Goal: Task Accomplishment & Management: Complete application form

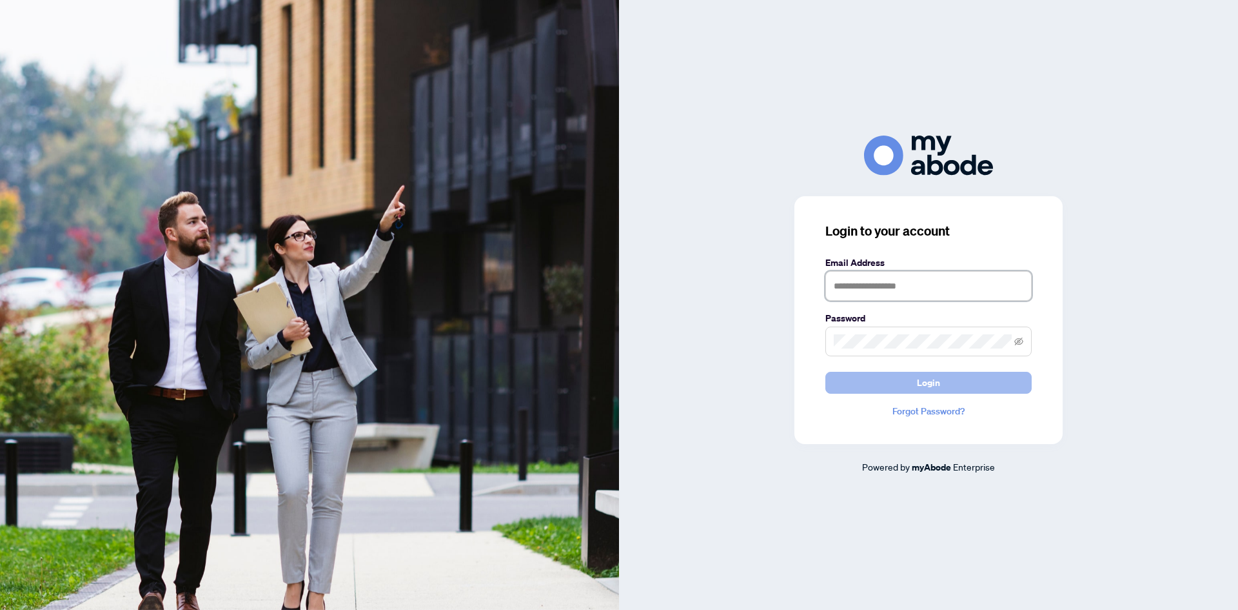
type input "**********"
click at [864, 377] on button "Login" at bounding box center [929, 383] width 206 height 22
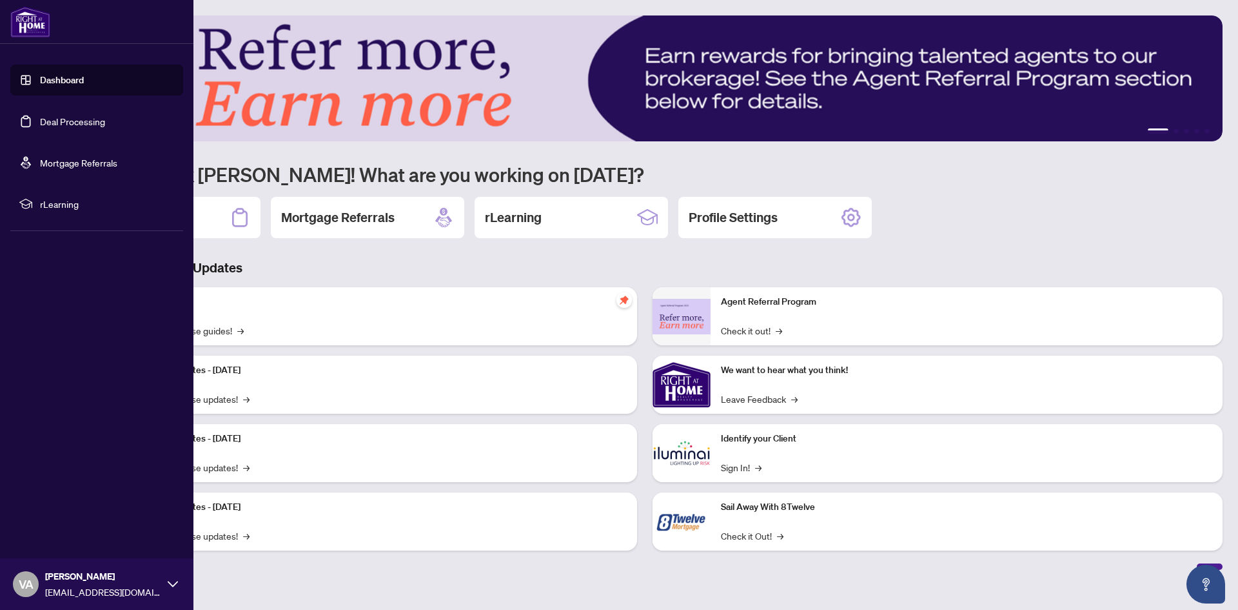
click at [71, 142] on ul "Dashboard Deal Processing Mortgage Referrals rLearning" at bounding box center [96, 142] width 173 height 155
click at [69, 123] on link "Deal Processing" at bounding box center [72, 121] width 65 height 12
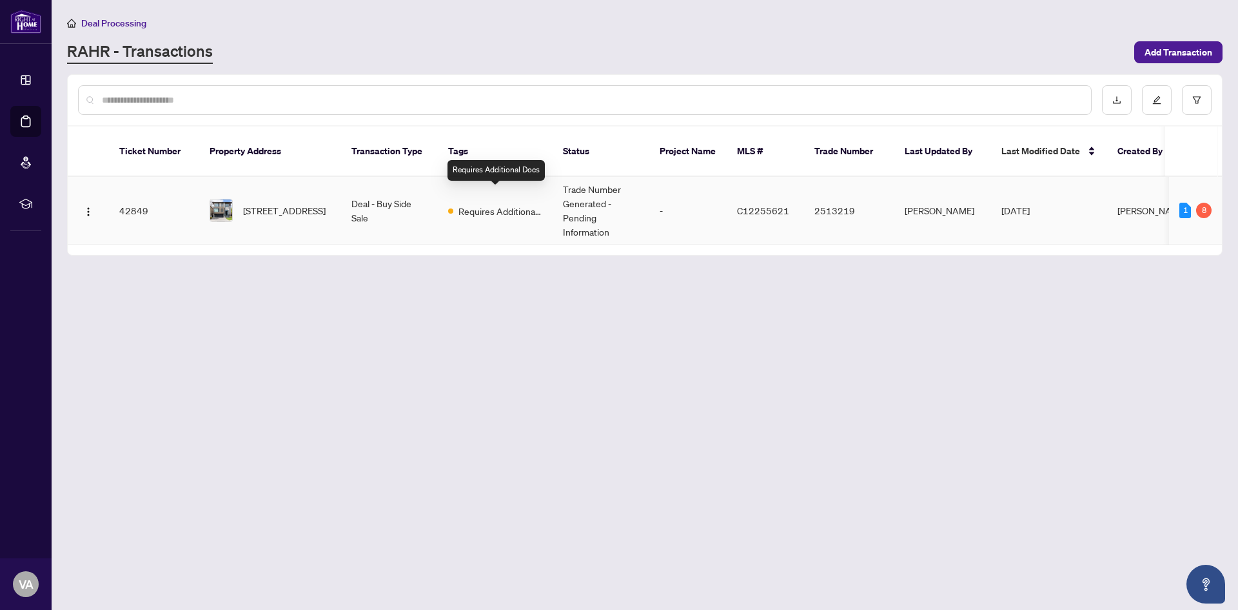
click at [511, 204] on span "Requires Additional Docs" at bounding box center [501, 211] width 84 height 14
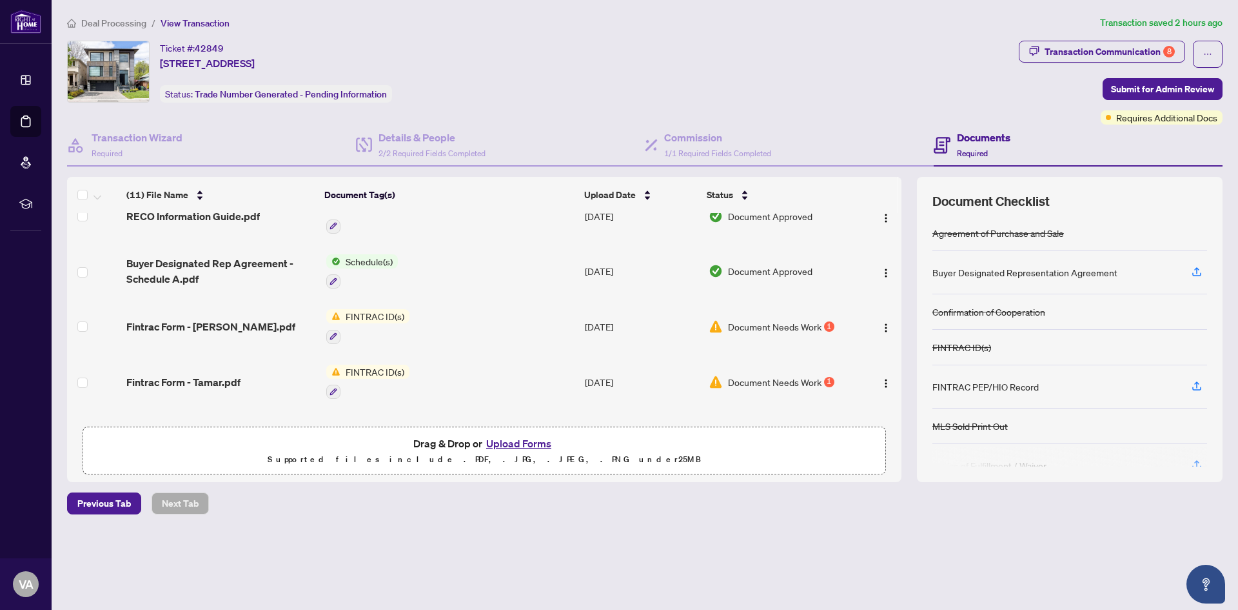
scroll to position [250, 0]
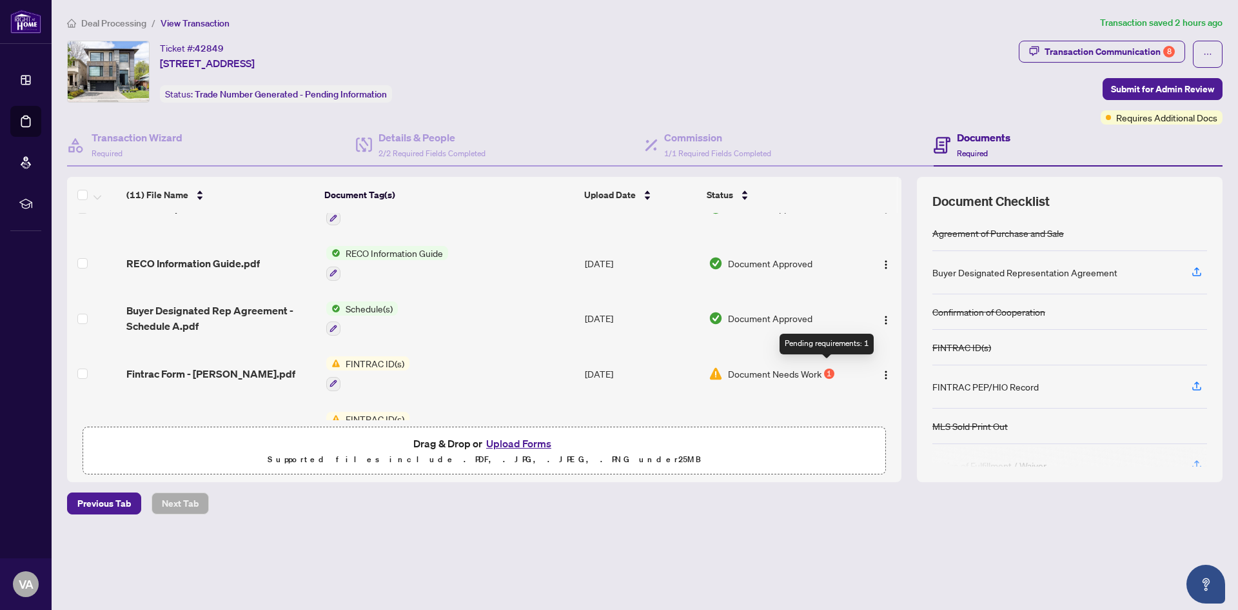
click at [829, 368] on div "1" at bounding box center [829, 373] width 10 height 10
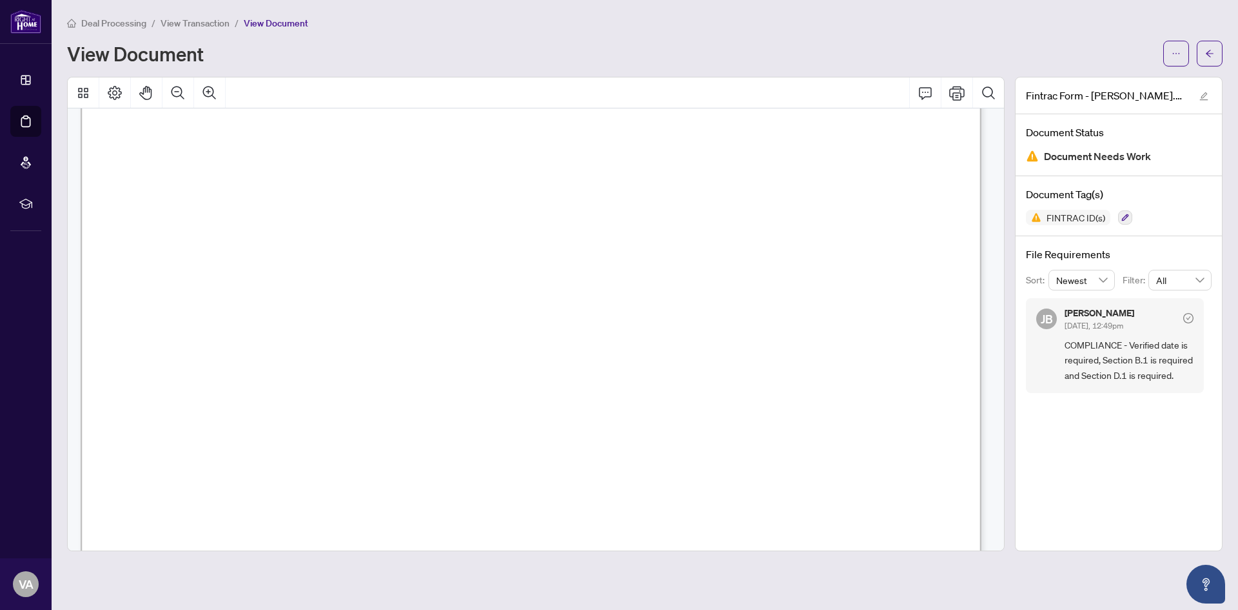
scroll to position [1484, 0]
click at [170, 335] on span "�" at bounding box center [166, 339] width 10 height 15
click at [163, 340] on span "�" at bounding box center [166, 339] width 10 height 15
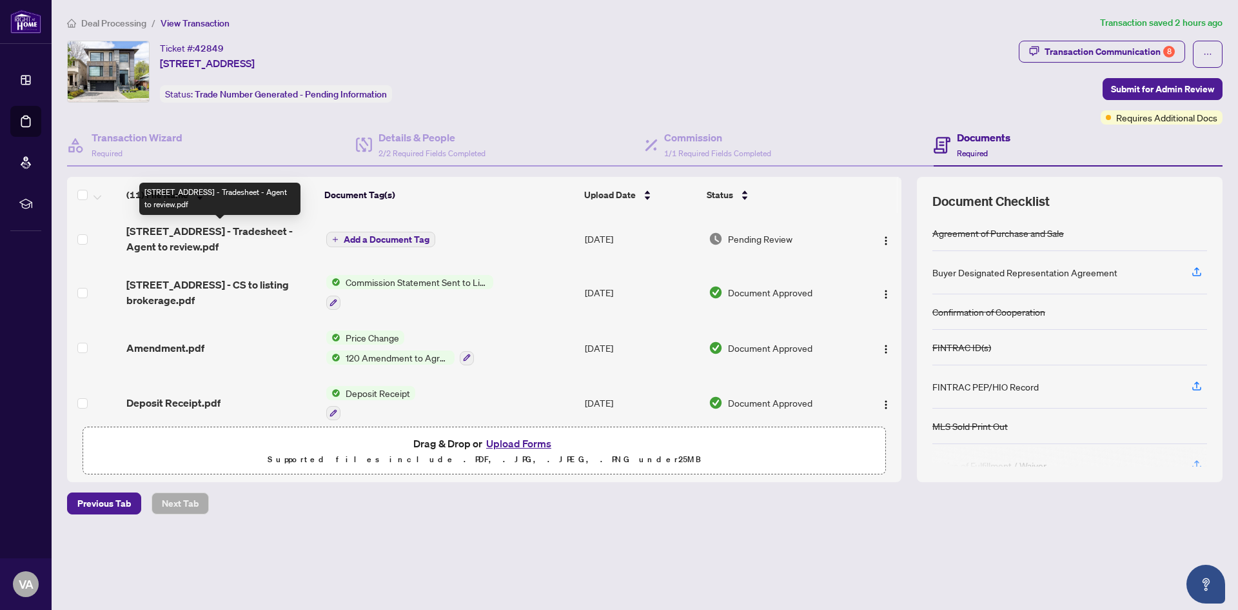
click at [239, 227] on span "164 Dunblaine Ave - Tradesheet - Agent to review.pdf" at bounding box center [221, 238] width 190 height 31
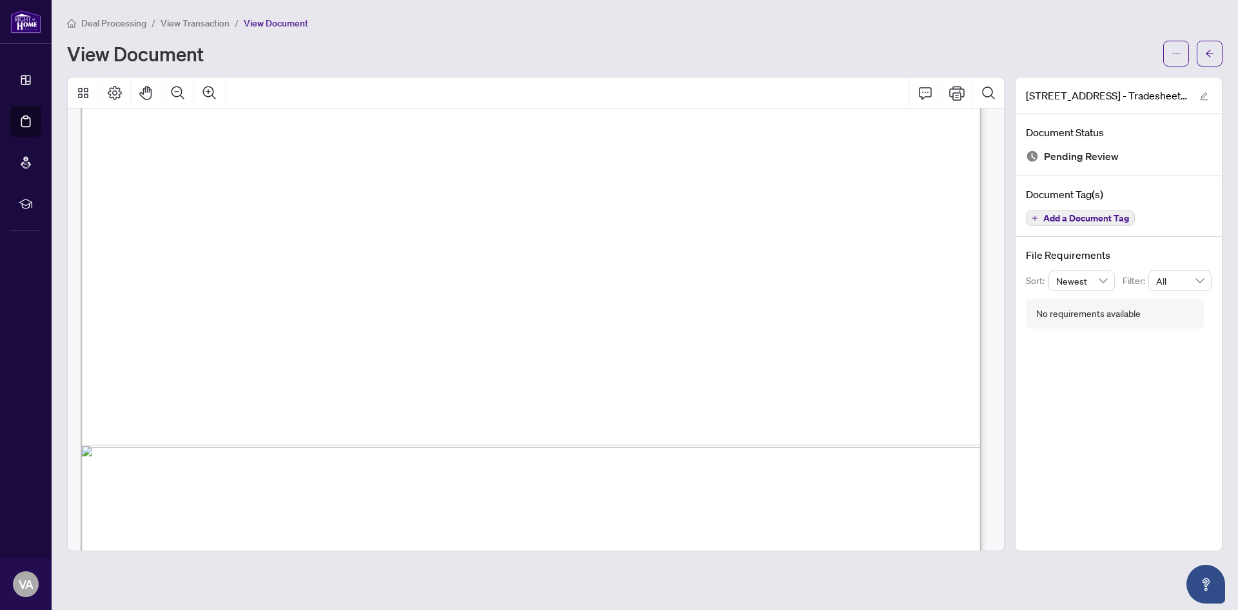
scroll to position [750, 0]
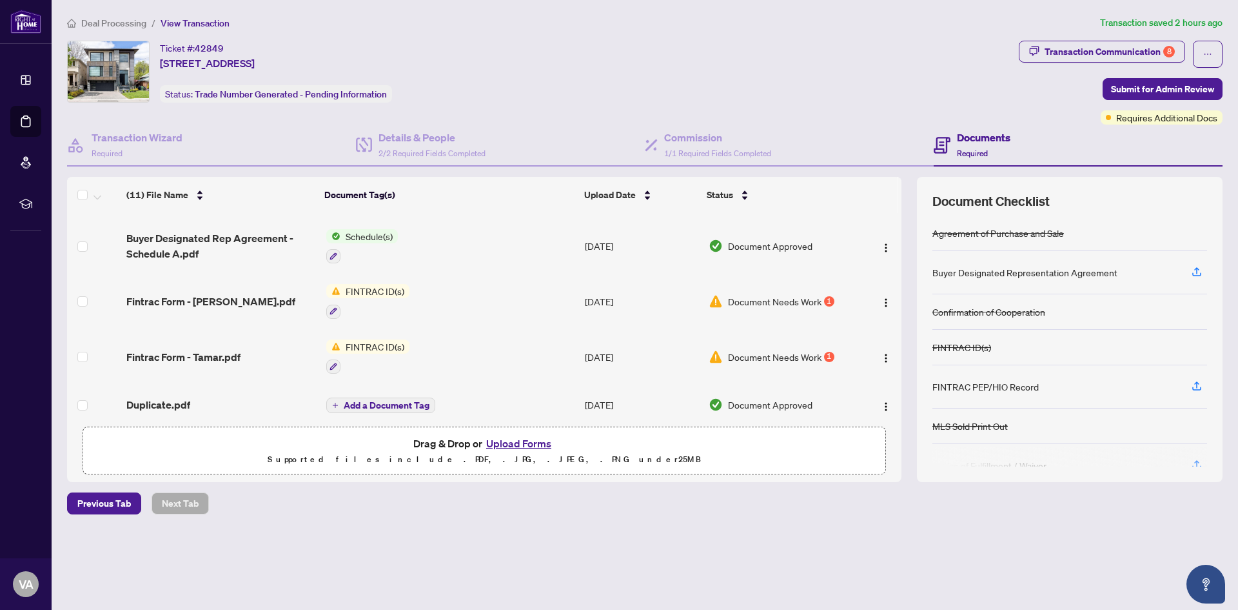
scroll to position [379, 0]
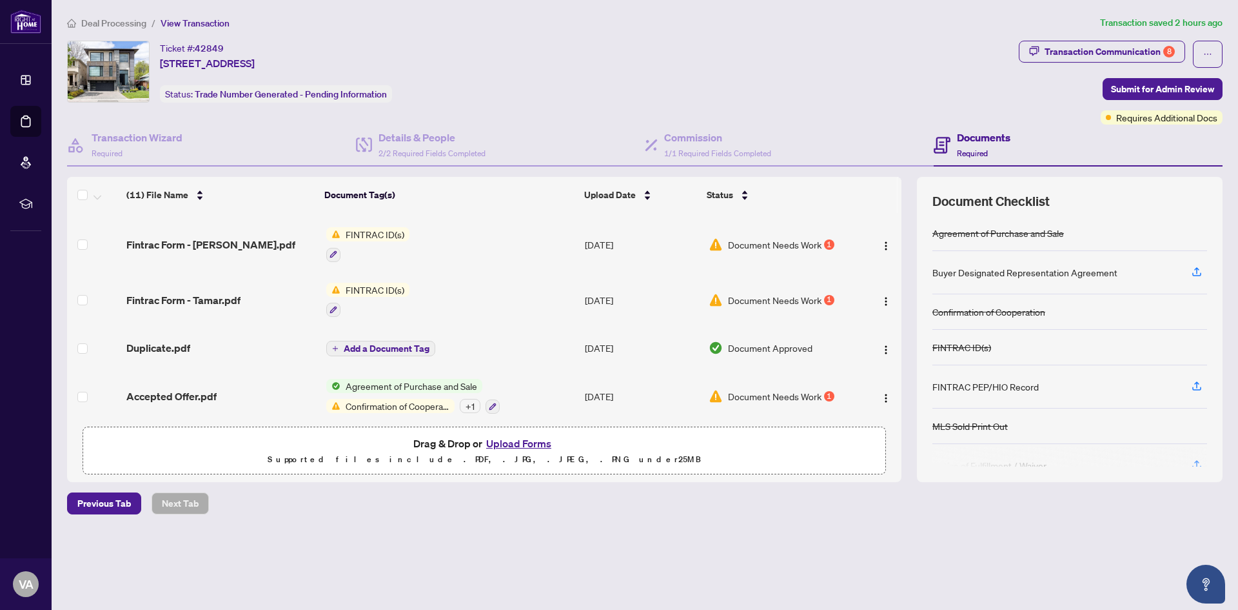
click at [782, 391] on span "Document Needs Work" at bounding box center [775, 396] width 94 height 14
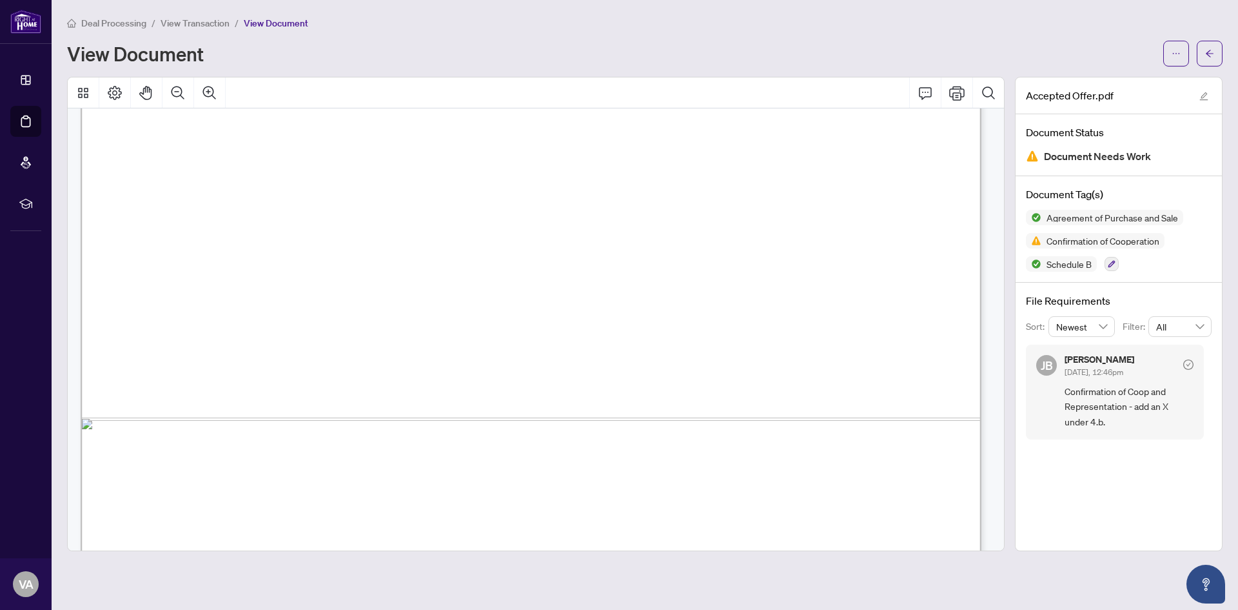
scroll to position [669, 0]
click at [962, 93] on icon "Print" at bounding box center [956, 92] width 15 height 15
click at [1079, 240] on span "Confirmation of Cooperation" at bounding box center [1103, 240] width 123 height 9
click at [1060, 242] on span "Confirmation of Cooperation" at bounding box center [1103, 240] width 123 height 9
click at [1208, 52] on icon "arrow-left" at bounding box center [1210, 53] width 8 height 7
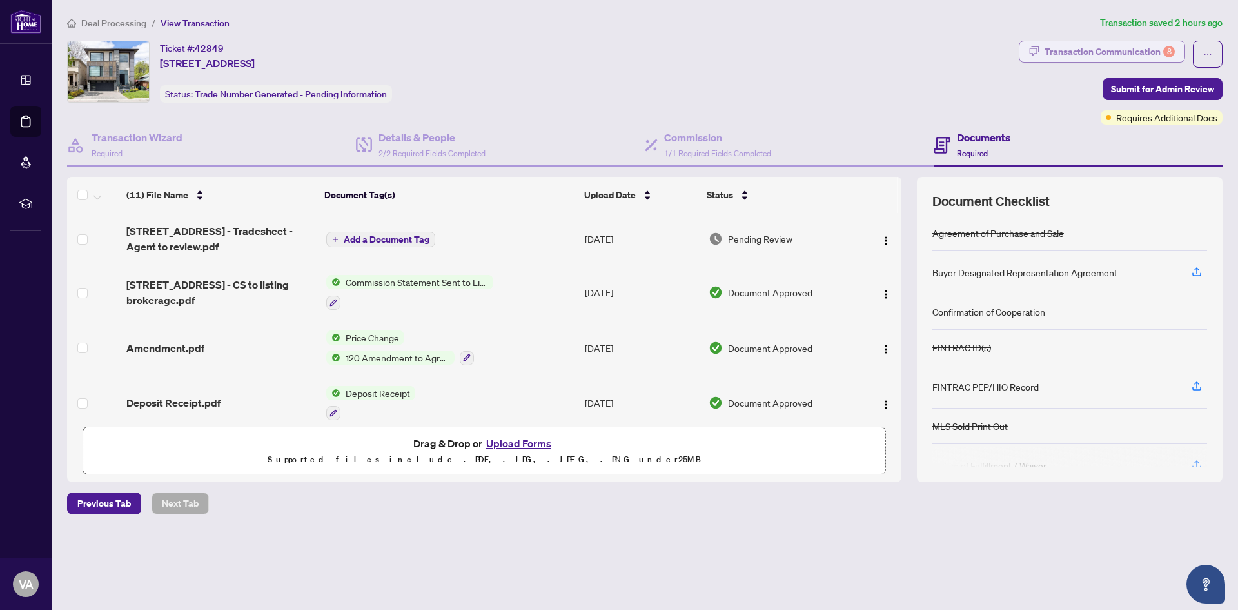
click at [1089, 46] on div "Transaction Communication 8" at bounding box center [1110, 51] width 130 height 21
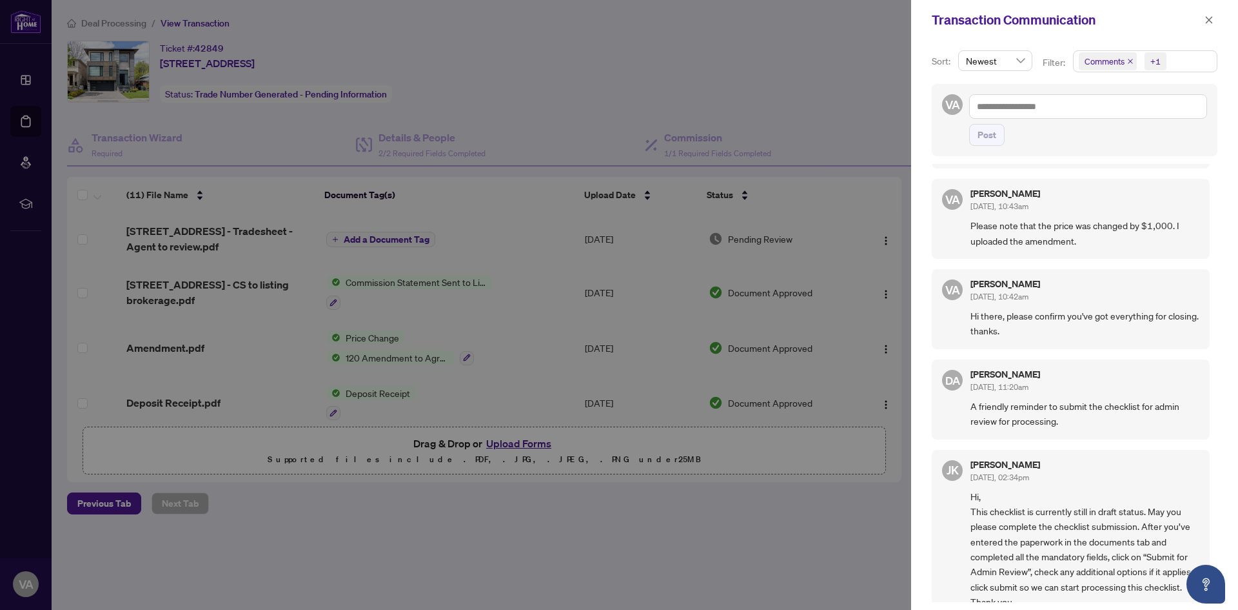
scroll to position [3, 0]
click at [864, 72] on div at bounding box center [619, 305] width 1238 height 610
drag, startPoint x: 1214, startPoint y: 19, endPoint x: 866, endPoint y: 94, distance: 355.6
click at [1214, 18] on button "button" at bounding box center [1209, 19] width 17 height 15
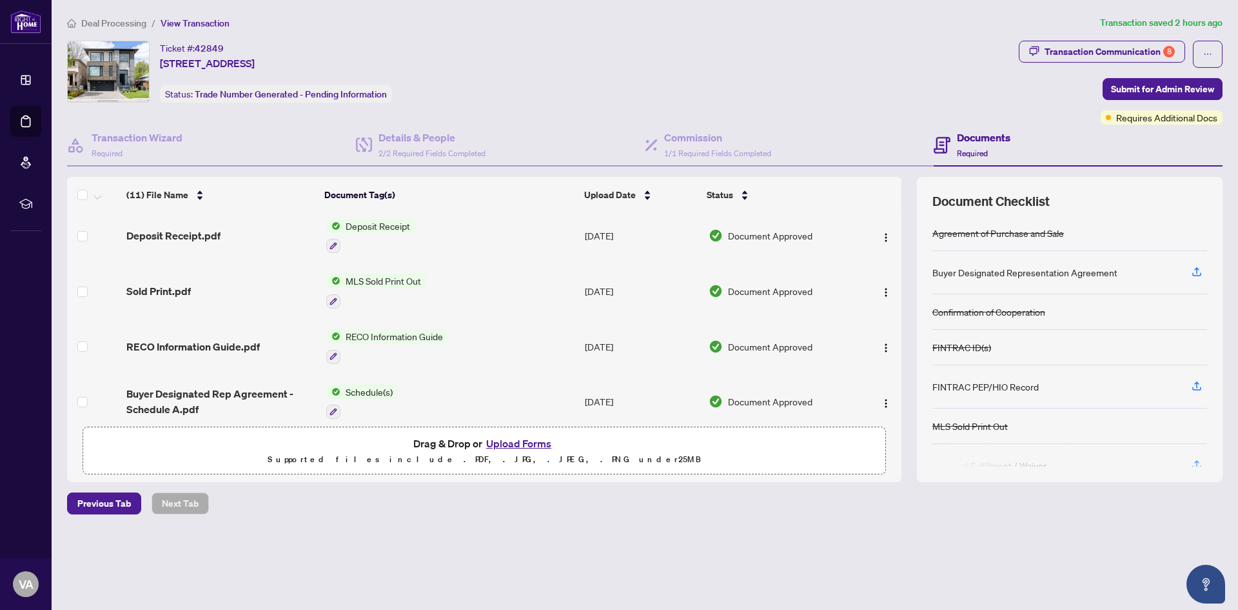
scroll to position [323, 0]
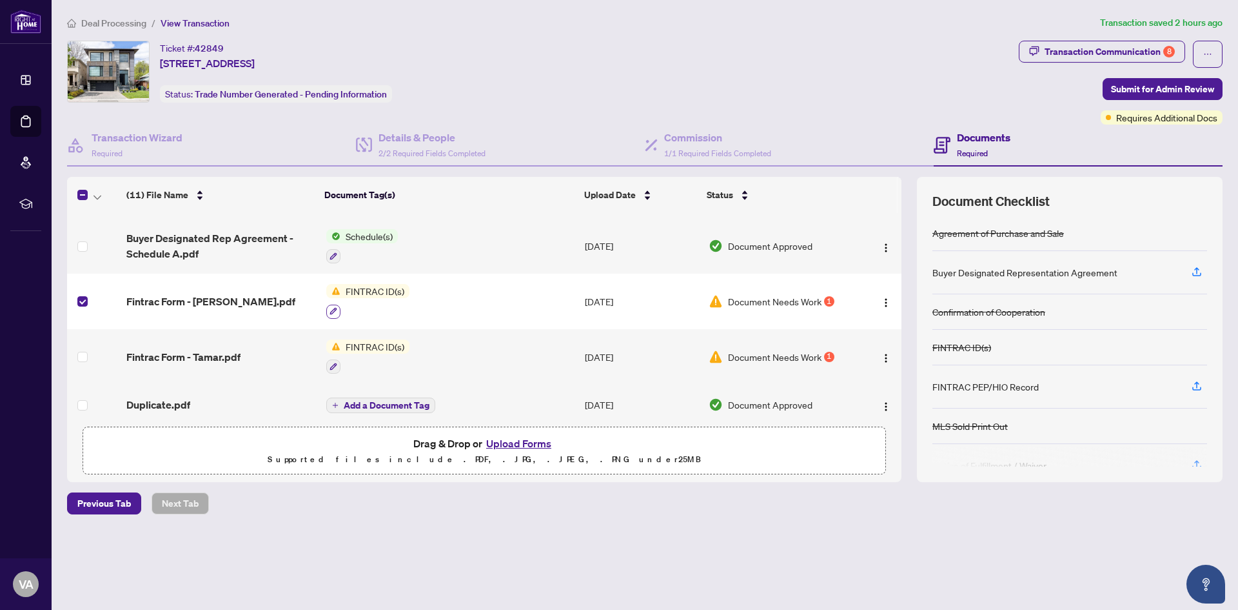
click at [333, 308] on icon "button" at bounding box center [333, 311] width 7 height 7
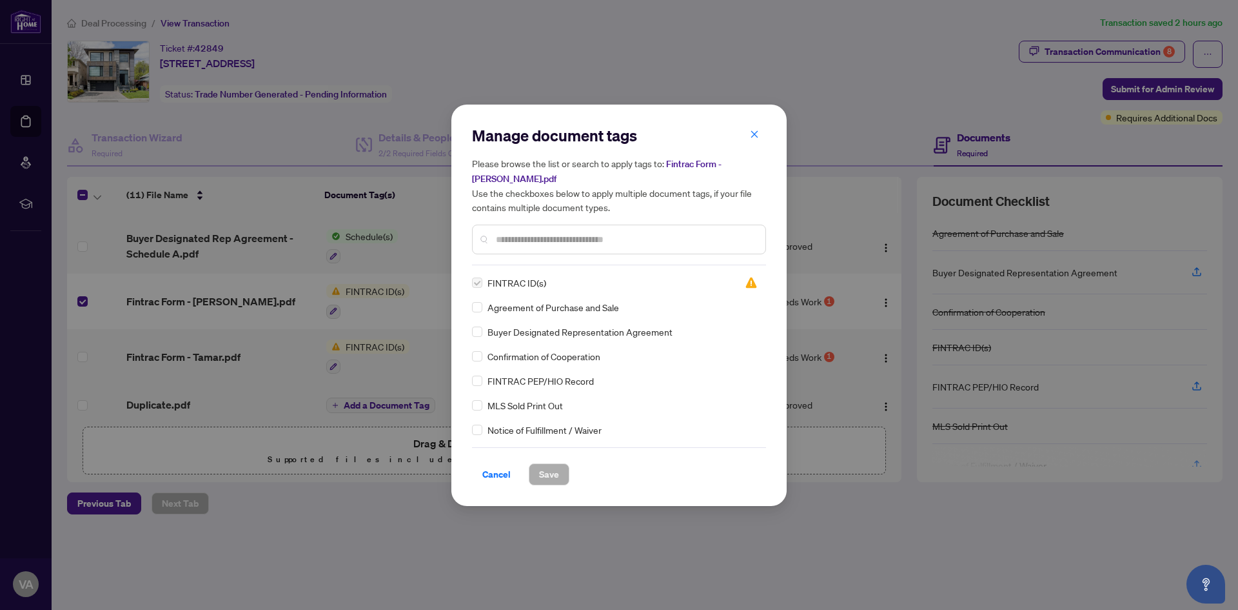
click at [753, 136] on icon "close" at bounding box center [754, 134] width 9 height 9
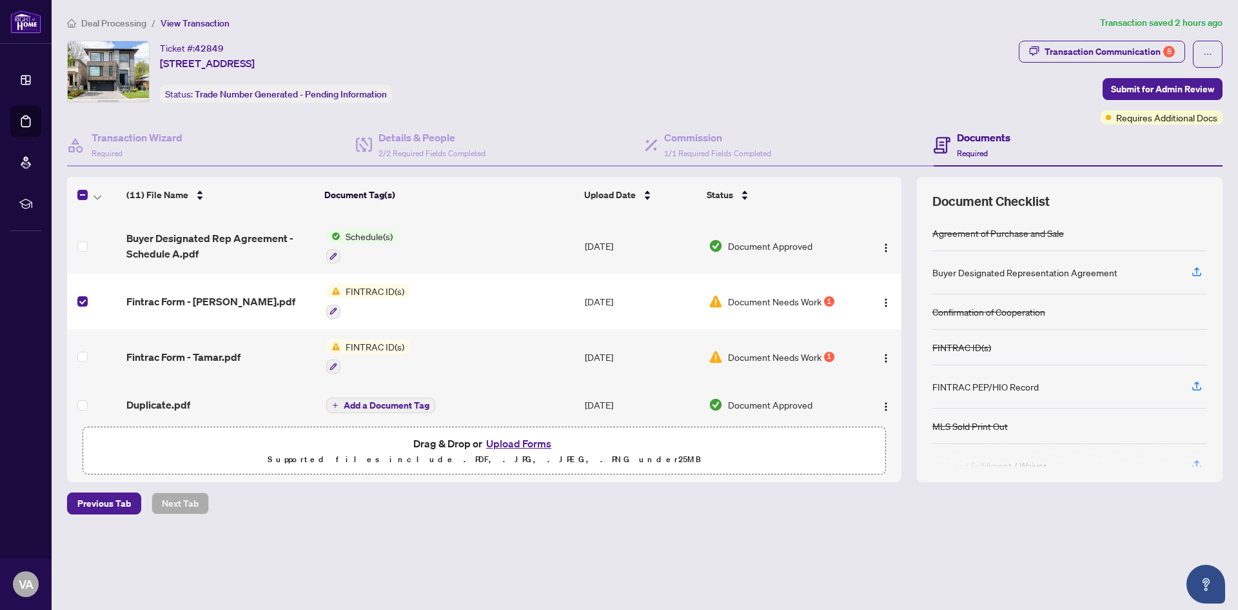
click at [453, 293] on td "FINTRAC ID(s)" at bounding box center [450, 300] width 259 height 55
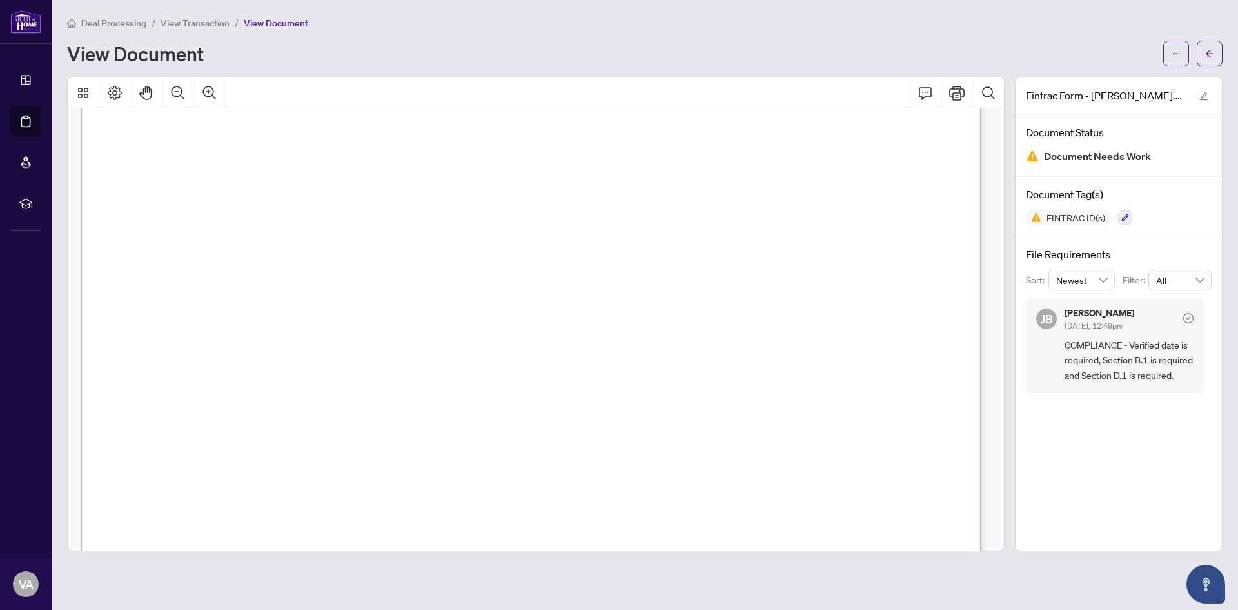
scroll to position [1531, 0]
click at [165, 277] on span "�" at bounding box center [166, 275] width 10 height 15
click at [964, 95] on icon "Print" at bounding box center [956, 93] width 15 height 14
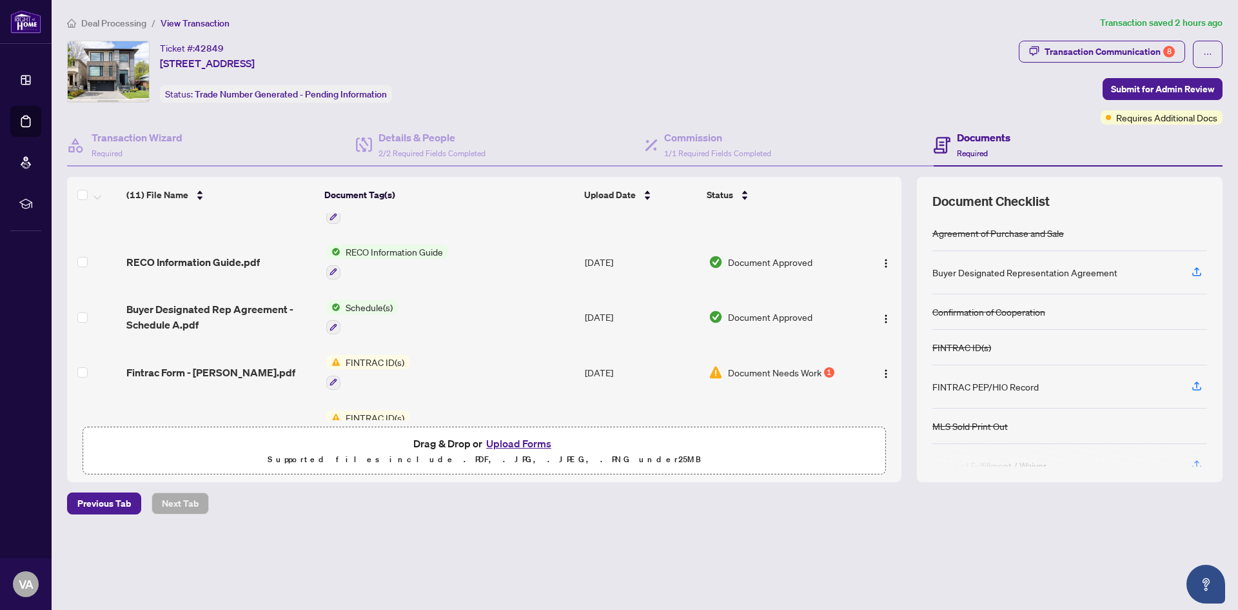
scroll to position [323, 0]
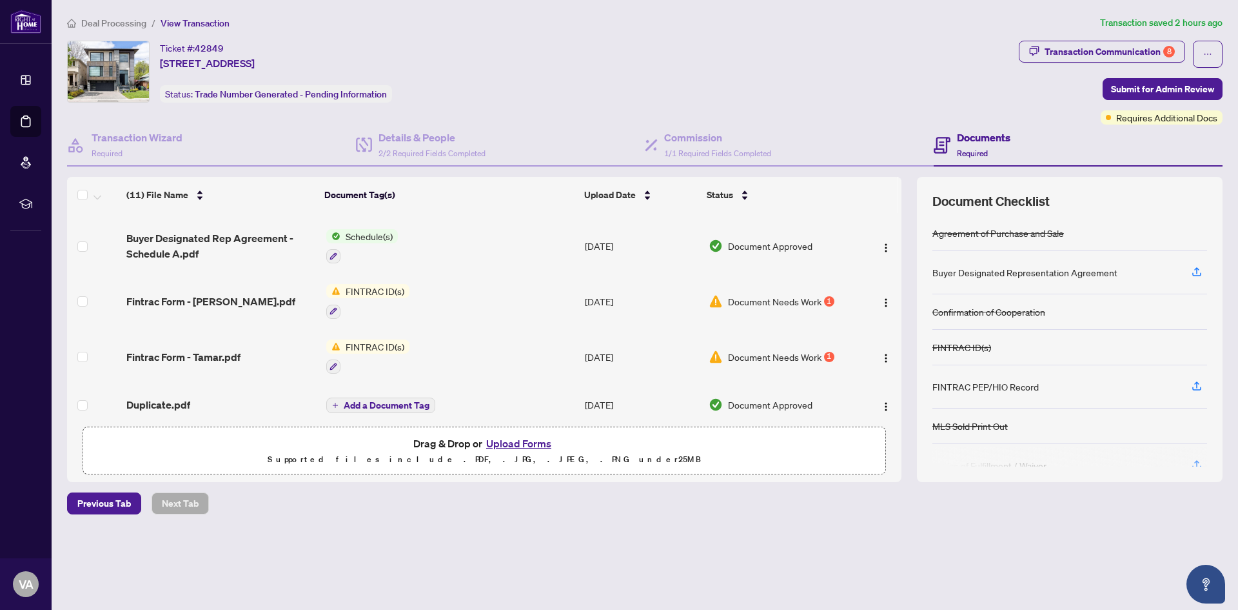
click at [377, 289] on span "FINTRAC ID(s)" at bounding box center [375, 291] width 69 height 14
click at [415, 286] on td "FINTRAC ID(s)" at bounding box center [450, 300] width 259 height 55
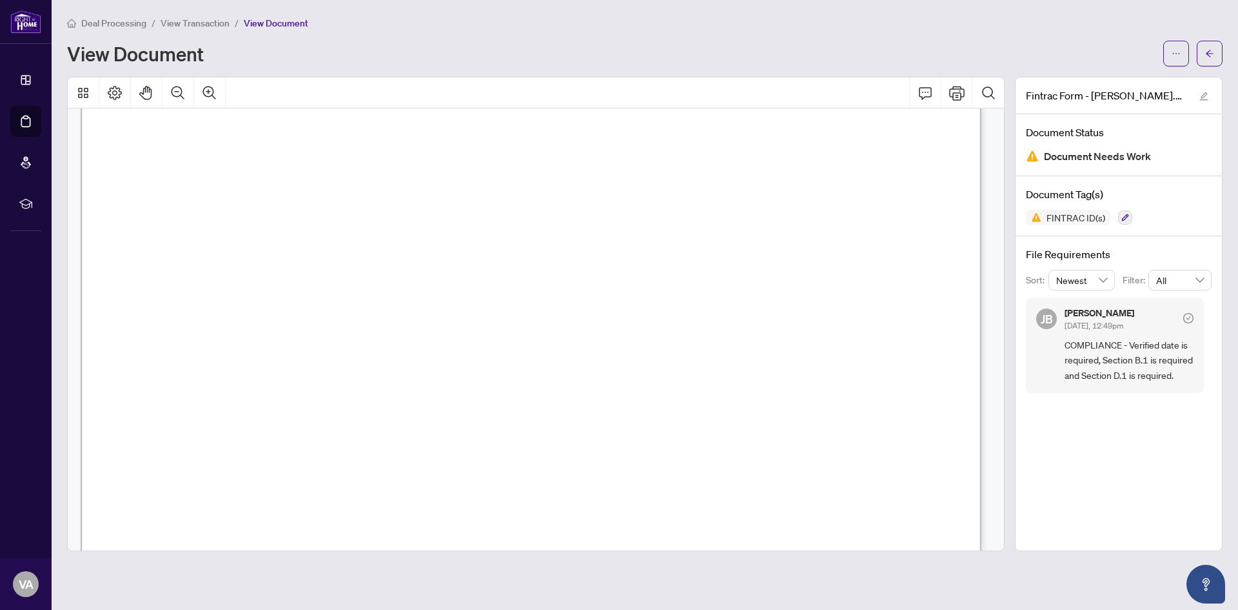
scroll to position [1563, 0]
click at [964, 94] on icon "Print" at bounding box center [956, 92] width 15 height 15
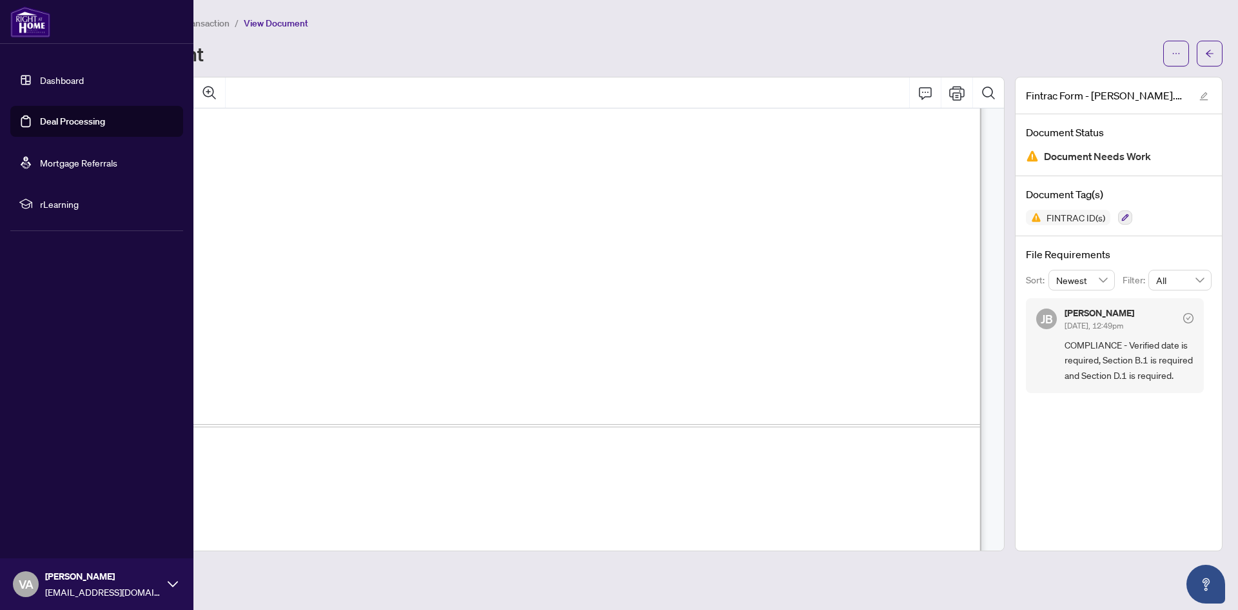
click at [40, 124] on link "Deal Processing" at bounding box center [72, 121] width 65 height 12
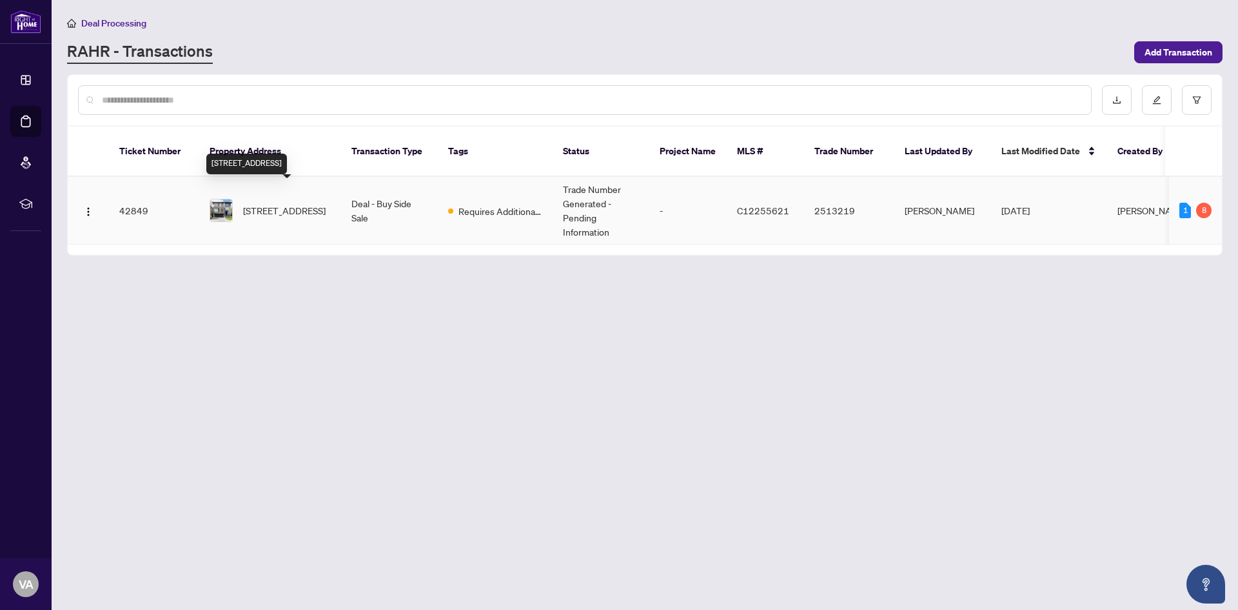
click at [281, 203] on span "164 Dunblaine Ave, Toronto, Ontario M5M 2S5, Canada" at bounding box center [284, 210] width 83 height 14
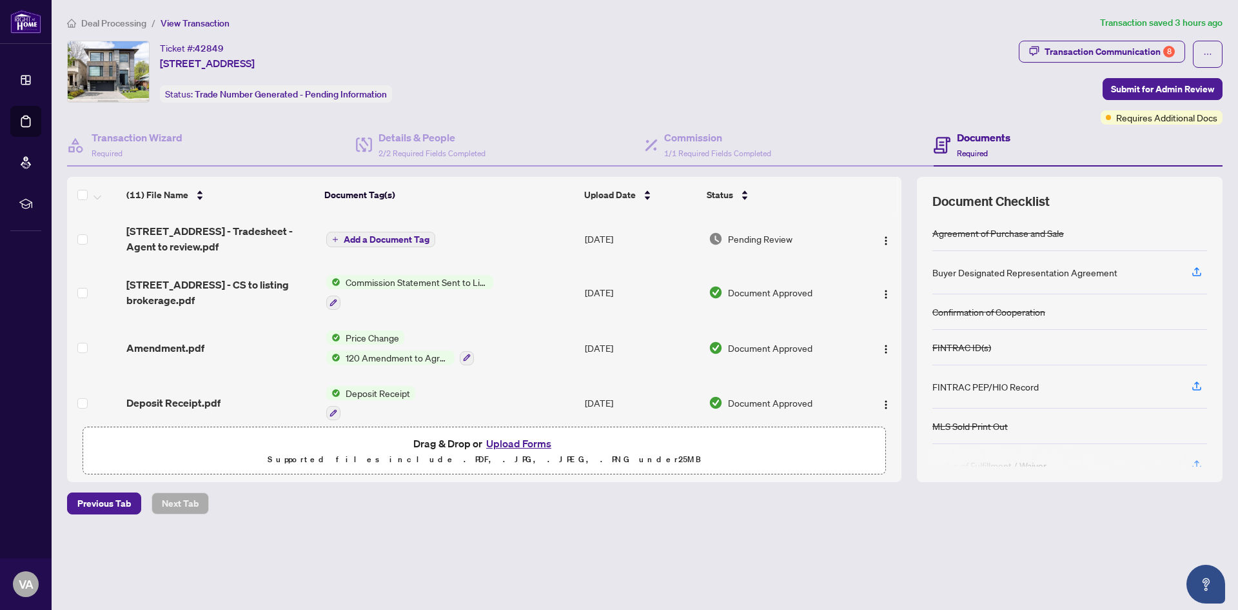
scroll to position [323, 0]
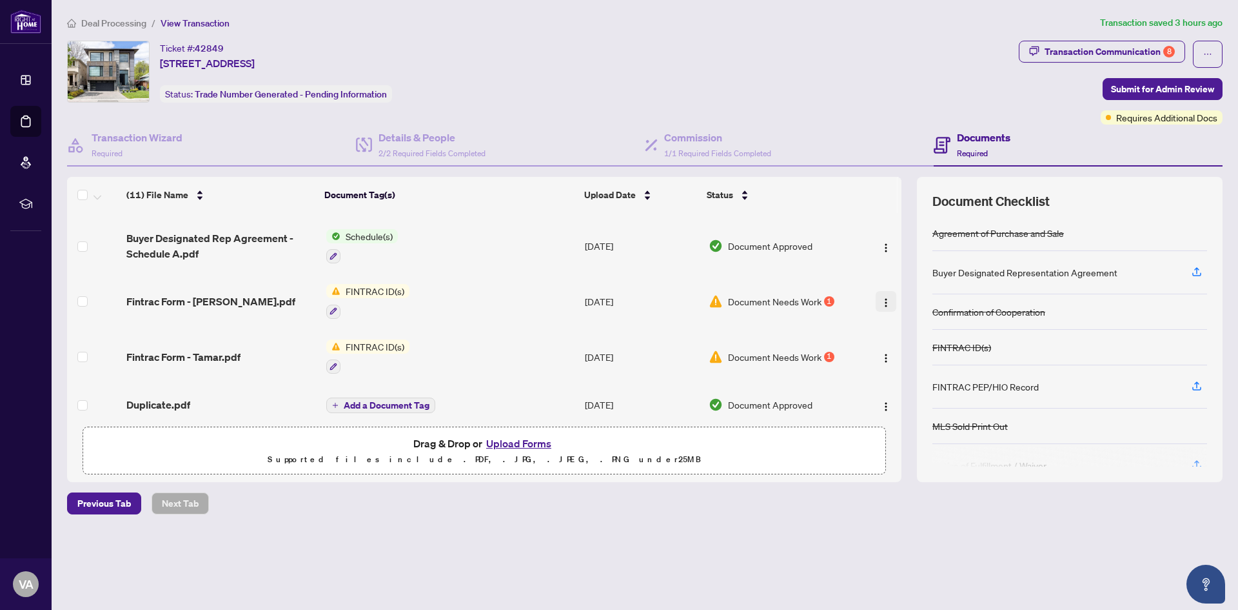
click at [884, 297] on img "button" at bounding box center [886, 302] width 10 height 10
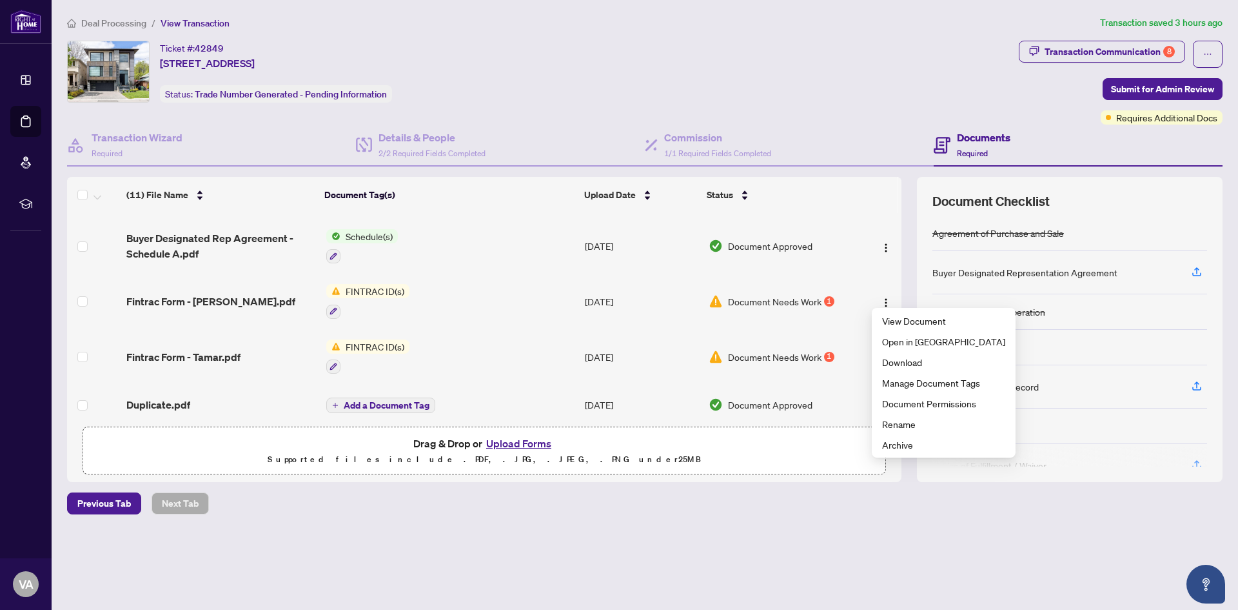
scroll to position [379, 0]
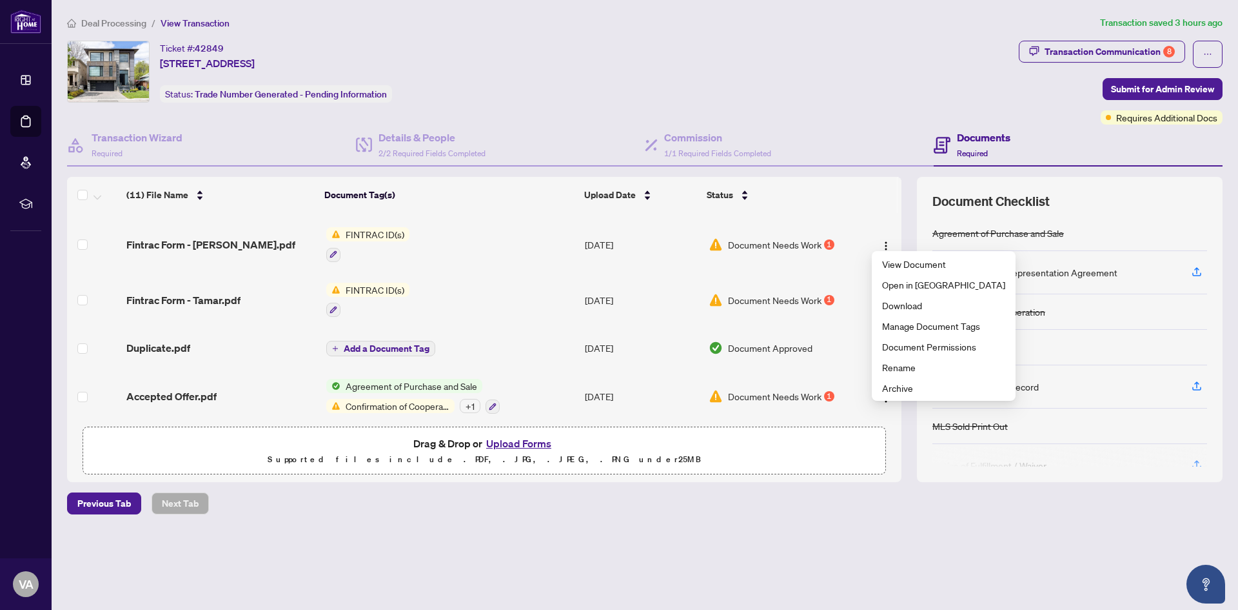
click at [426, 399] on span "Confirmation of Cooperation" at bounding box center [398, 406] width 114 height 14
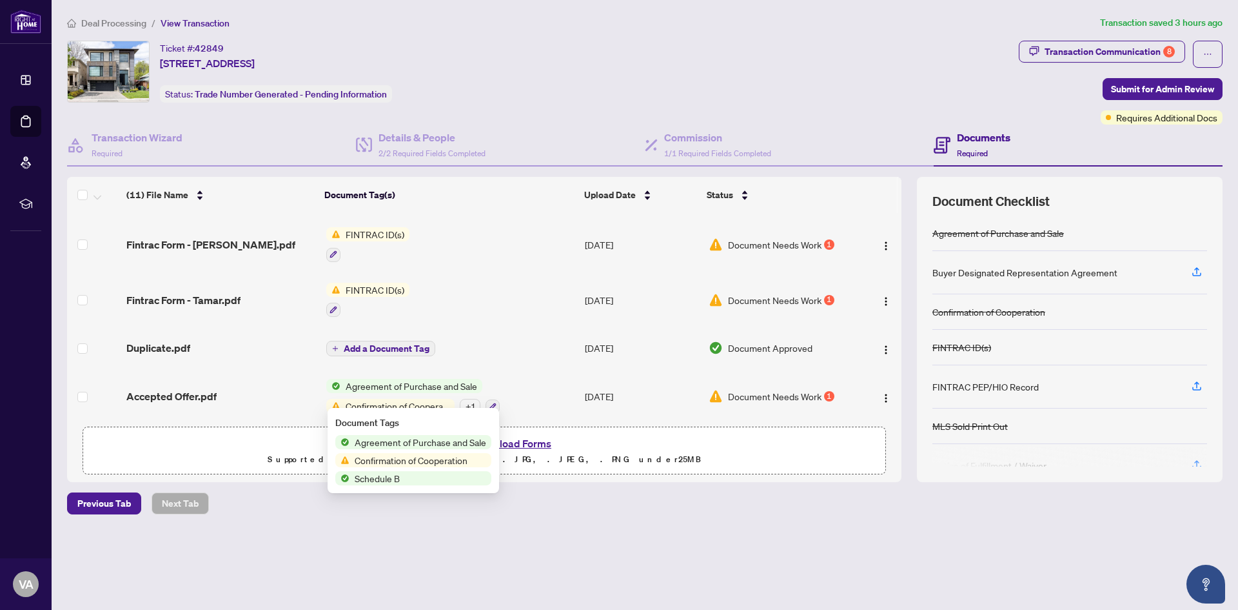
click at [428, 459] on span "Confirmation of Cooperation" at bounding box center [411, 460] width 123 height 14
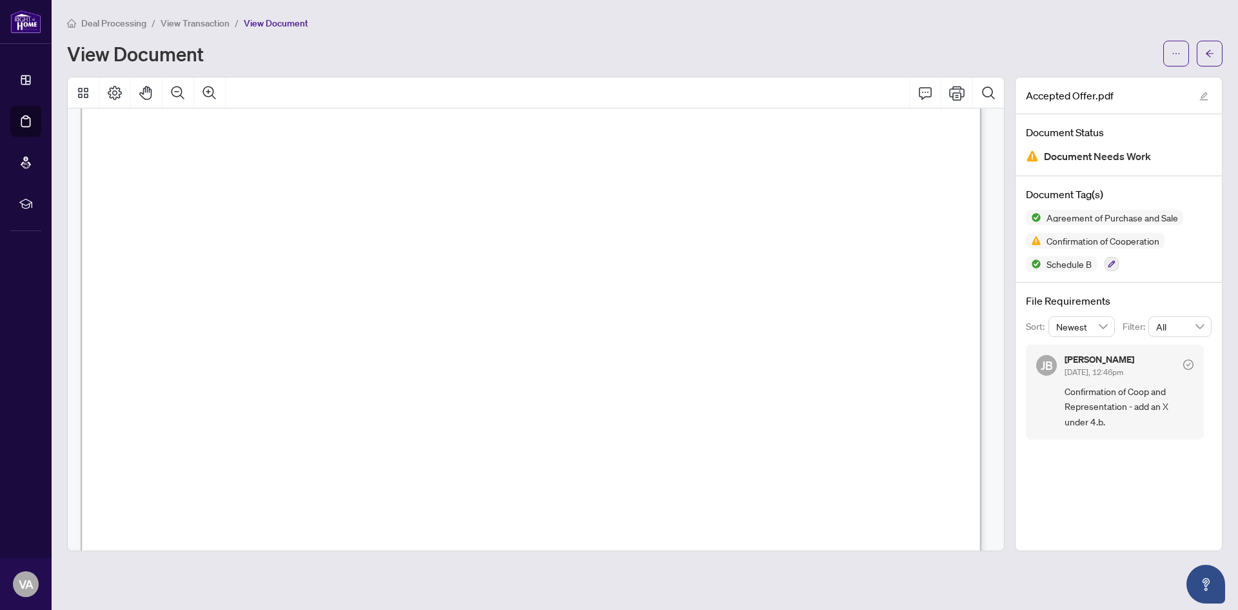
scroll to position [581, 0]
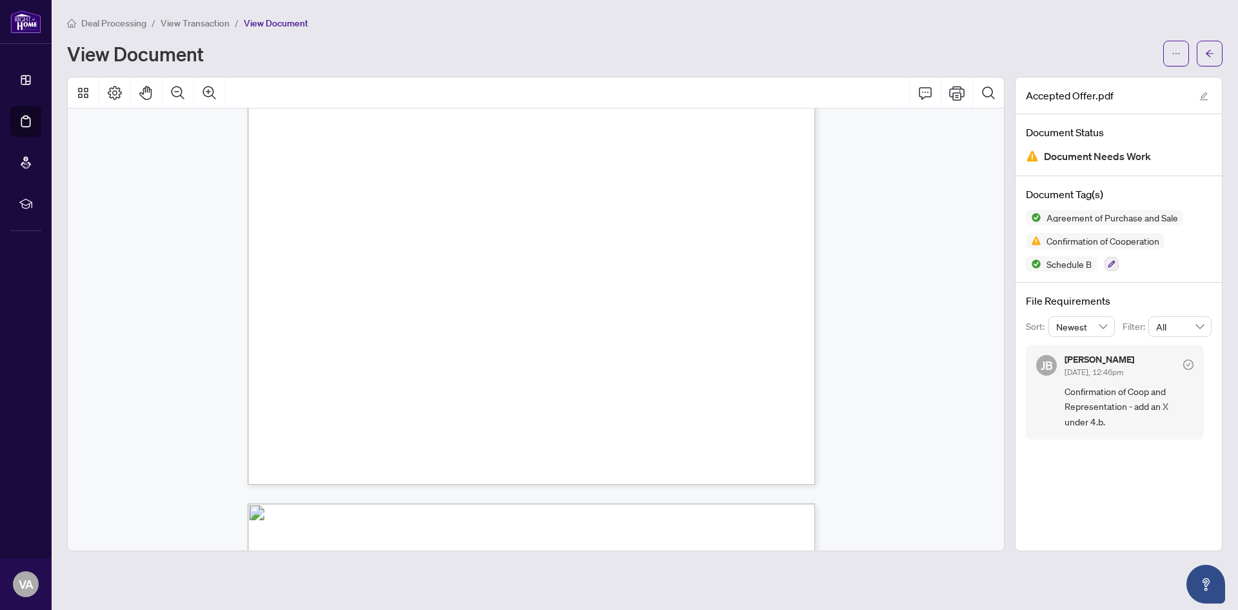
scroll to position [289, 0]
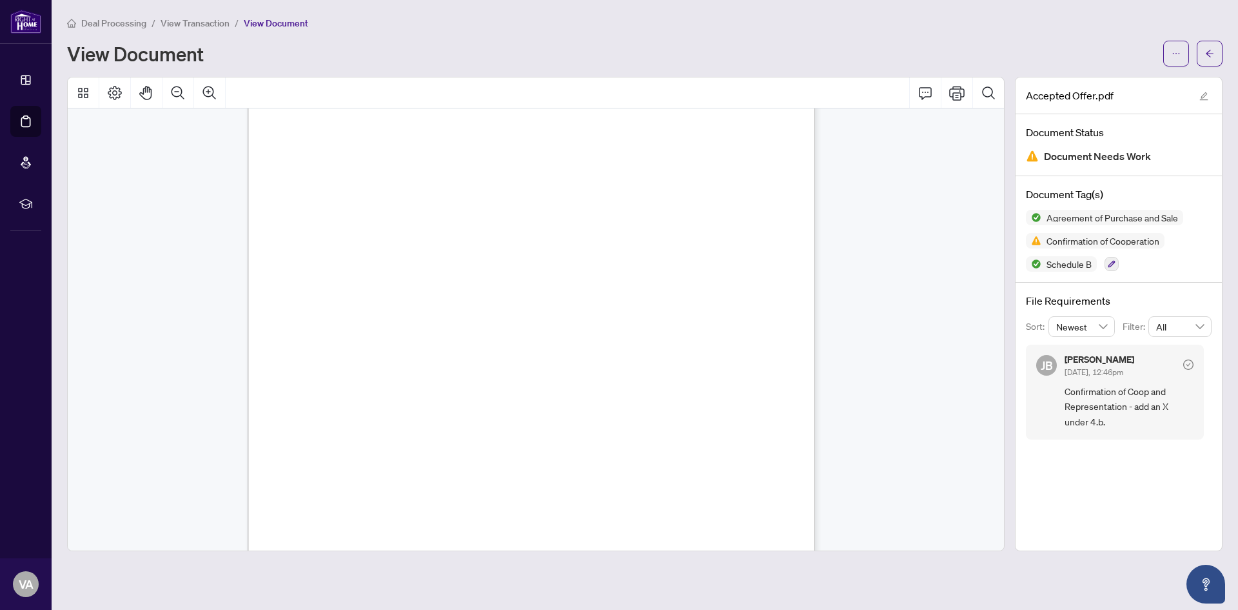
click at [328, 334] on div "Docusign Envelope ID: BDED9464-50B2-47CF-8BB9-64EF543E12D4" at bounding box center [656, 360] width 817 height 1057
click at [77, 94] on icon "Thumbnails" at bounding box center [82, 92] width 15 height 15
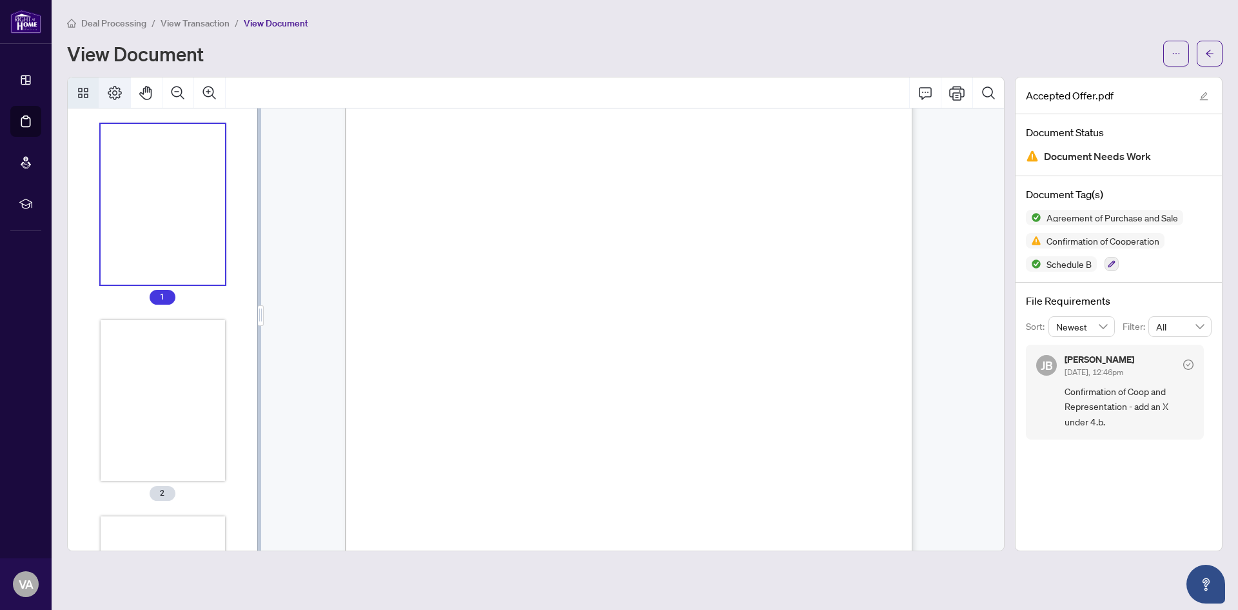
click at [115, 90] on icon "Page Layout" at bounding box center [115, 93] width 14 height 14
click at [934, 91] on button "Comment" at bounding box center [925, 92] width 31 height 31
click at [960, 92] on icon "Print" at bounding box center [956, 92] width 15 height 15
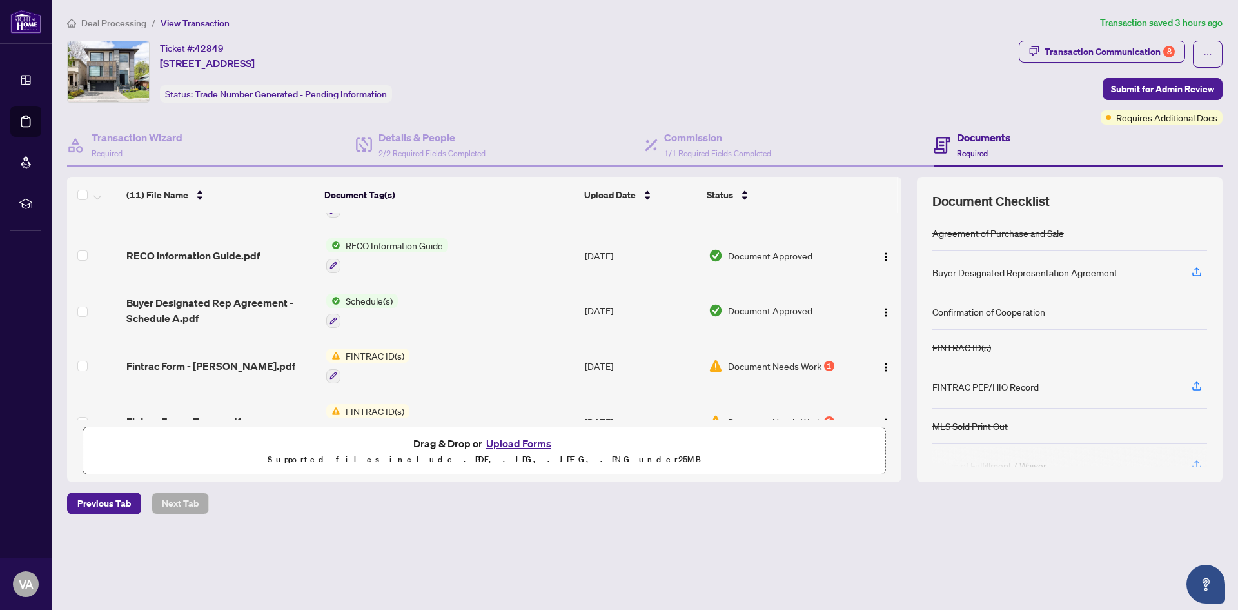
scroll to position [379, 0]
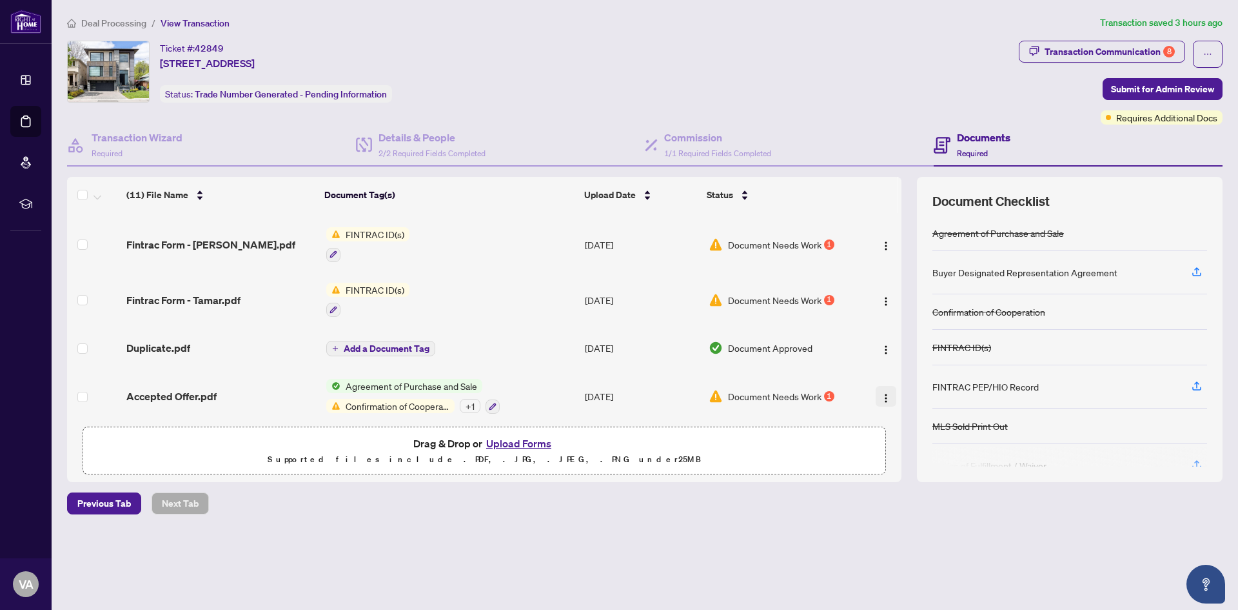
click at [884, 393] on img "button" at bounding box center [886, 398] width 10 height 10
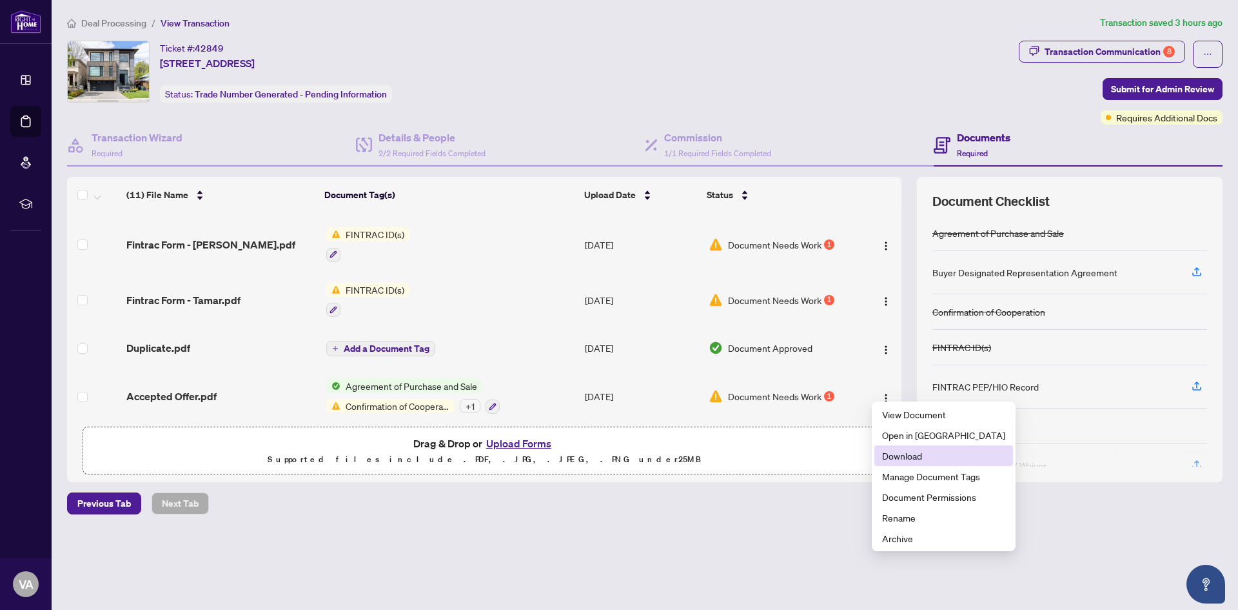
click at [911, 455] on span "Download" at bounding box center [943, 455] width 123 height 14
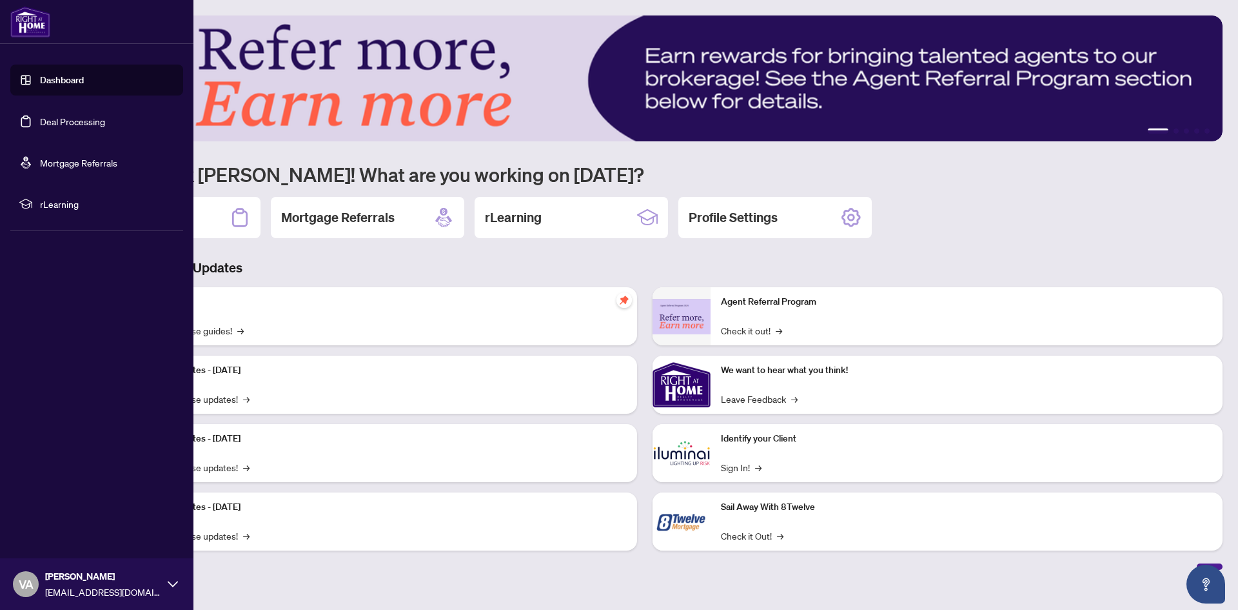
click at [41, 117] on link "Deal Processing" at bounding box center [72, 121] width 65 height 12
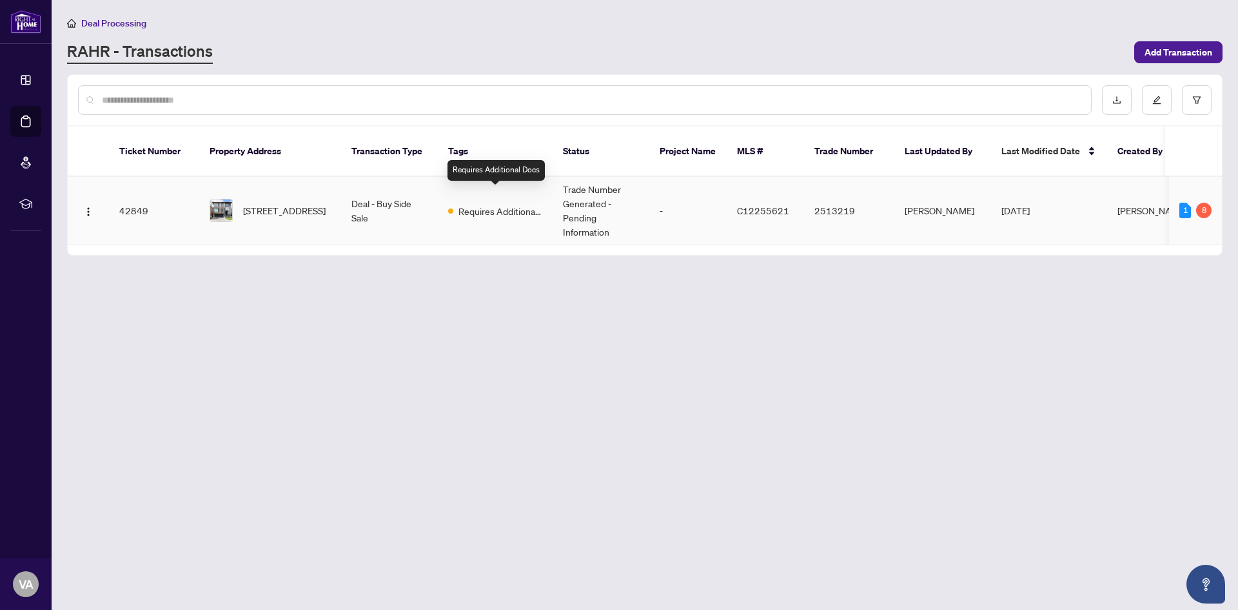
click at [496, 204] on span "Requires Additional Docs" at bounding box center [501, 211] width 84 height 14
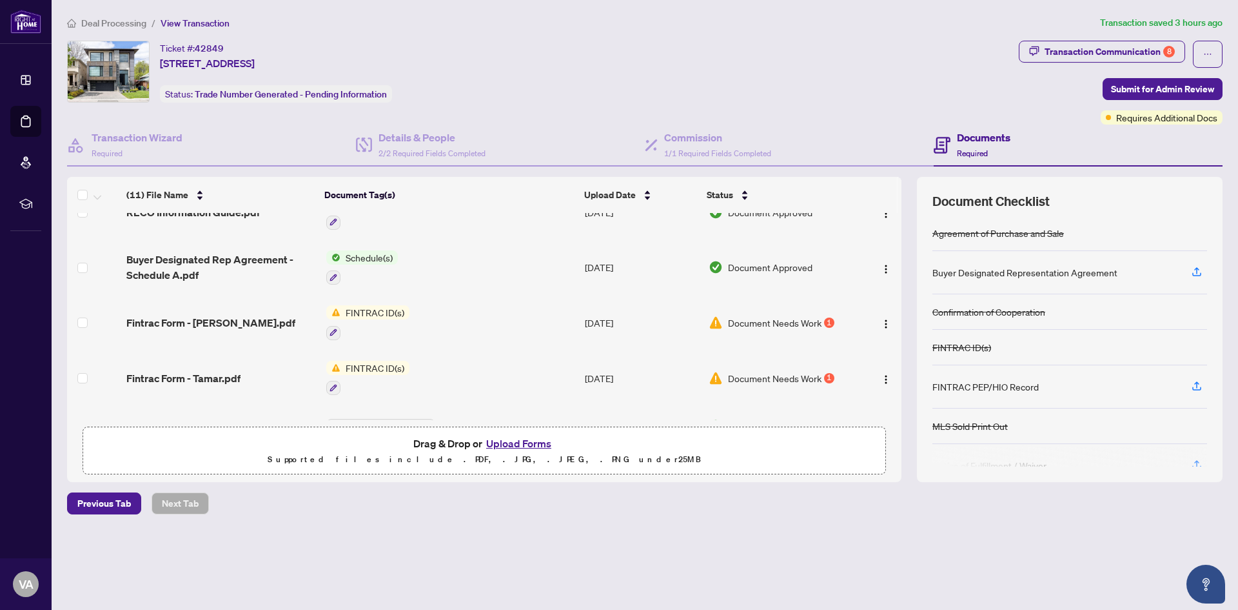
scroll to position [379, 0]
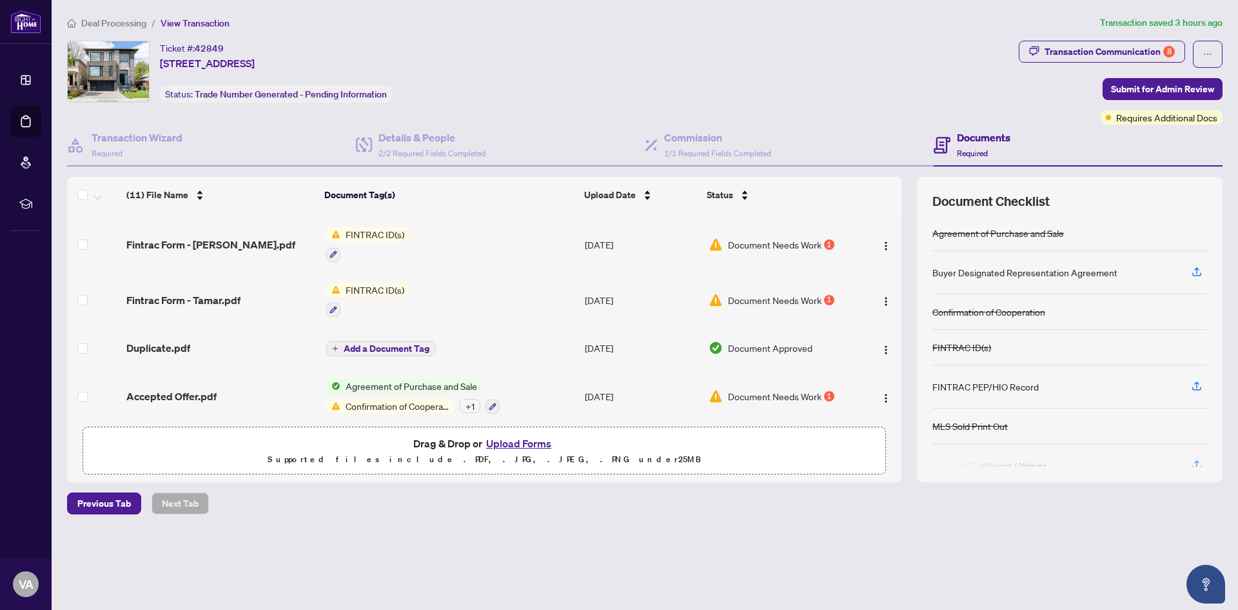
click at [508, 441] on button "Upload Forms" at bounding box center [518, 443] width 73 height 17
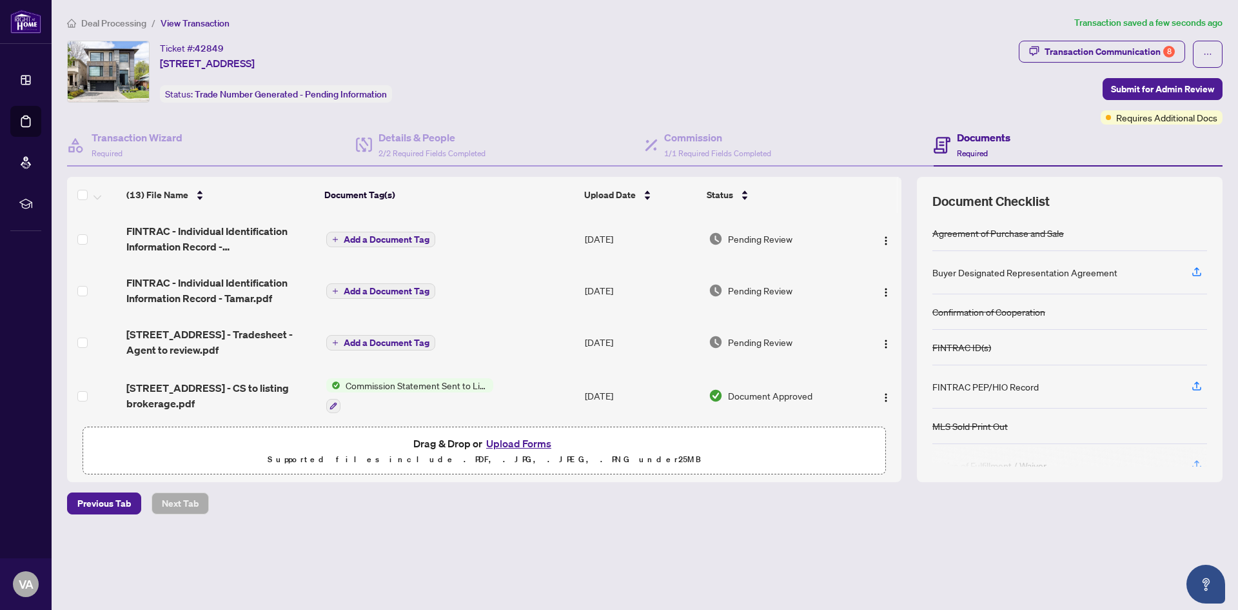
scroll to position [387, 0]
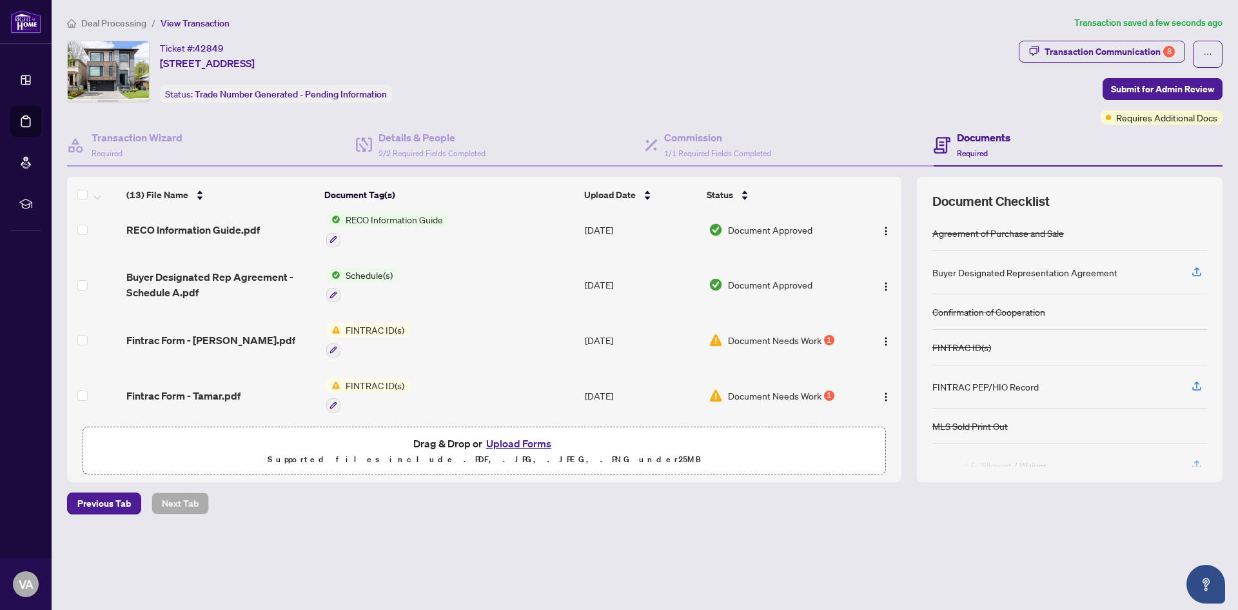
click at [517, 437] on button "Upload Forms" at bounding box center [518, 443] width 73 height 17
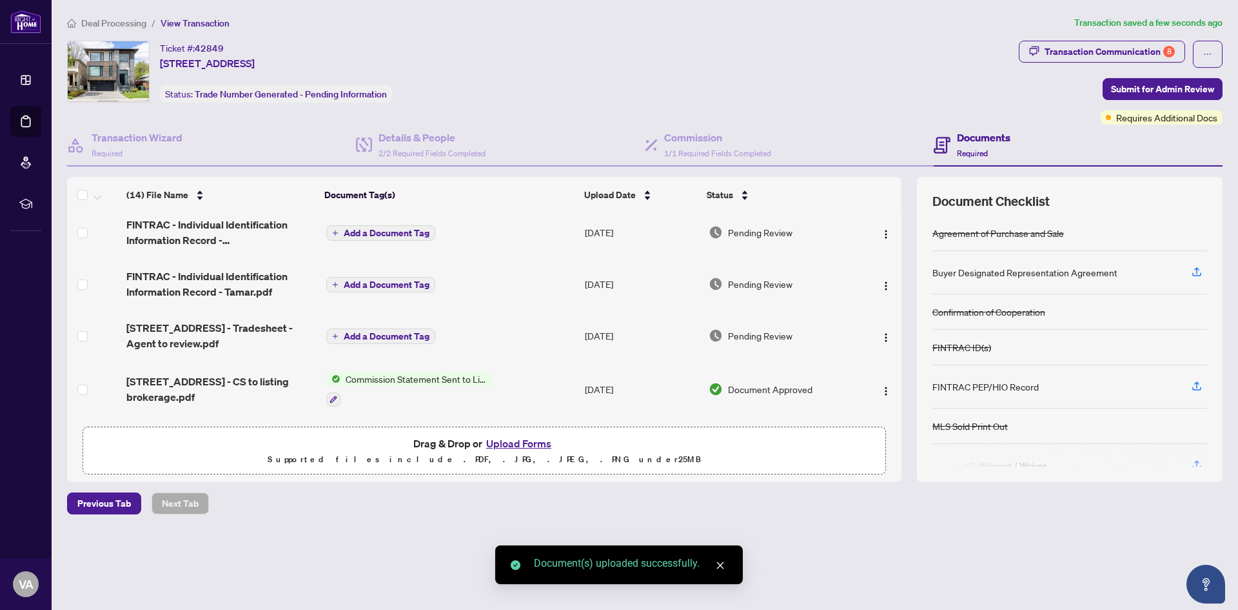
scroll to position [0, 0]
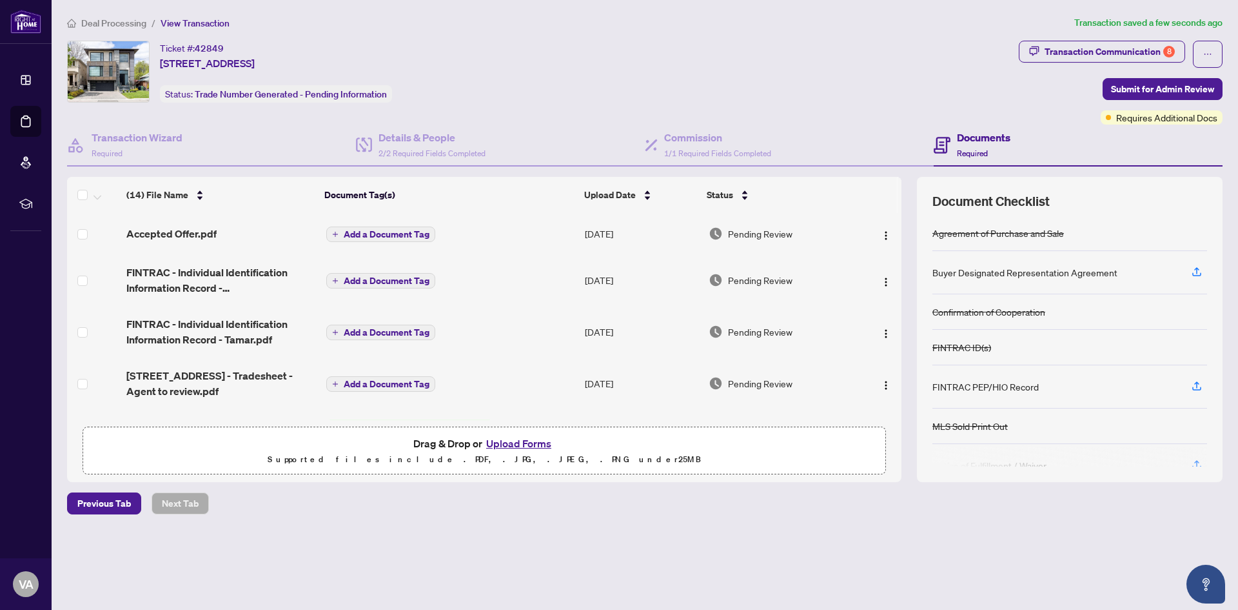
click at [362, 234] on span "Add a Document Tag" at bounding box center [387, 234] width 86 height 9
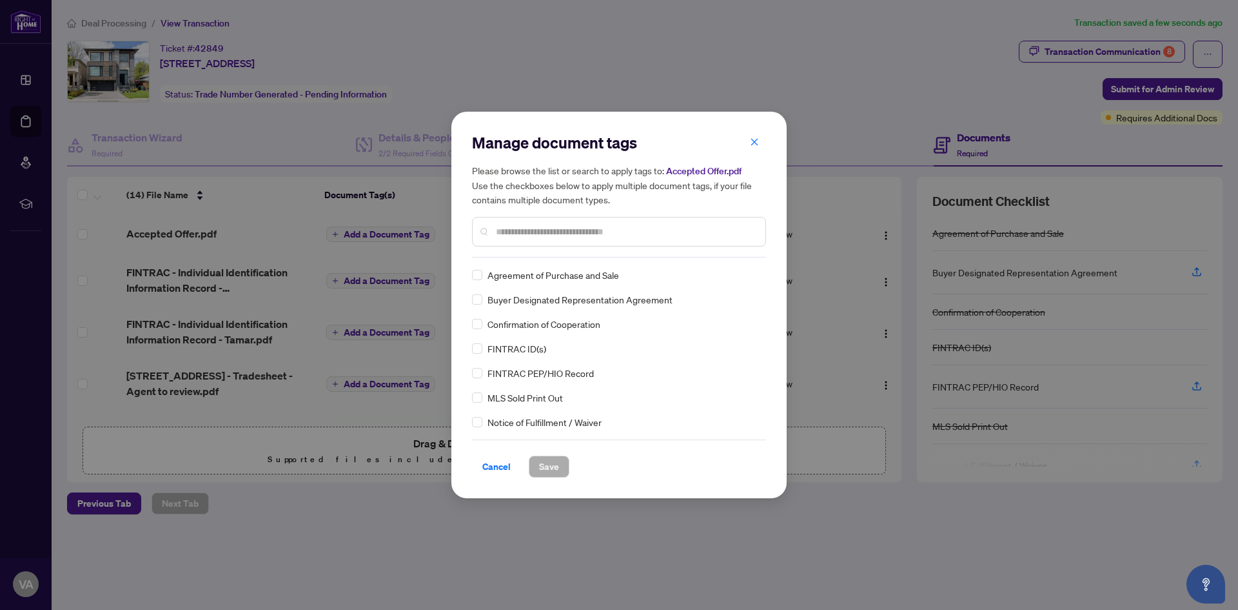
click at [488, 280] on span "Agreement of Purchase and Sale" at bounding box center [554, 275] width 132 height 14
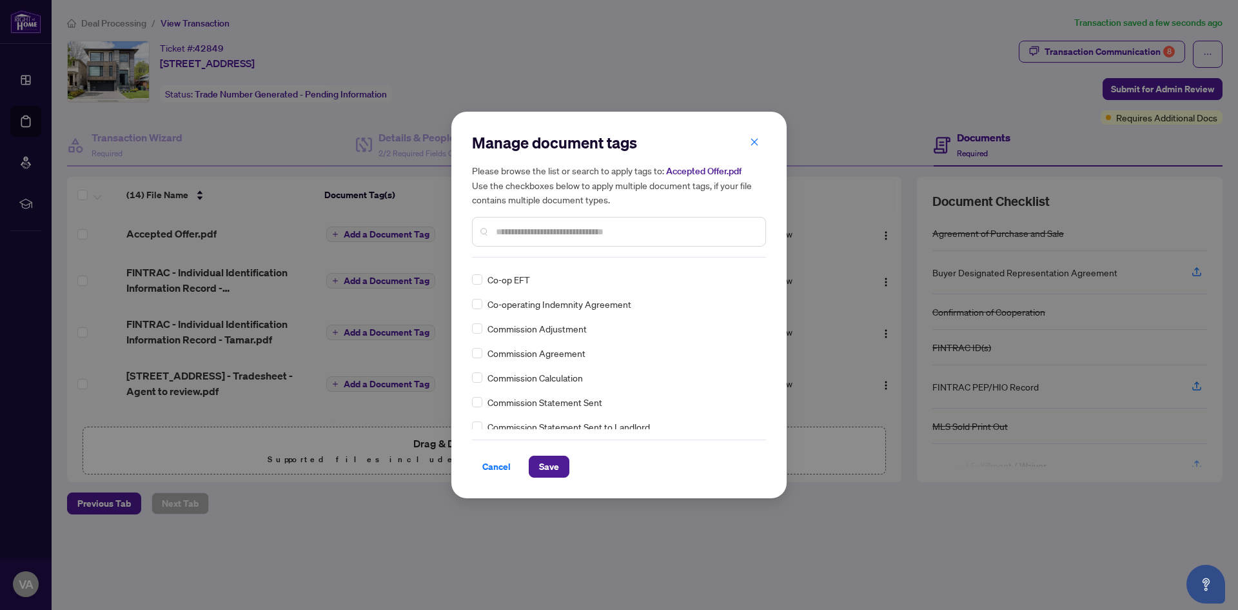
scroll to position [710, 0]
click at [544, 472] on span "Save" at bounding box center [549, 466] width 20 height 21
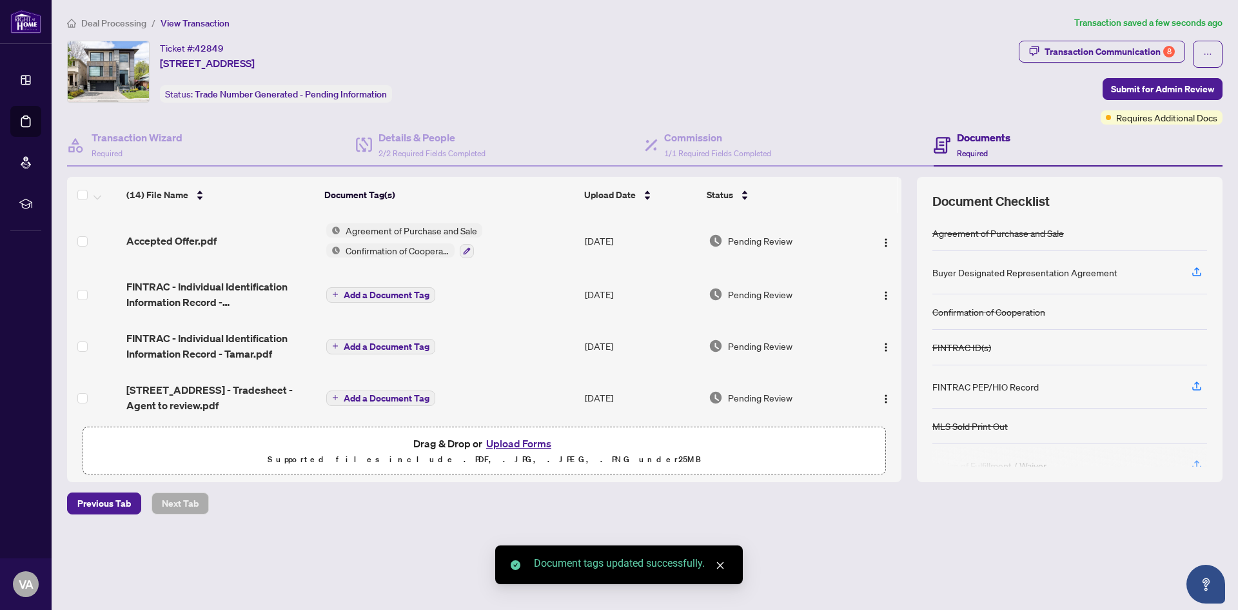
click at [370, 291] on span "Add a Document Tag" at bounding box center [387, 294] width 86 height 9
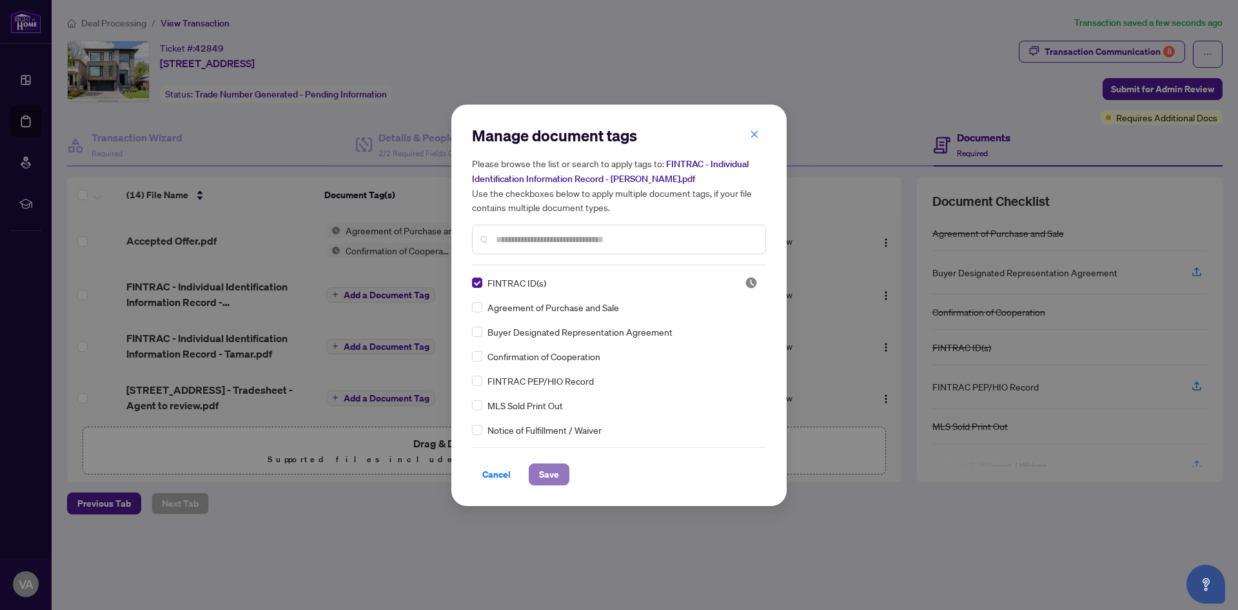
click at [545, 468] on span "Save" at bounding box center [549, 474] width 20 height 21
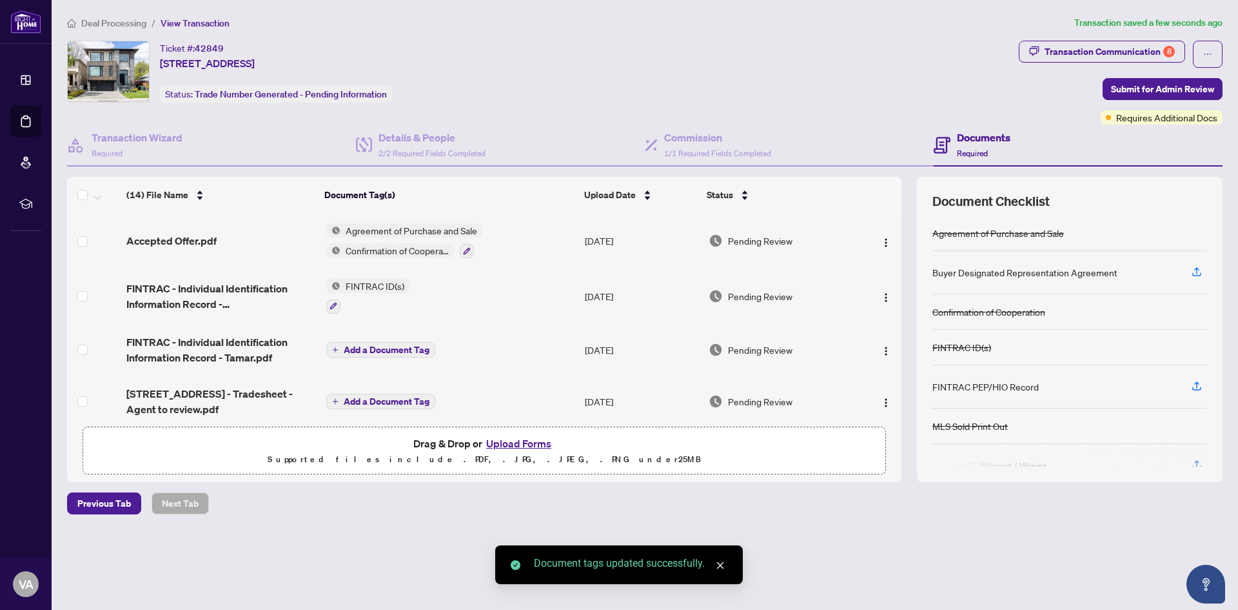
click at [388, 347] on span "Add a Document Tag" at bounding box center [387, 349] width 86 height 9
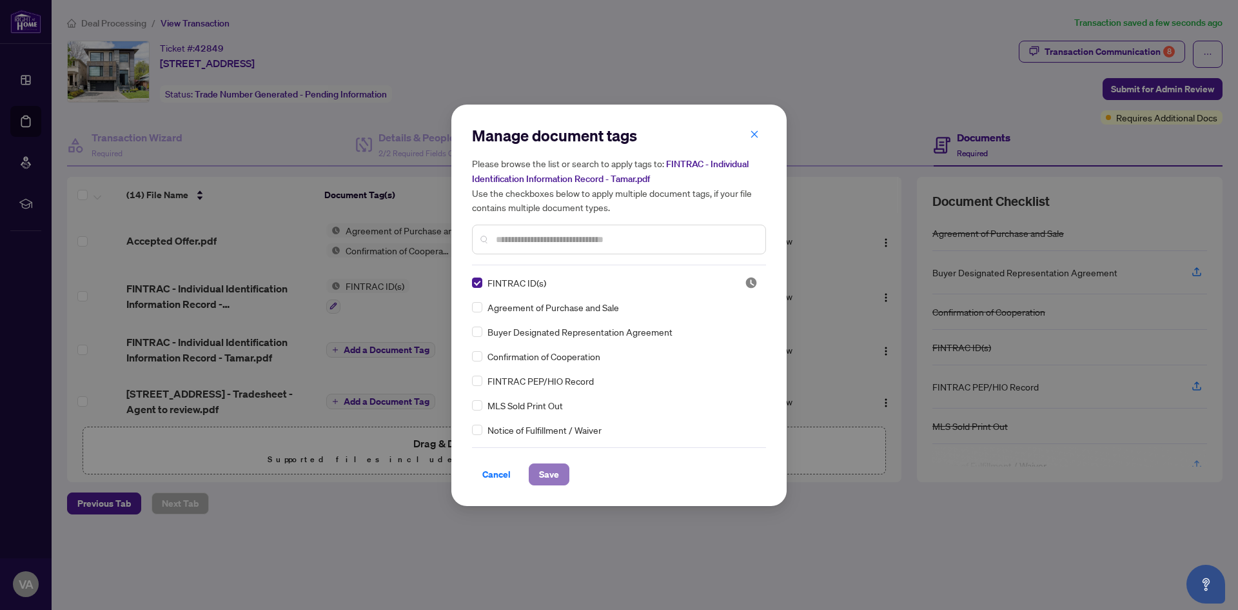
click at [539, 468] on span "Save" at bounding box center [549, 474] width 20 height 21
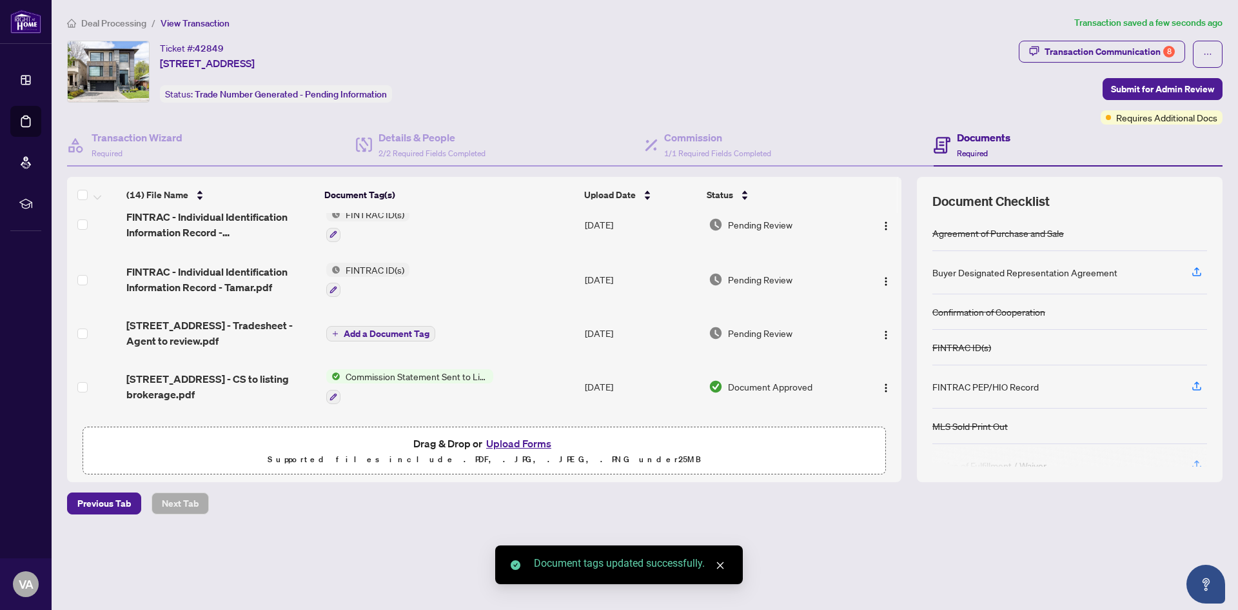
scroll to position [129, 0]
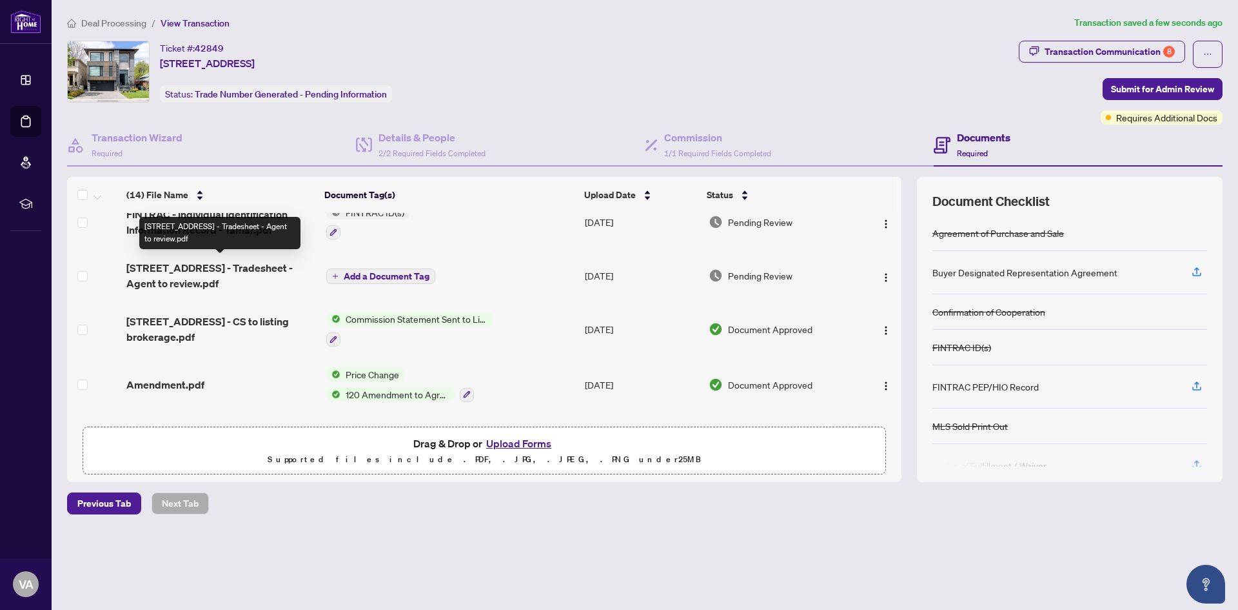
click at [253, 265] on span "164 Dunblaine Ave - Tradesheet - Agent to review.pdf" at bounding box center [221, 275] width 190 height 31
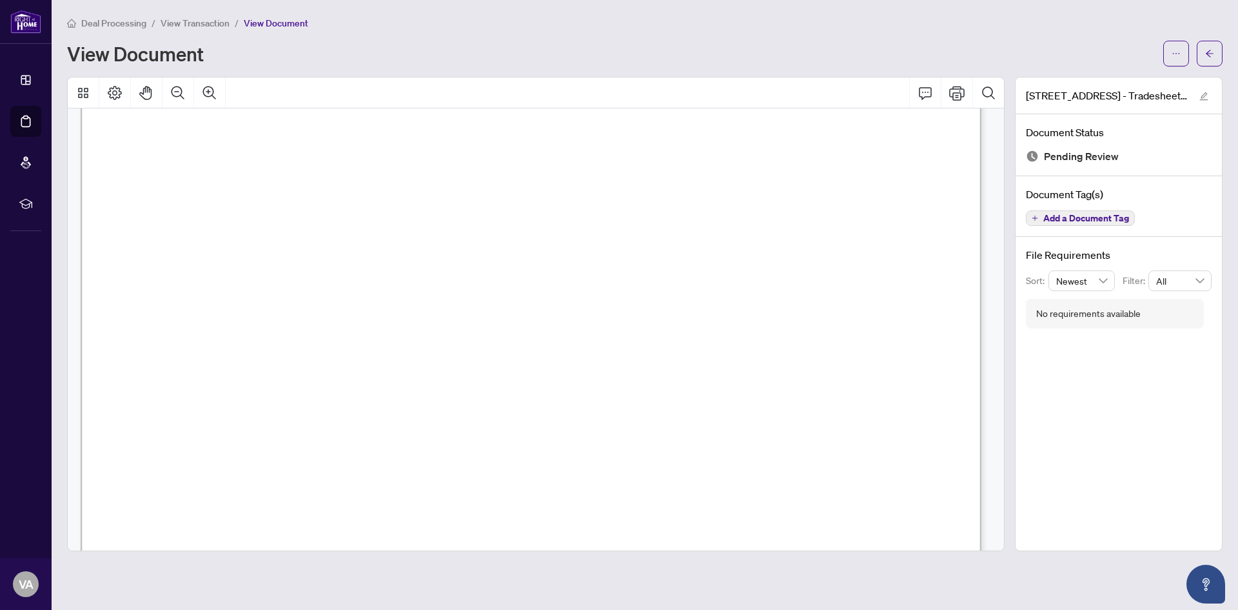
scroll to position [516, 0]
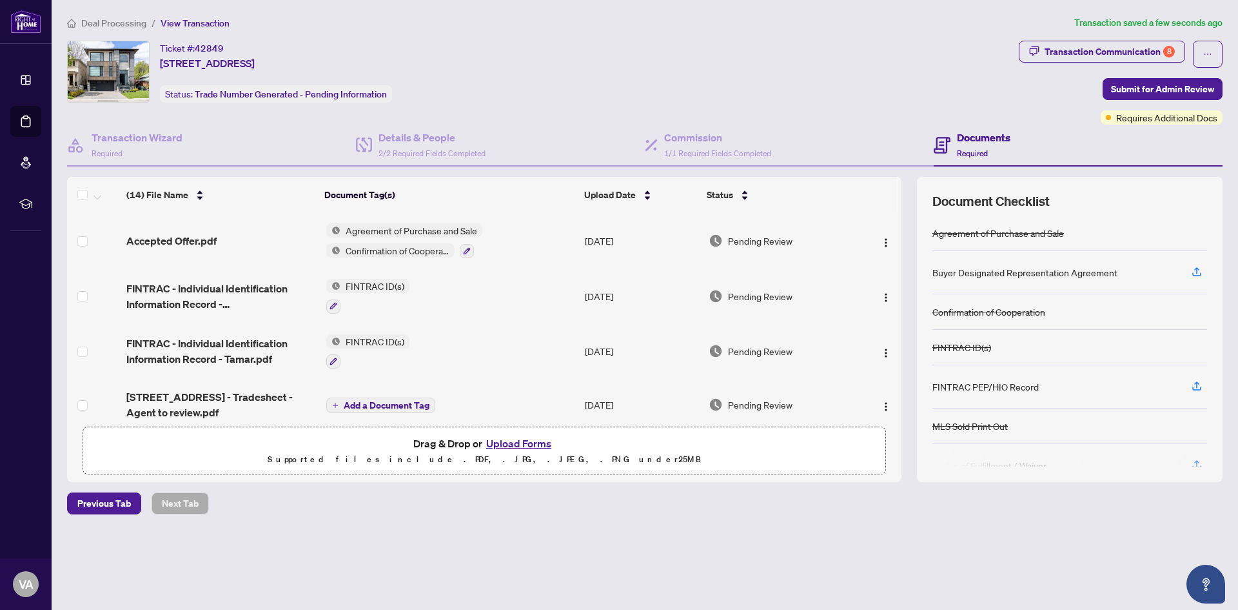
scroll to position [65, 0]
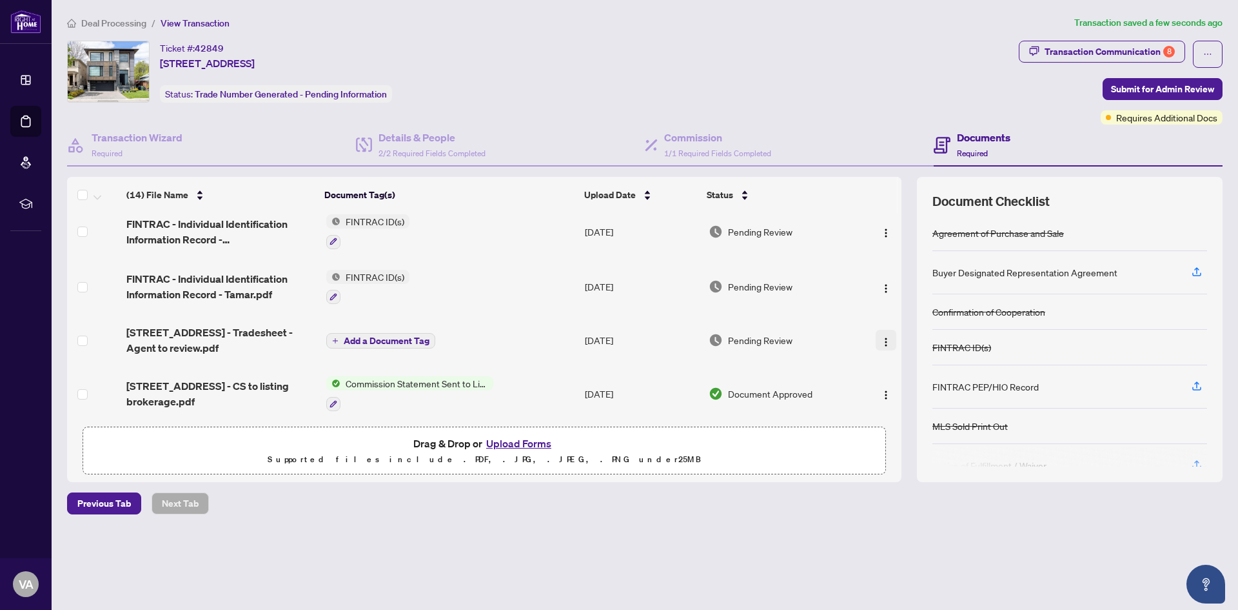
click at [884, 340] on img "button" at bounding box center [886, 342] width 10 height 10
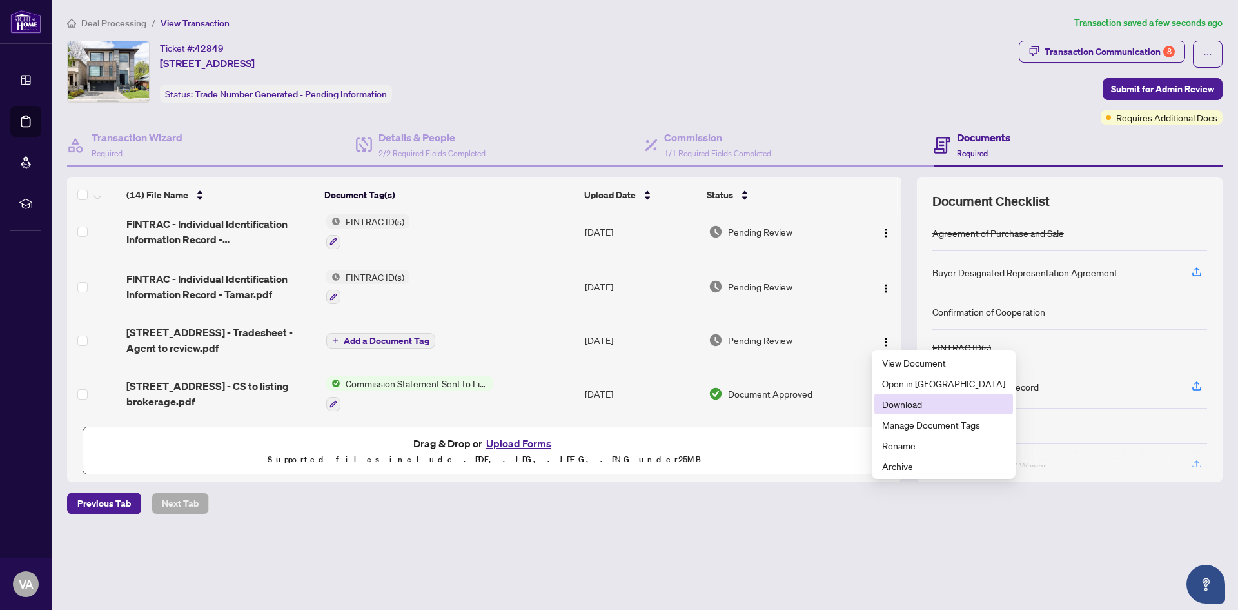
click at [908, 405] on span "Download" at bounding box center [943, 404] width 123 height 14
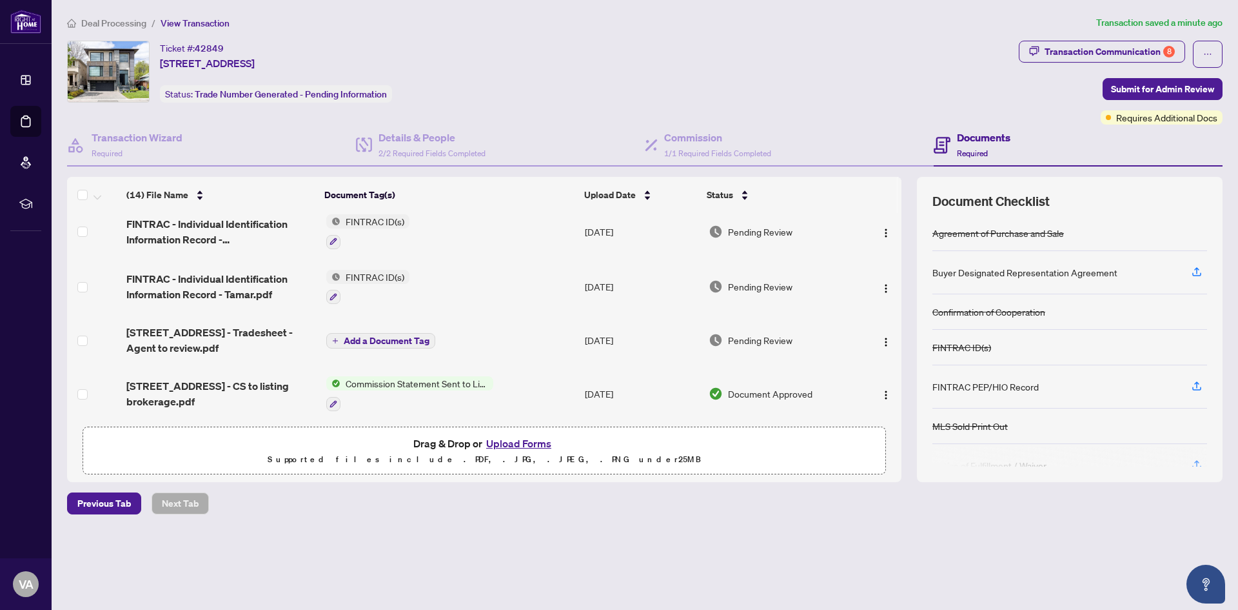
click at [505, 443] on button "Upload Forms" at bounding box center [518, 443] width 73 height 17
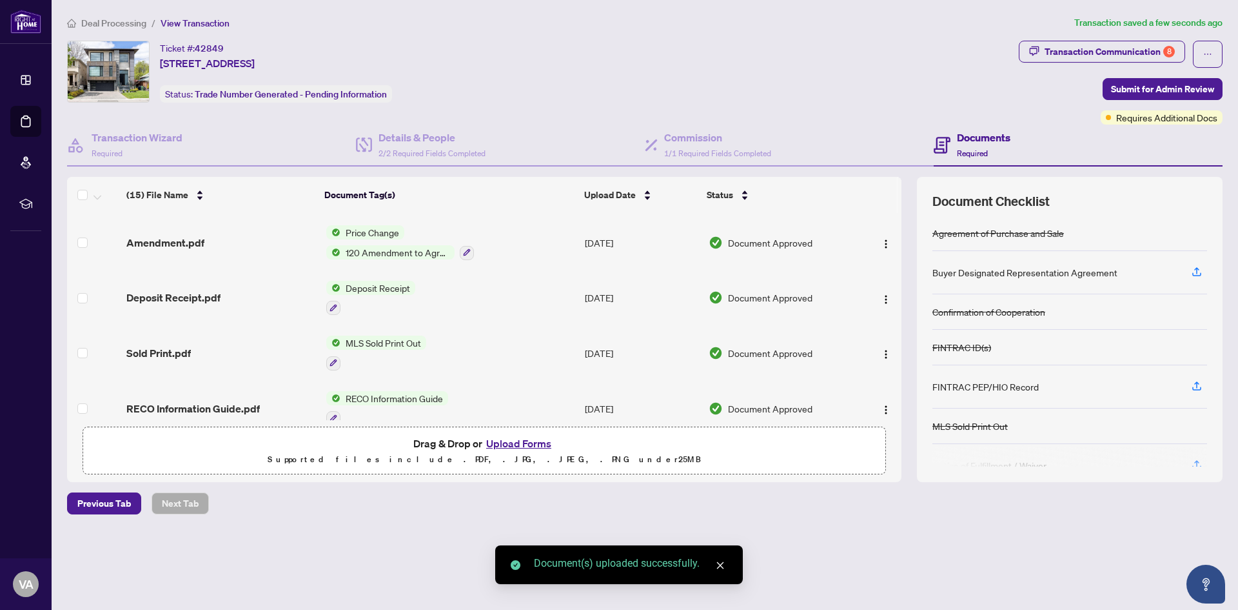
scroll to position [0, 0]
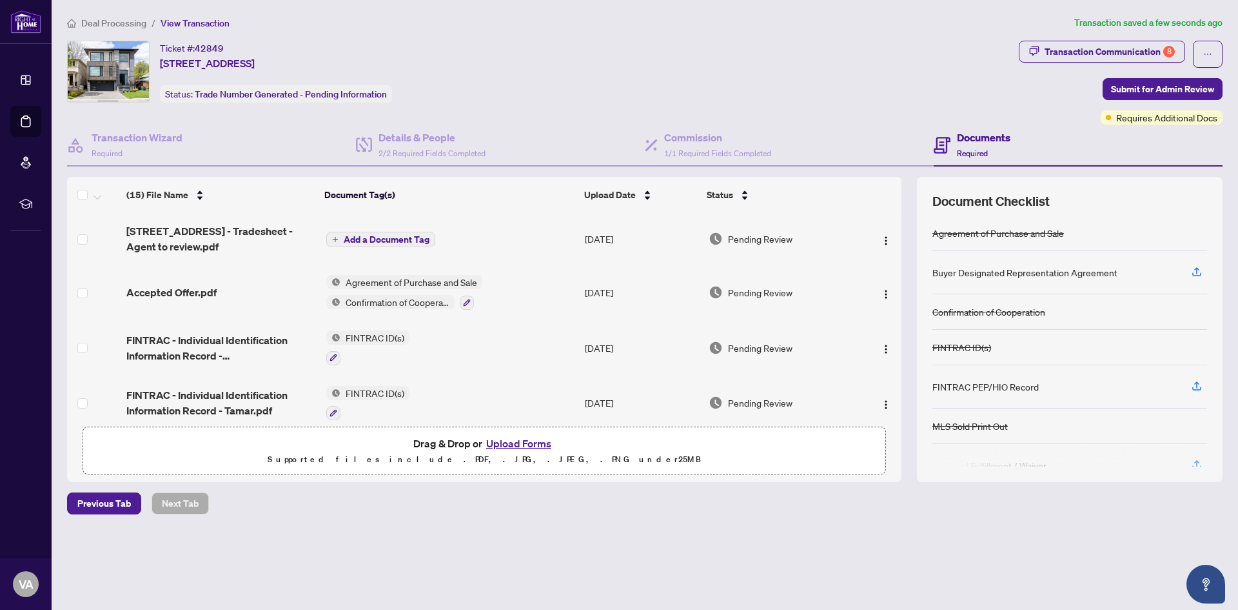
click at [400, 239] on span "Add a Document Tag" at bounding box center [387, 239] width 86 height 9
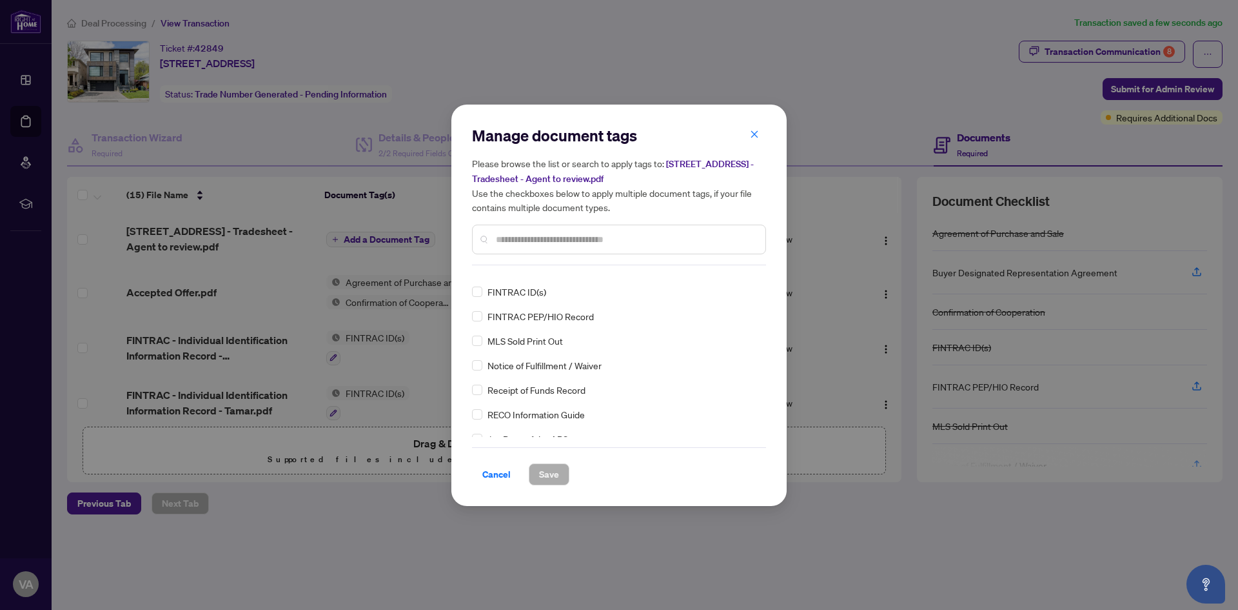
scroll to position [194, 0]
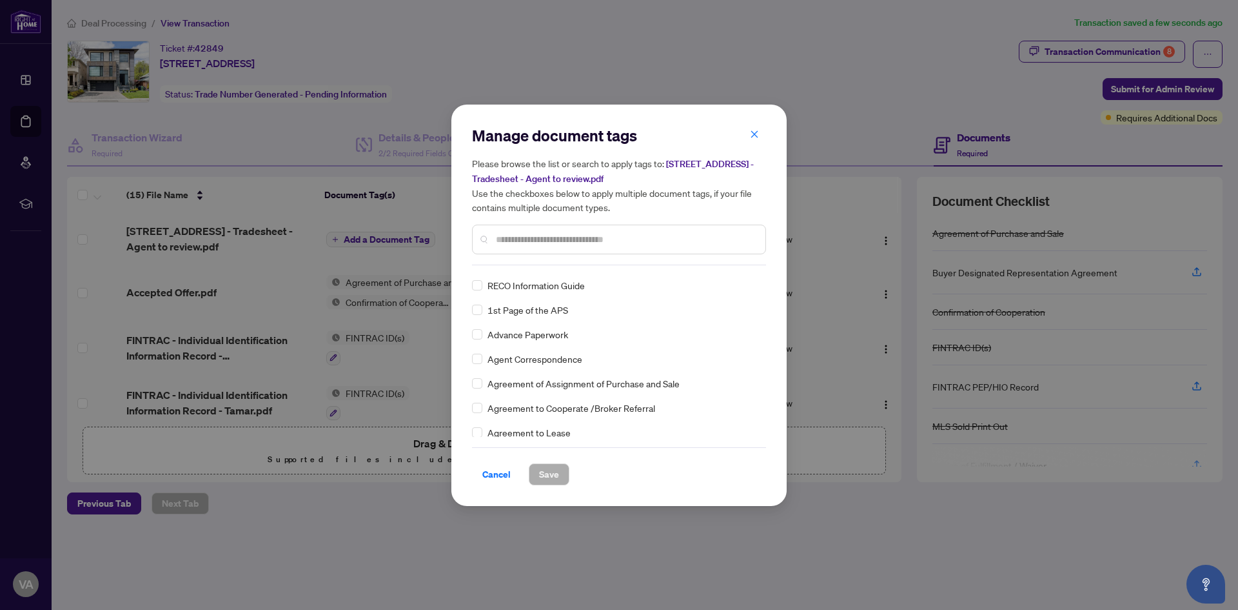
click at [555, 241] on input "text" at bounding box center [625, 239] width 259 height 14
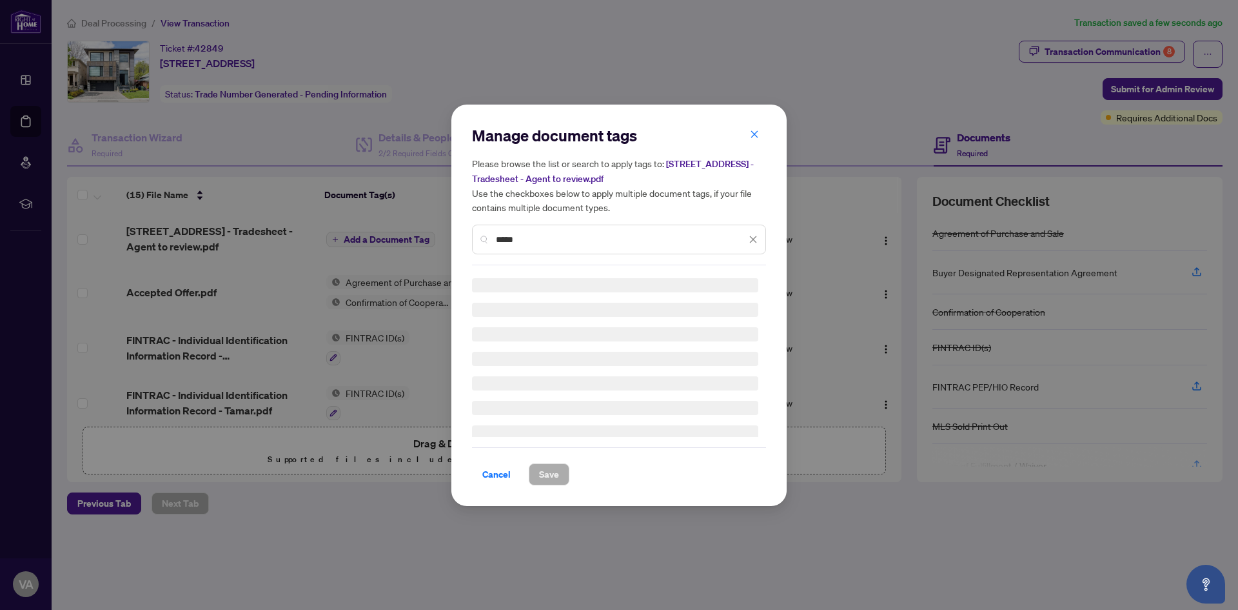
scroll to position [0, 0]
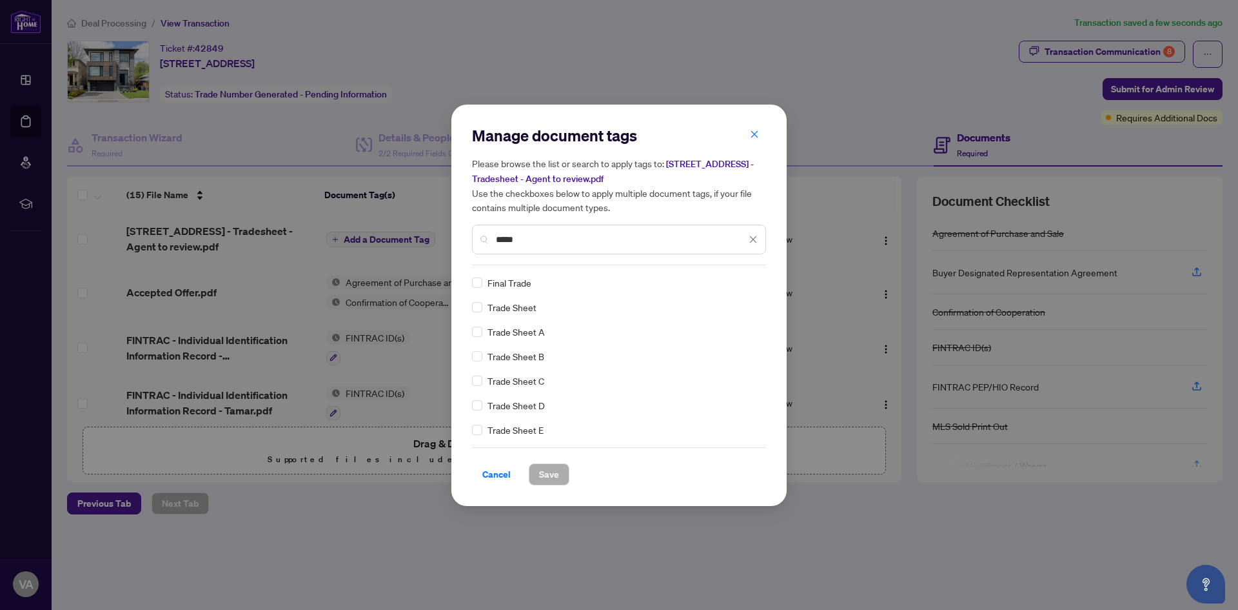
type input "*****"
click at [541, 479] on span "Save" at bounding box center [549, 474] width 20 height 21
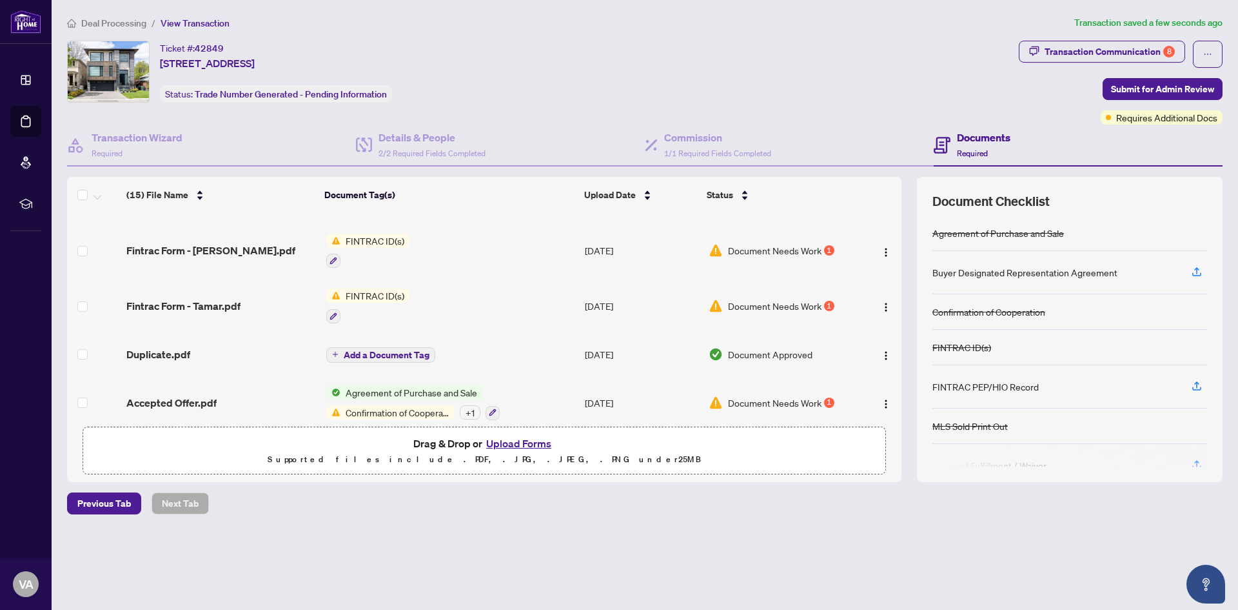
scroll to position [597, 0]
click at [1188, 85] on span "Submit for Admin Review" at bounding box center [1162, 89] width 103 height 21
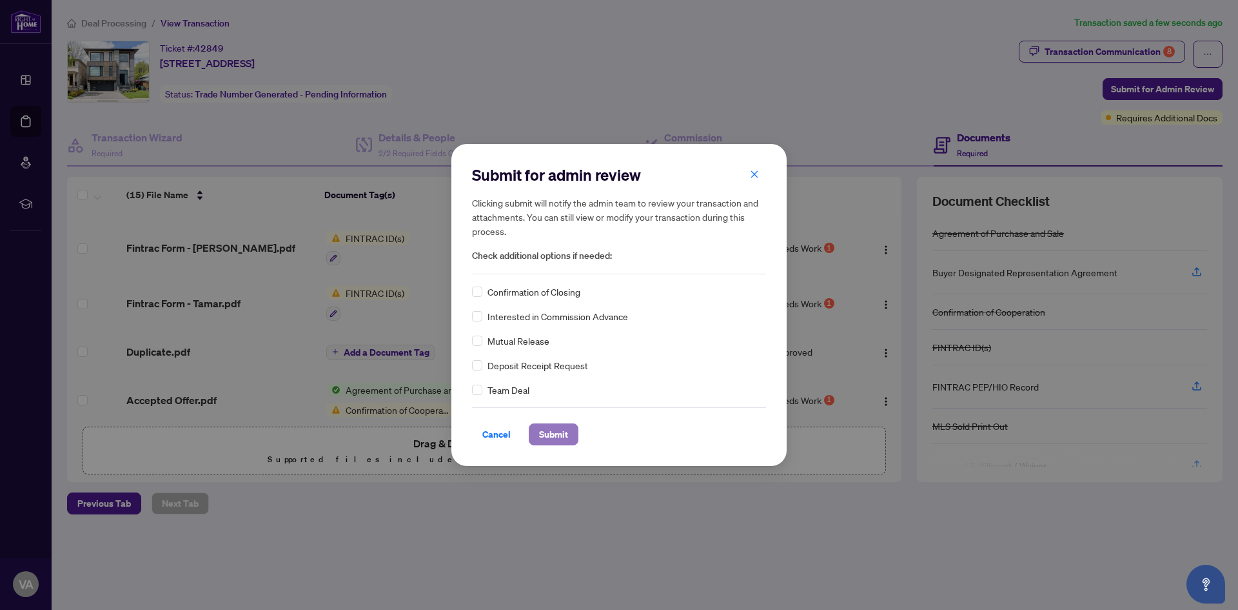
click at [557, 435] on span "Submit" at bounding box center [553, 434] width 29 height 21
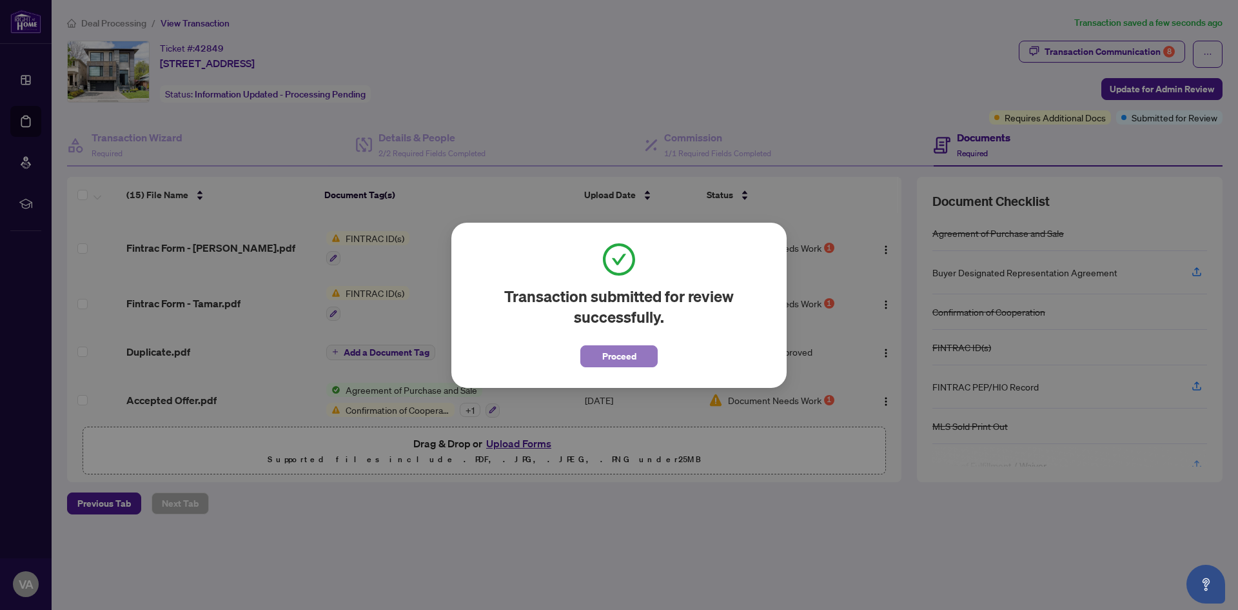
click at [617, 352] on span "Proceed" at bounding box center [619, 356] width 34 height 21
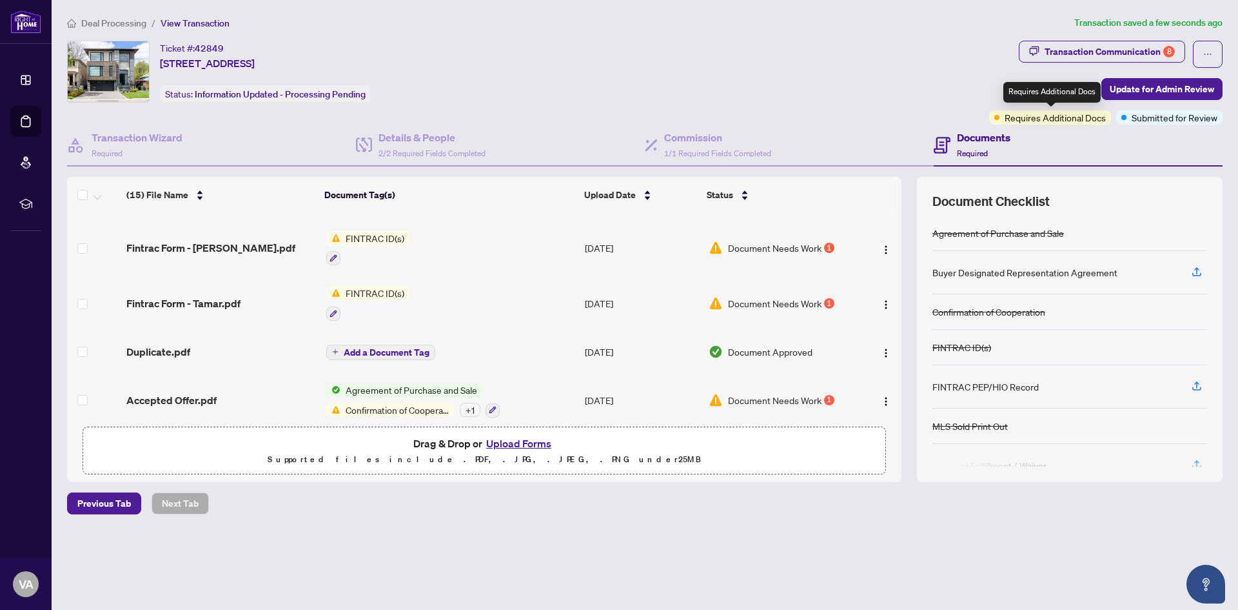
click at [1073, 115] on span "Requires Additional Docs" at bounding box center [1055, 117] width 101 height 14
click at [1168, 119] on span "Submitted for Review" at bounding box center [1175, 117] width 86 height 14
click at [916, 81] on div "Ticket #: 42849 164 Dunblaine Ave, Toronto, Ontario M5M 2S5, Canada Status: Inf…" at bounding box center [525, 72] width 917 height 62
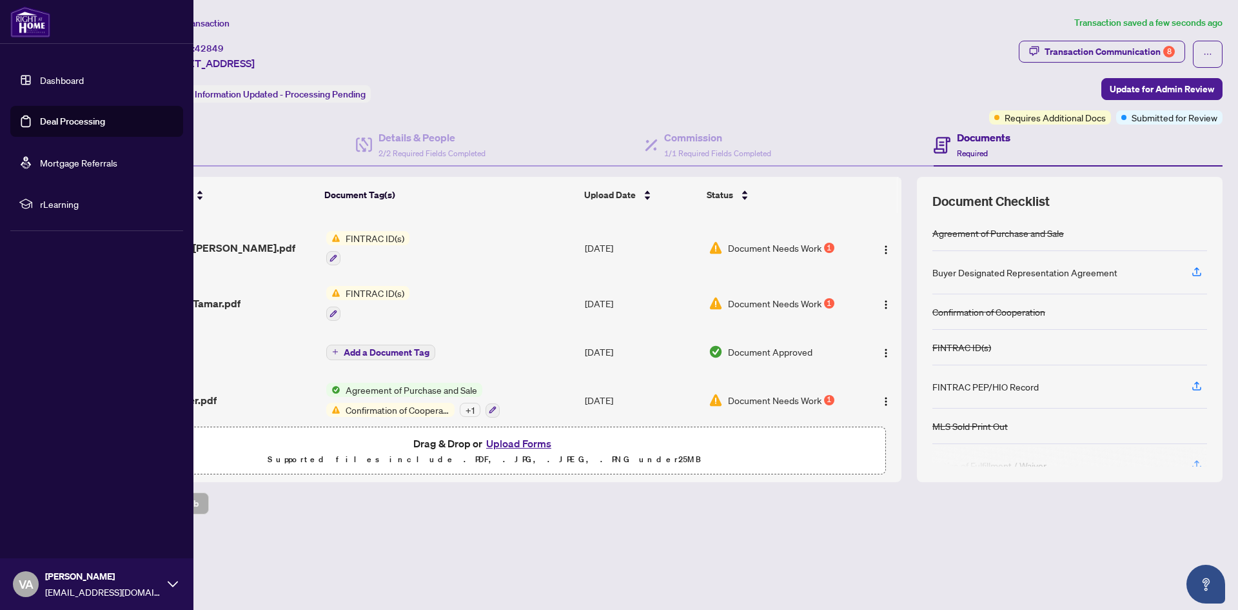
click at [53, 123] on link "Deal Processing" at bounding box center [72, 121] width 65 height 12
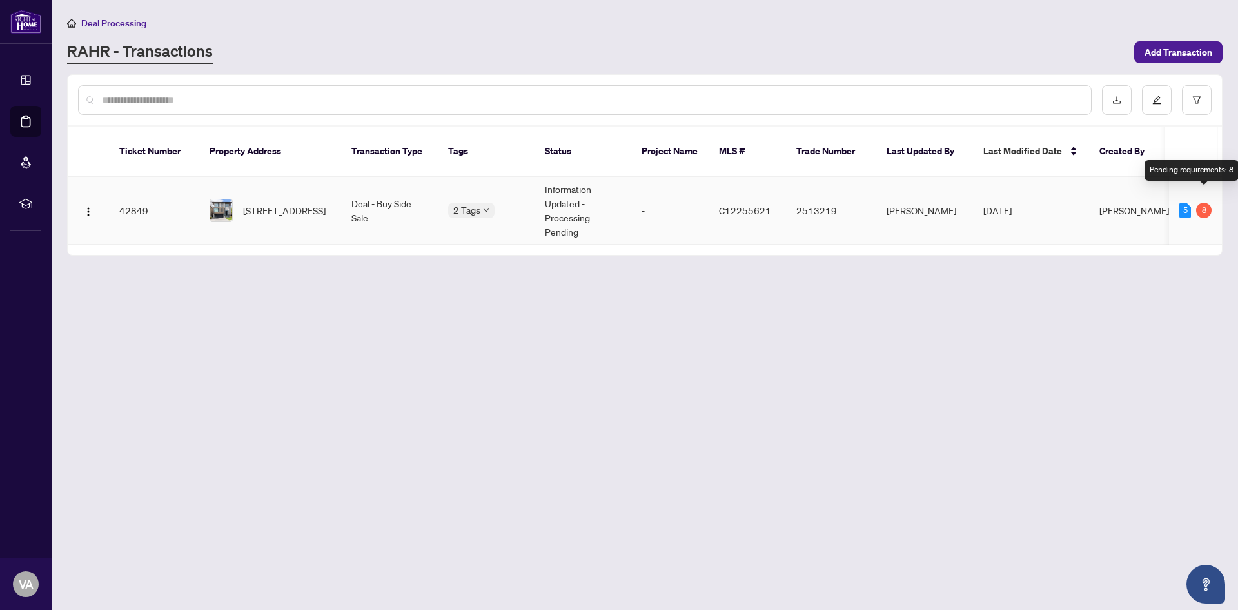
click at [1204, 203] on div "8" at bounding box center [1203, 210] width 15 height 15
click at [1188, 203] on div "5" at bounding box center [1186, 210] width 12 height 15
click at [1204, 203] on div "8" at bounding box center [1203, 210] width 15 height 15
click at [556, 194] on td "Information Updated - Processing Pending" at bounding box center [583, 211] width 97 height 68
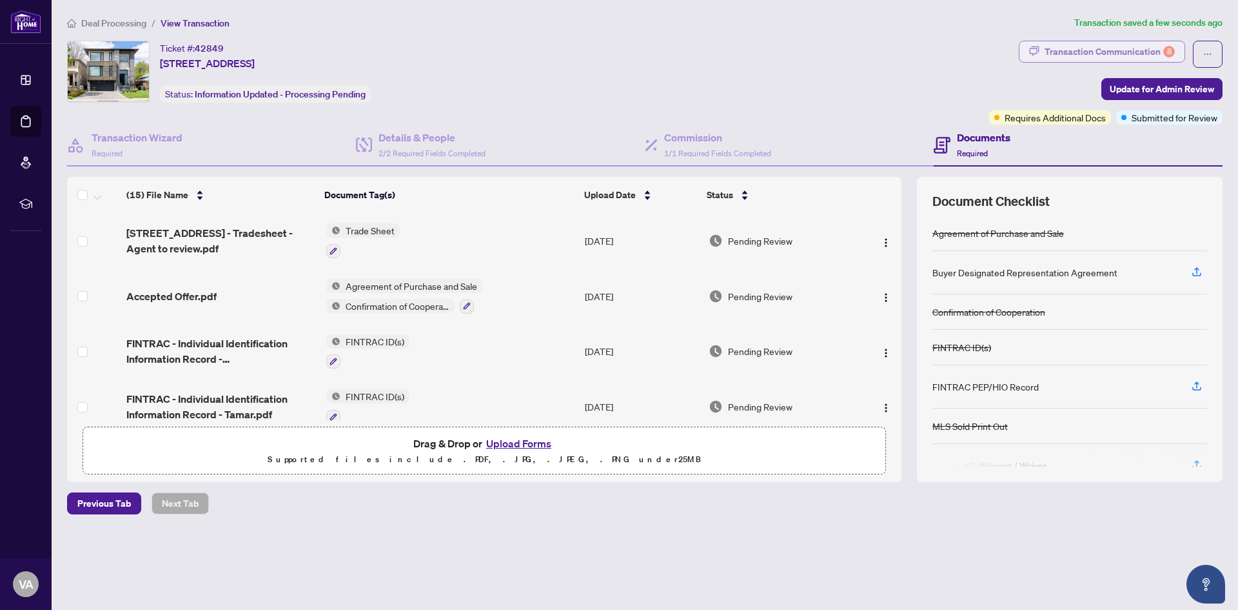
click at [1064, 48] on div "Transaction Communication 8" at bounding box center [1110, 51] width 130 height 21
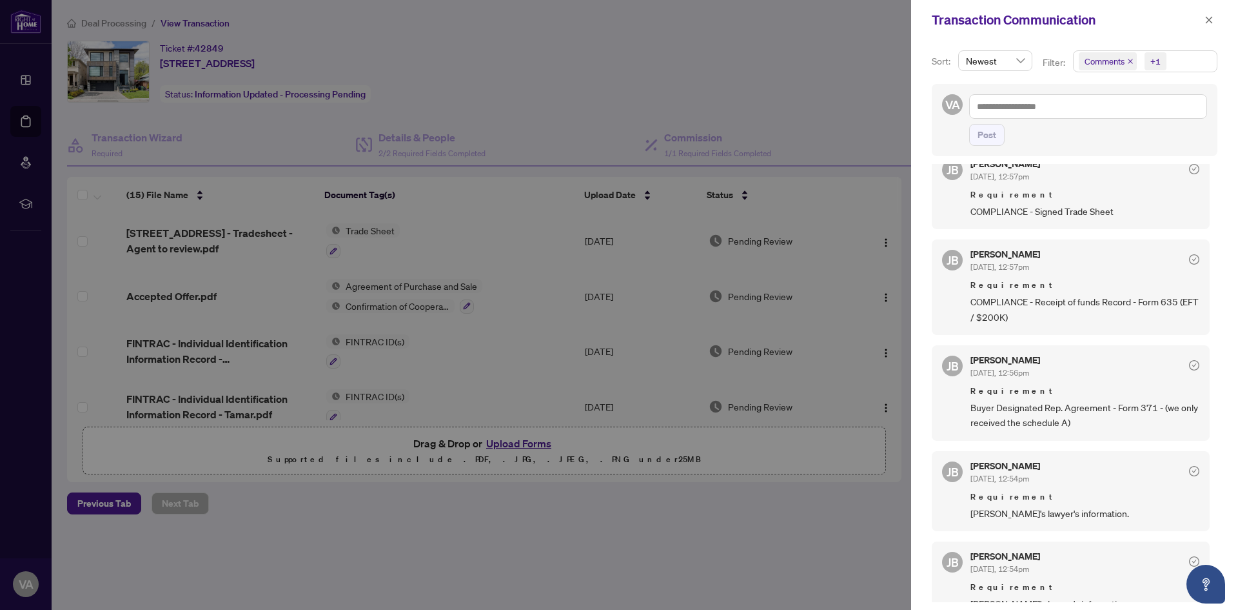
scroll to position [258, 0]
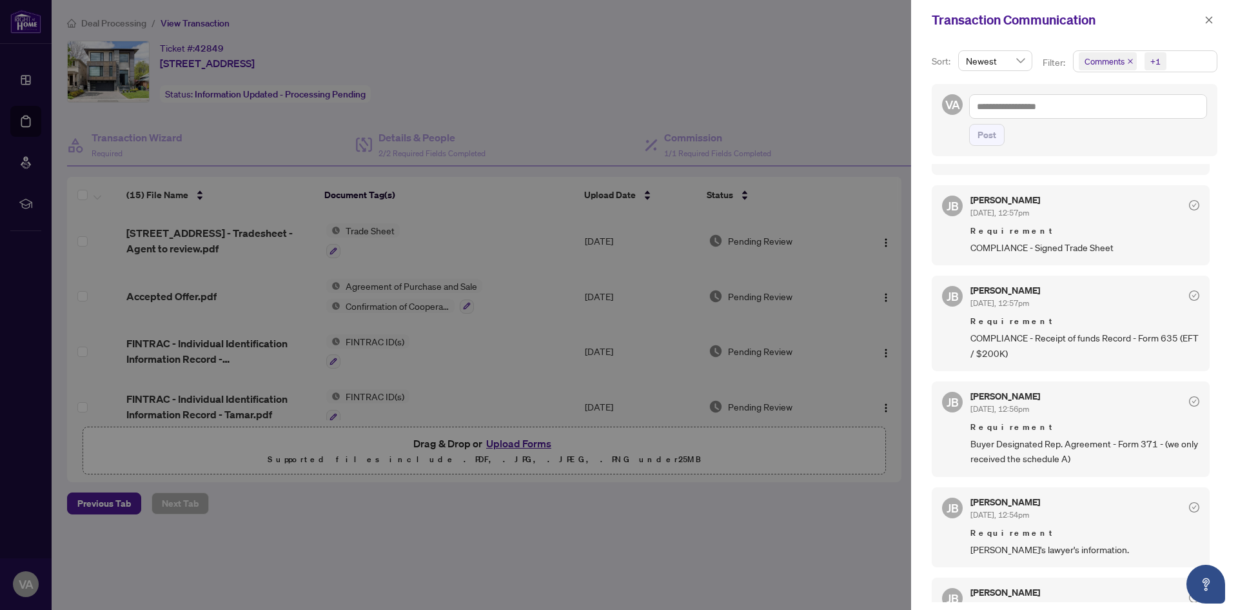
click at [1189, 301] on icon "check-circle" at bounding box center [1194, 295] width 10 height 10
click at [1011, 308] on span "Aug/21/2025, 12:57pm" at bounding box center [1000, 303] width 59 height 10
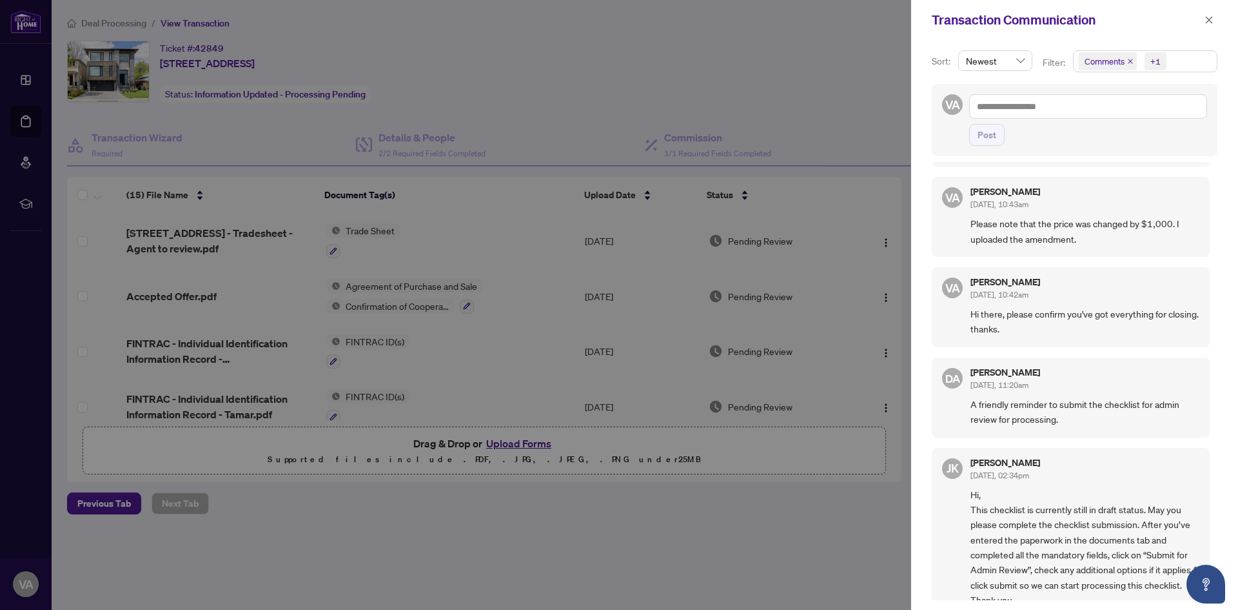
scroll to position [3, 0]
click at [538, 240] on div at bounding box center [619, 305] width 1238 height 610
click at [1211, 18] on icon "close" at bounding box center [1209, 19] width 9 height 9
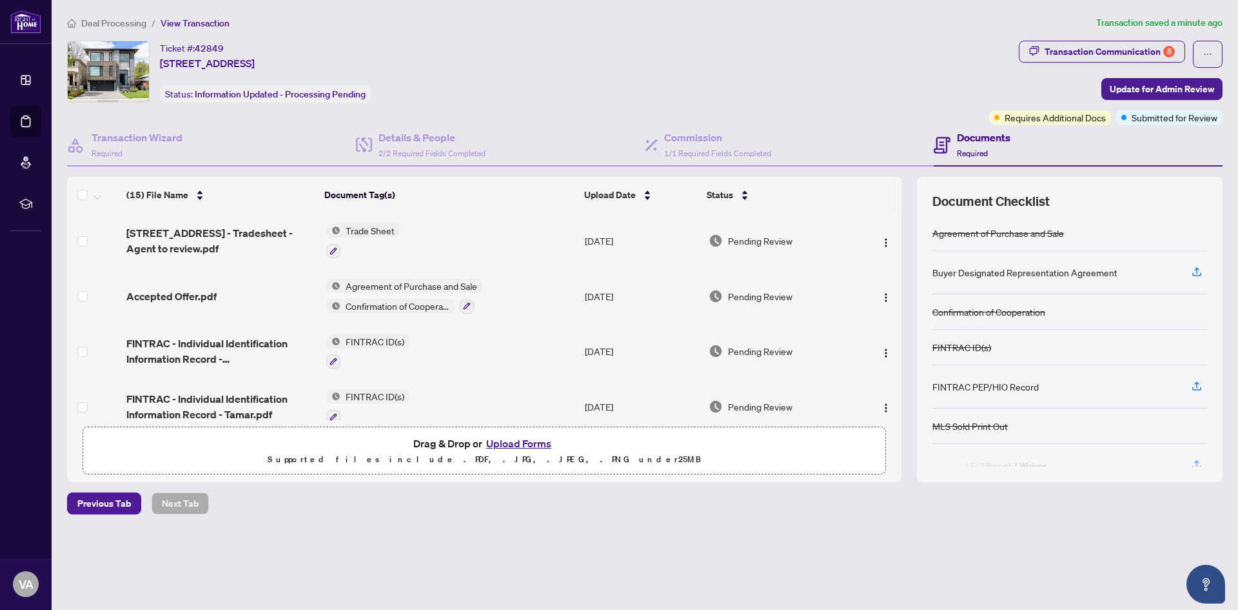
click at [1015, 271] on div "Buyer Designated Representation Agreement" at bounding box center [1025, 272] width 185 height 14
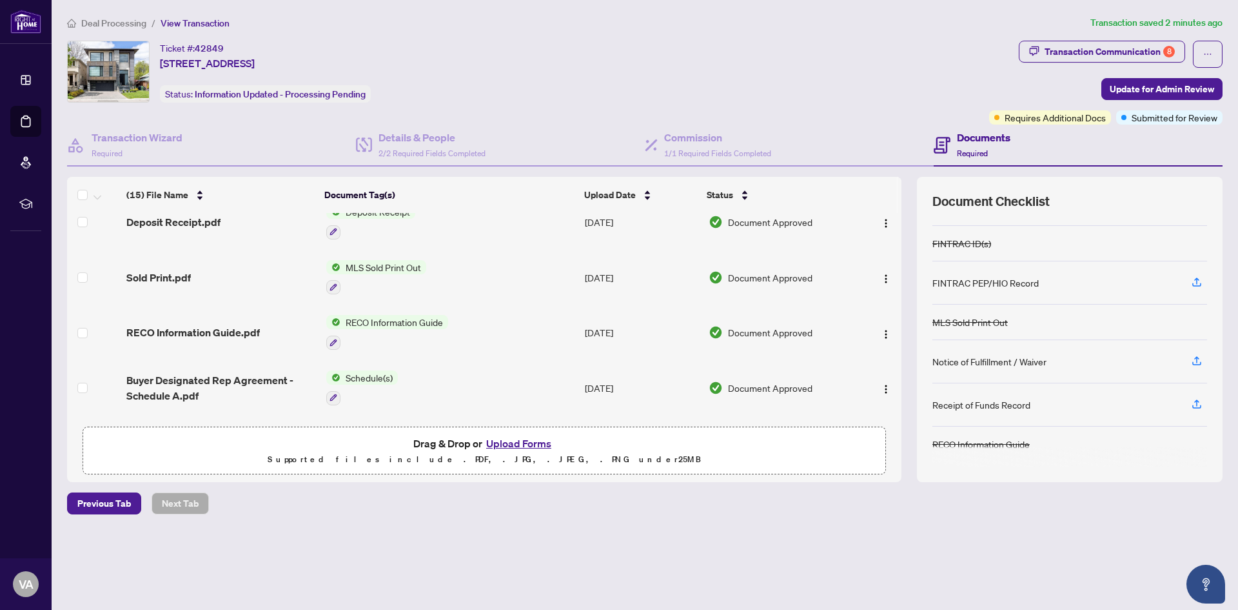
scroll to position [339, 0]
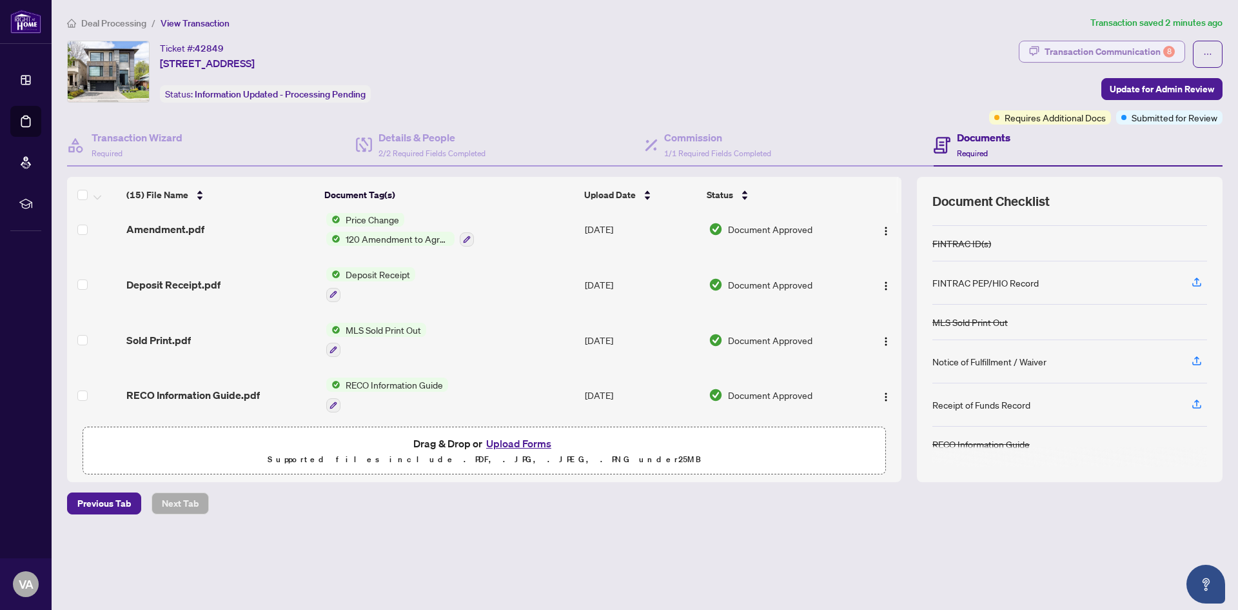
click at [1112, 52] on div "Transaction Communication 8" at bounding box center [1110, 51] width 130 height 21
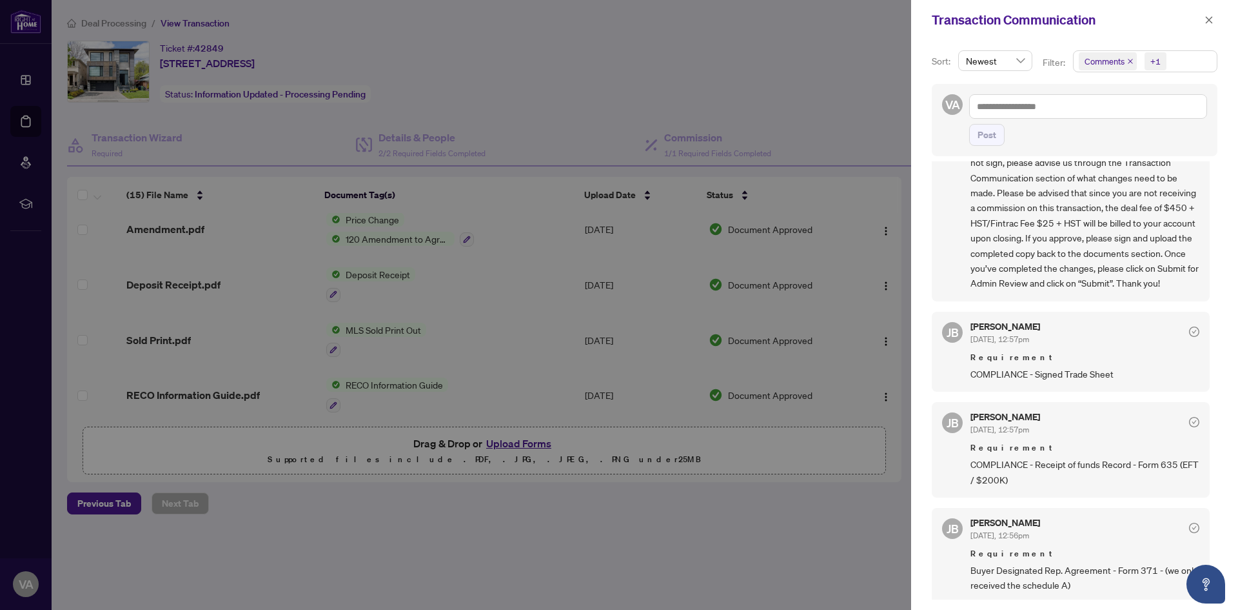
scroll to position [194, 0]
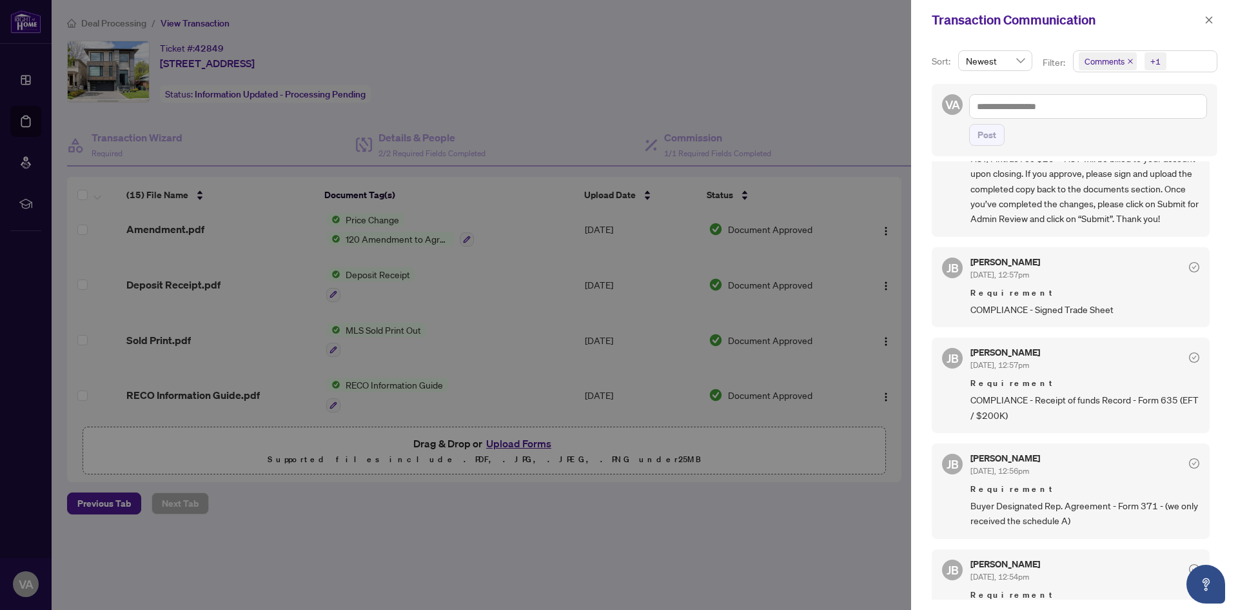
click at [333, 71] on div at bounding box center [619, 305] width 1238 height 610
click at [835, 290] on div at bounding box center [619, 305] width 1238 height 610
click at [813, 228] on div at bounding box center [619, 305] width 1238 height 610
click at [1209, 16] on icon "close" at bounding box center [1209, 19] width 9 height 9
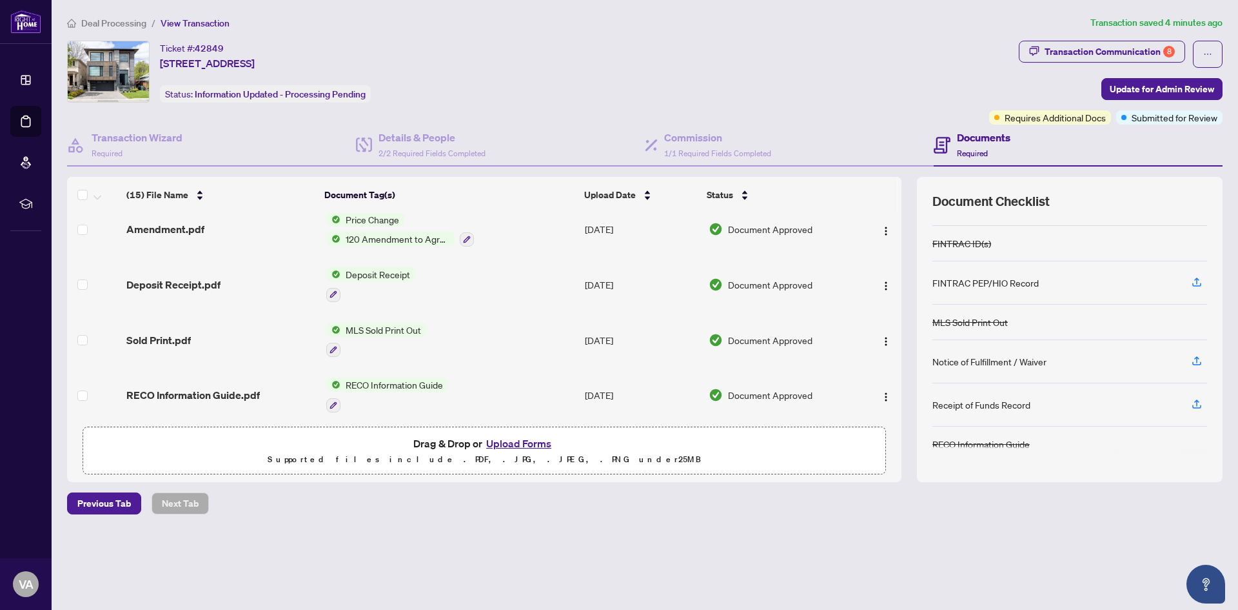
scroll to position [275, 0]
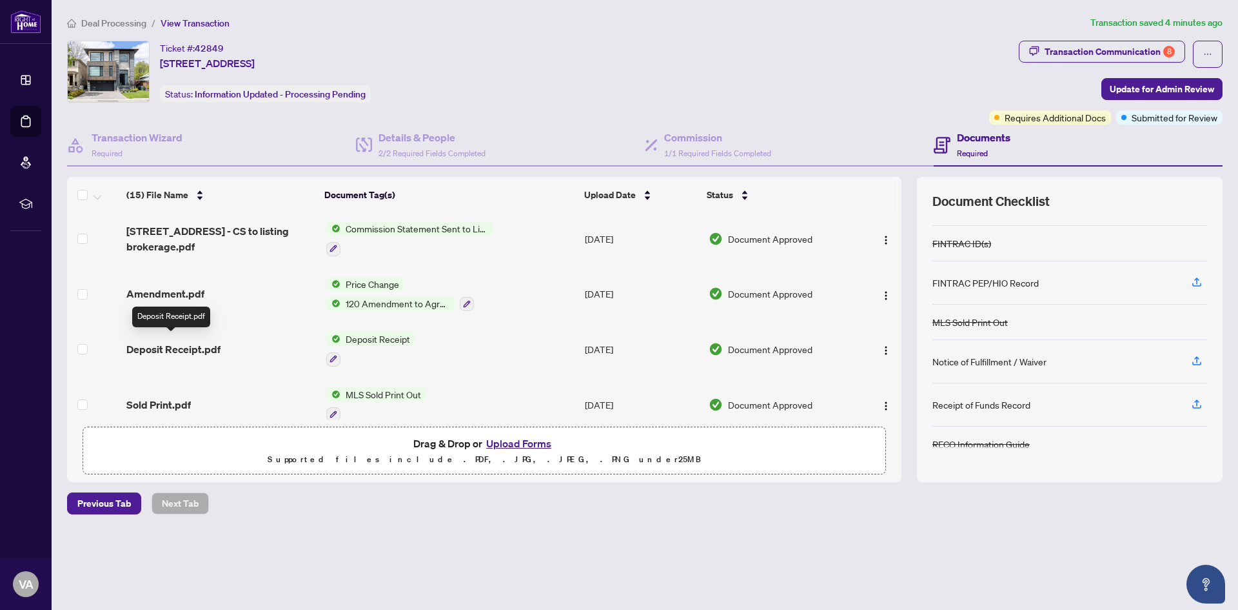
click at [184, 345] on span "Deposit Receipt.pdf" at bounding box center [173, 348] width 94 height 15
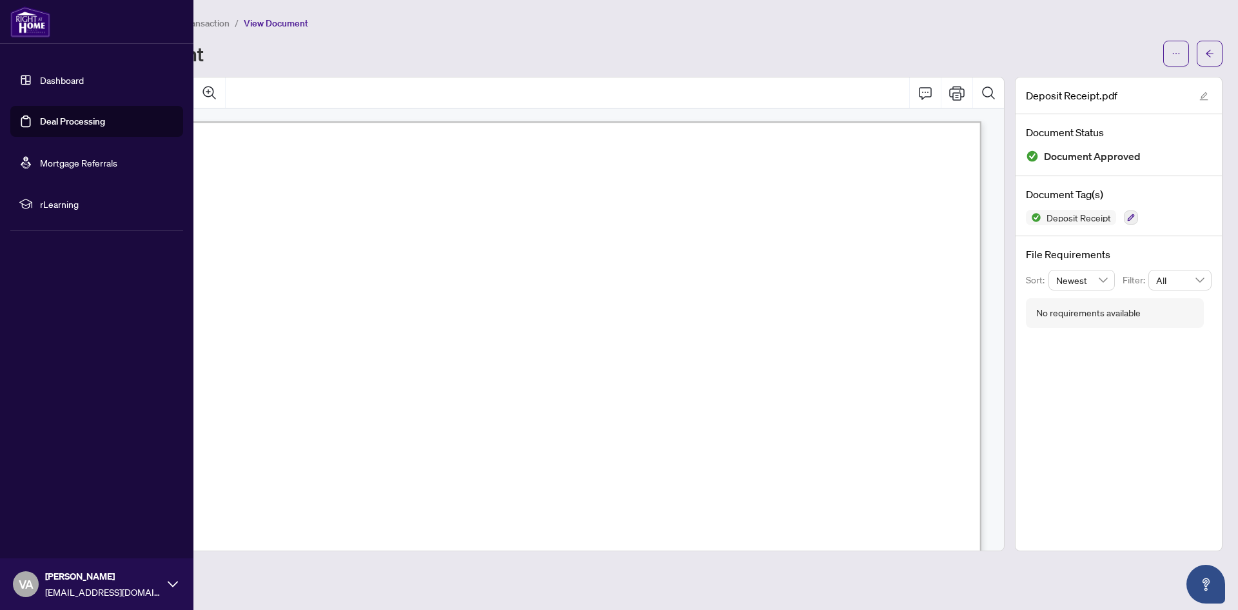
click at [42, 81] on link "Dashboard" at bounding box center [62, 80] width 44 height 12
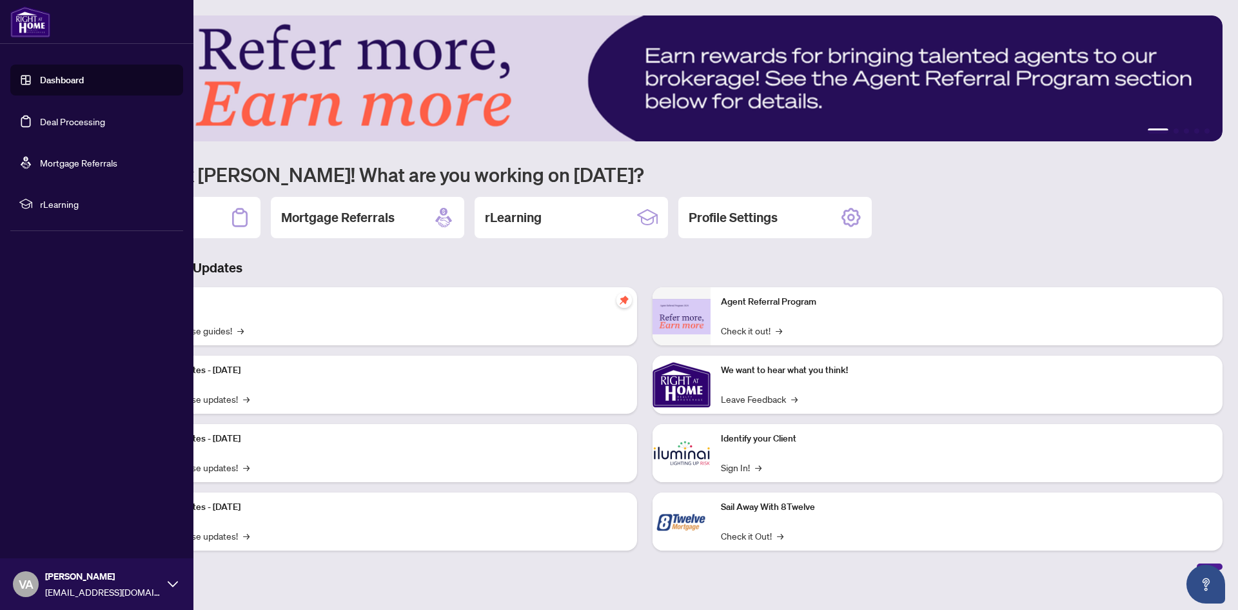
click at [52, 125] on link "Deal Processing" at bounding box center [72, 121] width 65 height 12
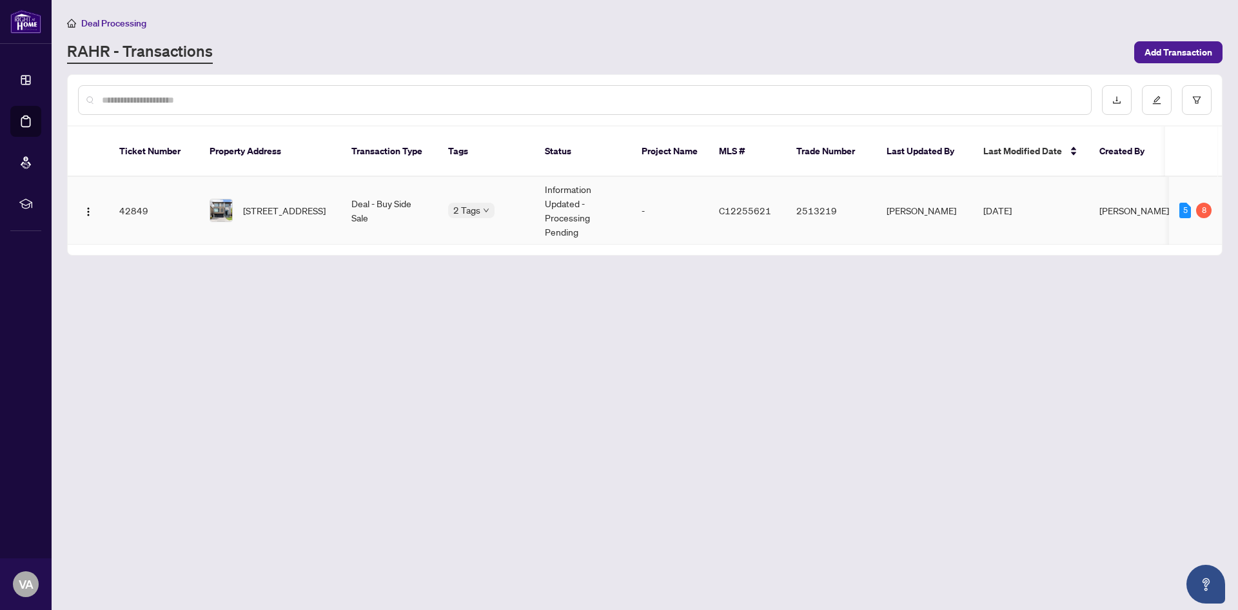
click at [997, 204] on span "Aug/21/2025" at bounding box center [998, 210] width 28 height 12
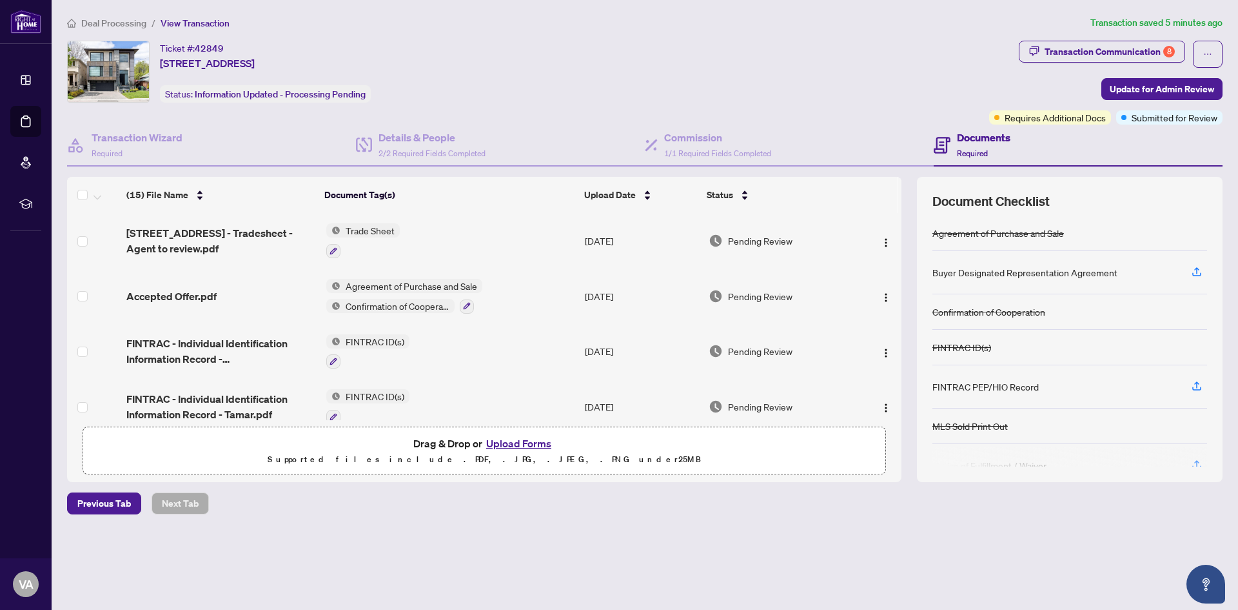
click at [521, 442] on button "Upload Forms" at bounding box center [518, 443] width 73 height 17
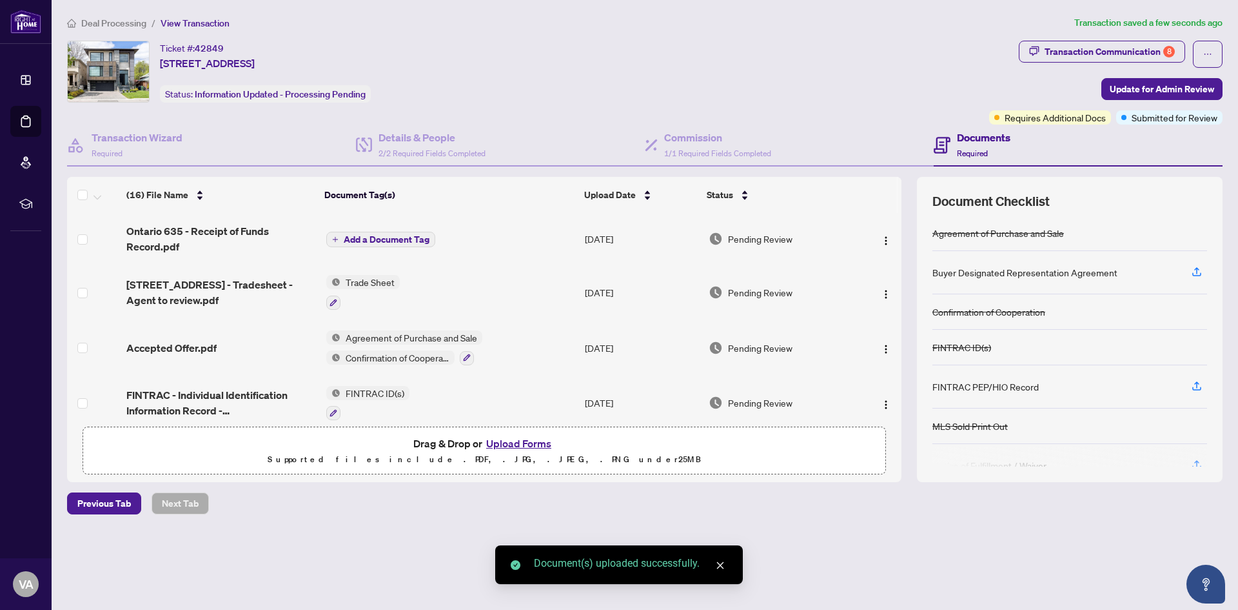
click at [384, 240] on span "Add a Document Tag" at bounding box center [387, 239] width 86 height 9
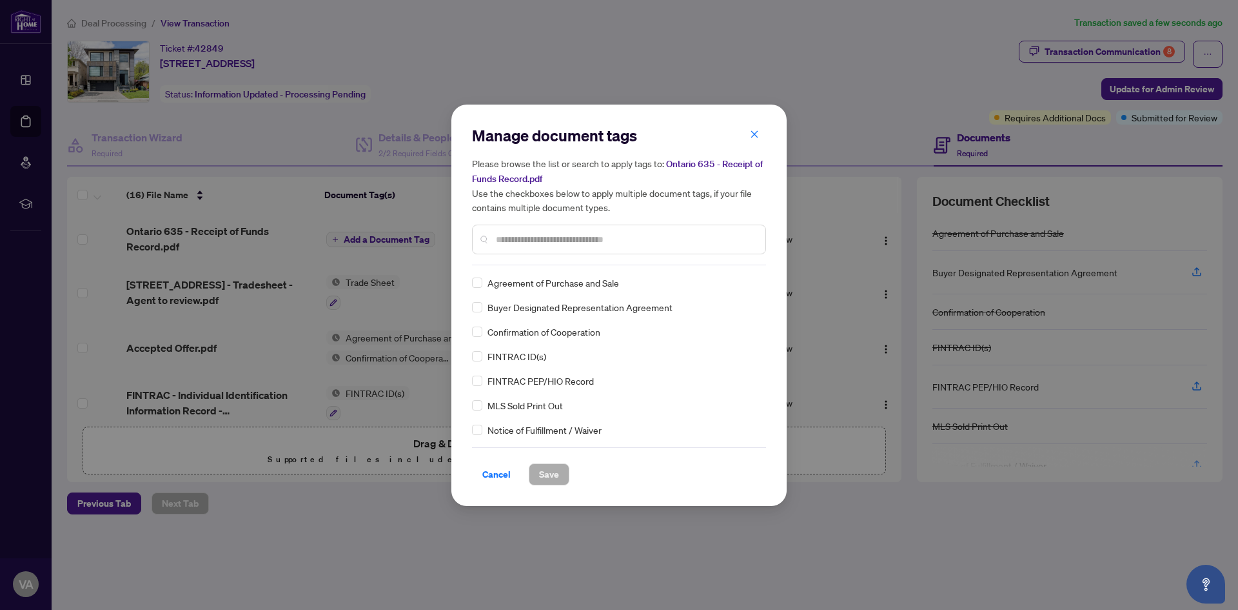
click at [528, 234] on input "text" at bounding box center [625, 239] width 259 height 14
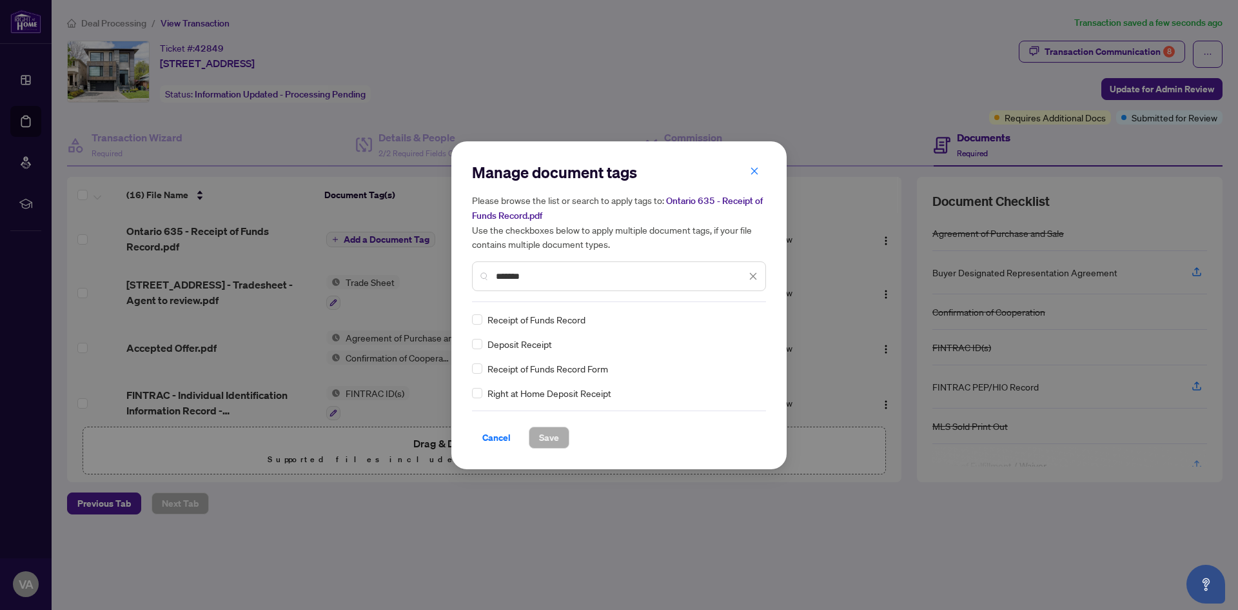
type input "*******"
click at [539, 434] on span "Save" at bounding box center [549, 437] width 20 height 21
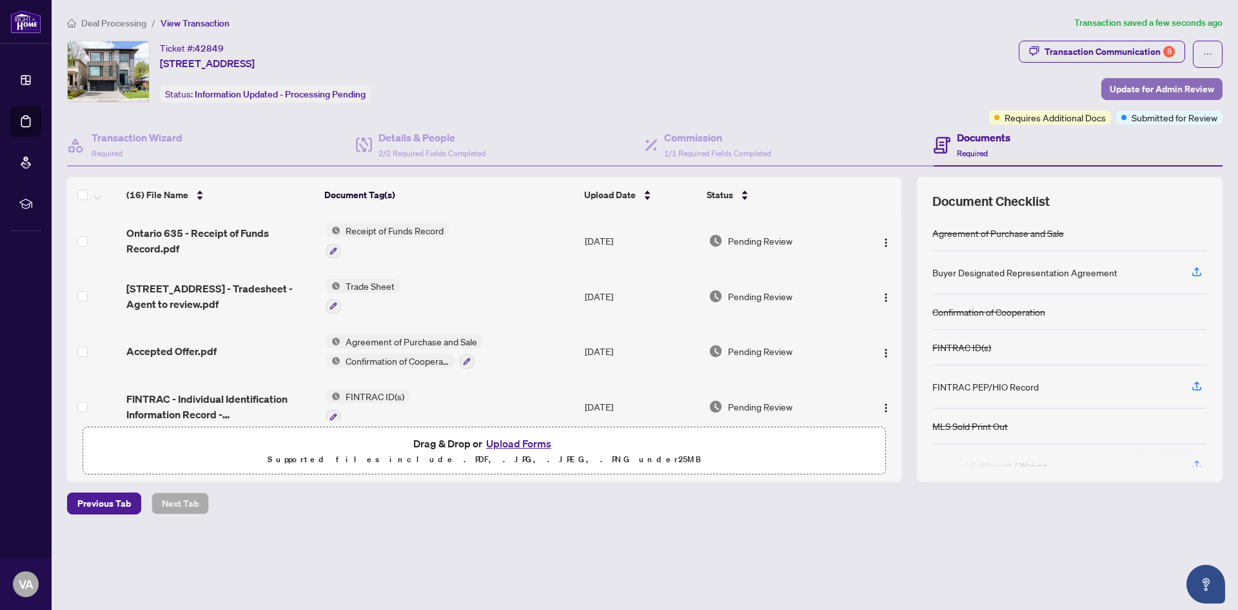
click at [1143, 86] on span "Update for Admin Review" at bounding box center [1162, 89] width 104 height 21
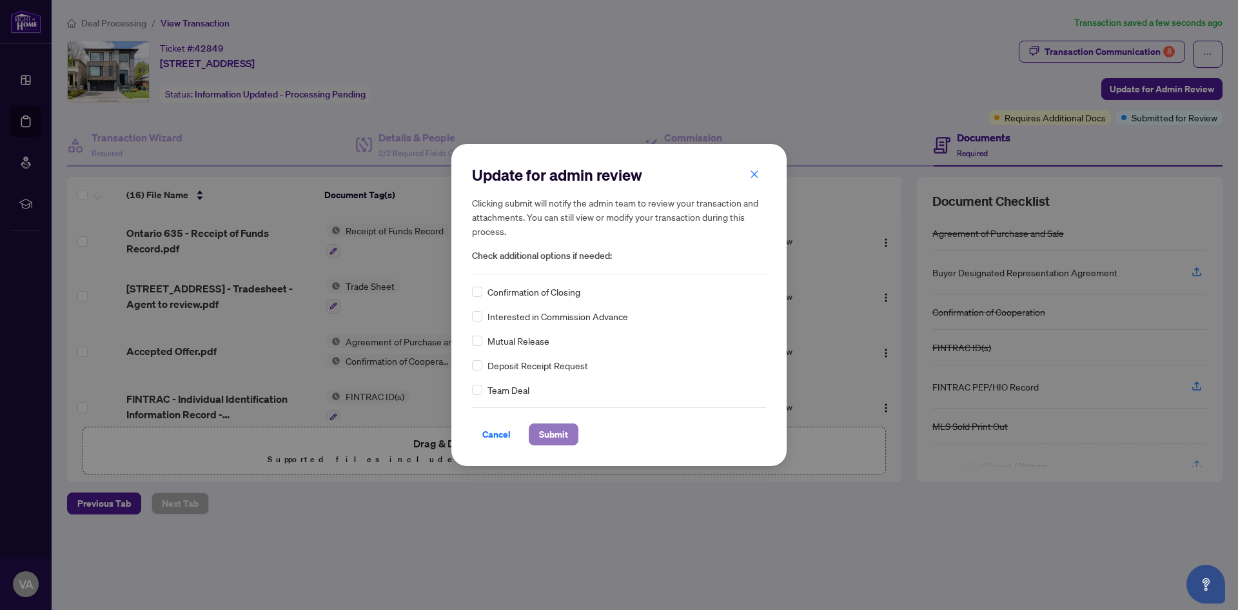
click at [553, 436] on span "Submit" at bounding box center [553, 434] width 29 height 21
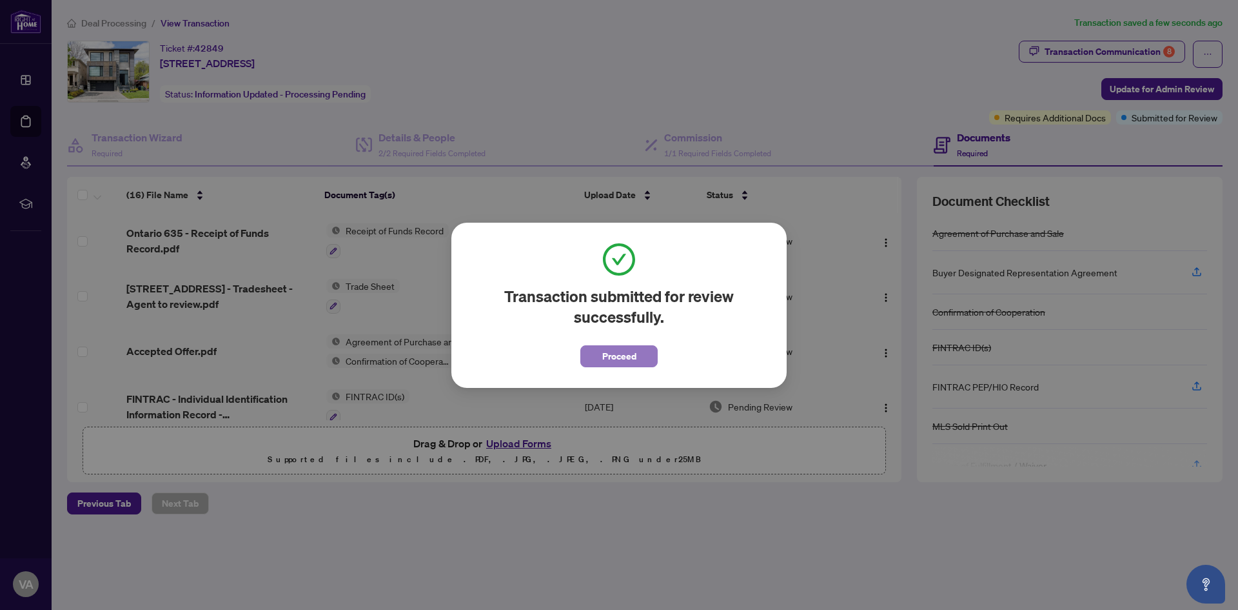
click at [626, 355] on span "Proceed" at bounding box center [619, 356] width 34 height 21
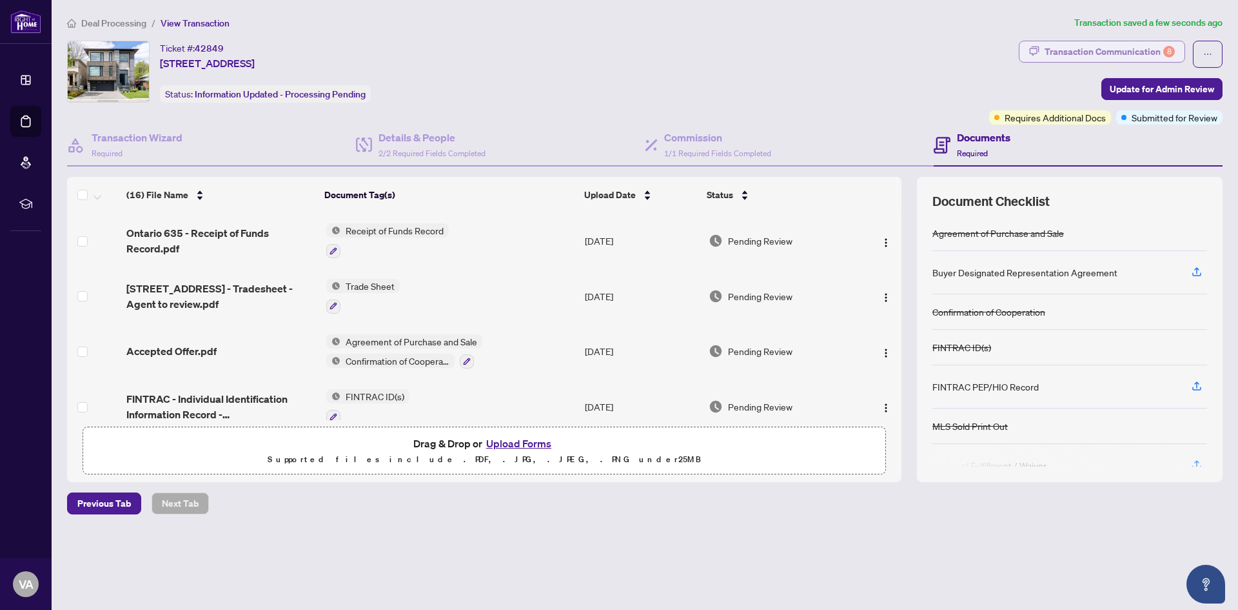
click at [1113, 48] on div "Transaction Communication 8" at bounding box center [1110, 51] width 130 height 21
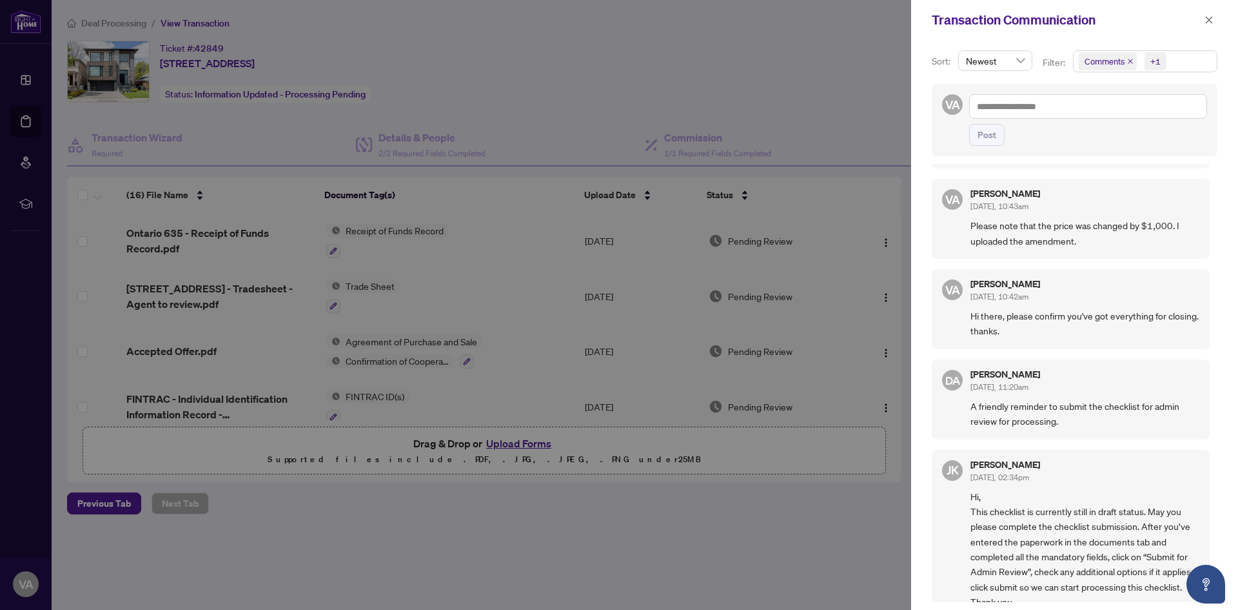
scroll to position [3, 0]
click at [1045, 367] on div "Dalal Alayoubi Jul/14/2025, 11:20am" at bounding box center [1085, 379] width 229 height 24
click at [1004, 379] on span "Jul/14/2025, 11:20am" at bounding box center [1000, 384] width 58 height 10
click at [1077, 457] on div "Jaye Khosravi Jul/11/2025, 02:34pm Hi, This checklist is currently still in dra…" at bounding box center [1085, 532] width 229 height 150
click at [802, 422] on div at bounding box center [619, 305] width 1238 height 610
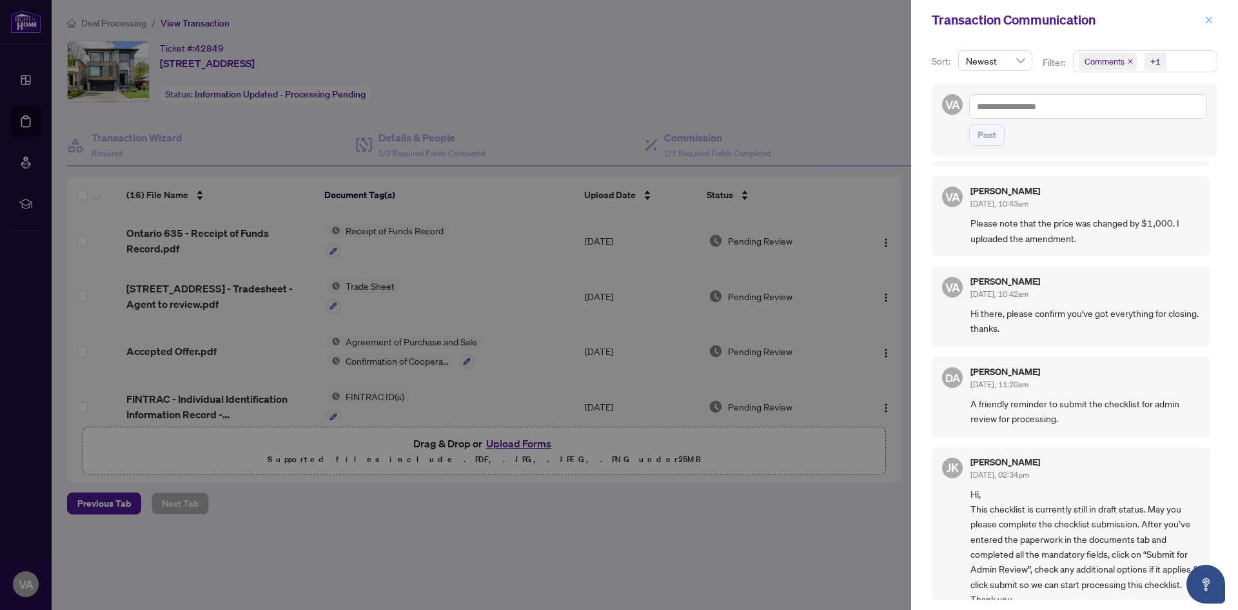
click at [1214, 17] on button "button" at bounding box center [1209, 19] width 17 height 15
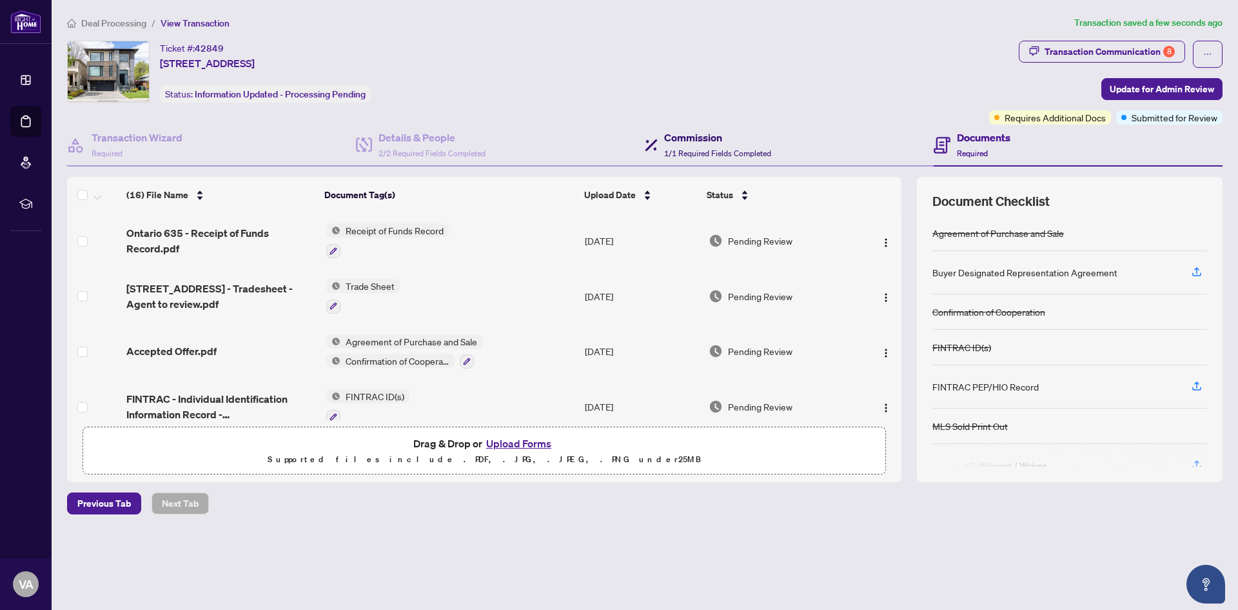
click at [739, 146] on div "Commission 1/1 Required Fields Completed" at bounding box center [717, 145] width 107 height 30
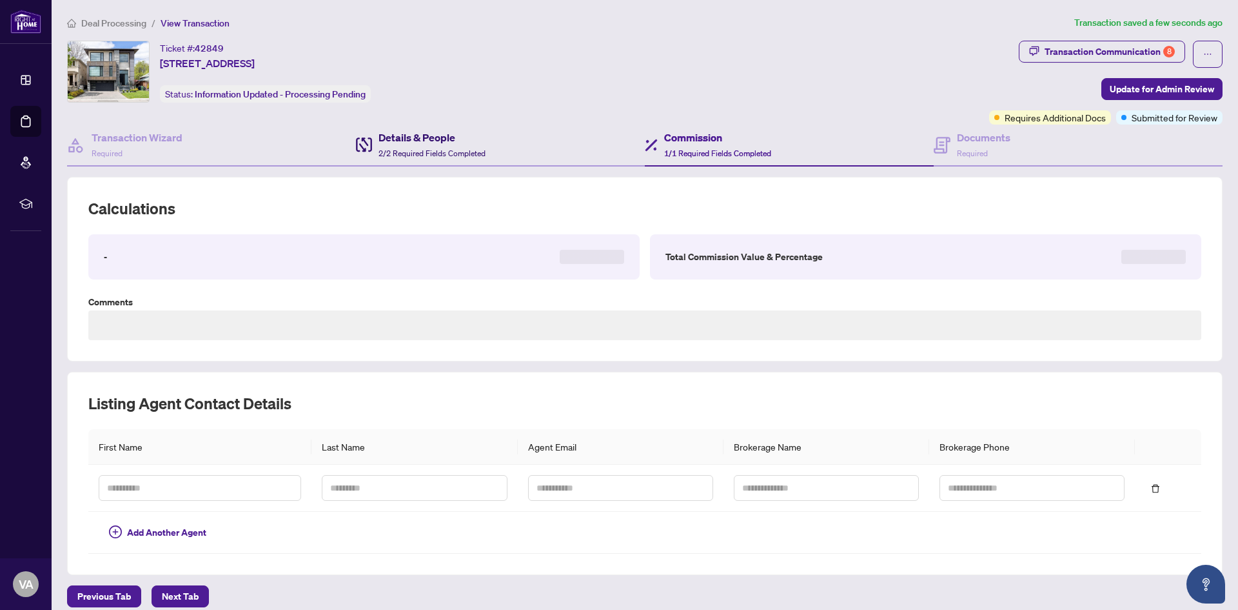
type textarea "**********"
click at [421, 146] on div "Details & People 2/2 Required Fields Completed" at bounding box center [432, 145] width 107 height 30
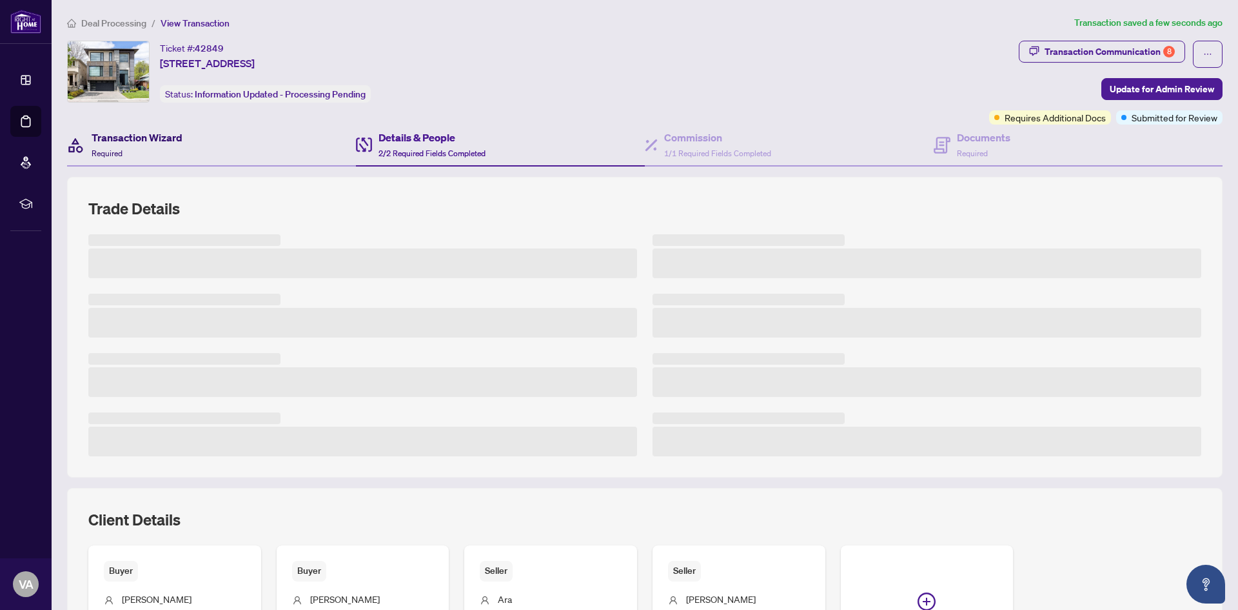
click at [161, 143] on h4 "Transaction Wizard" at bounding box center [137, 137] width 91 height 15
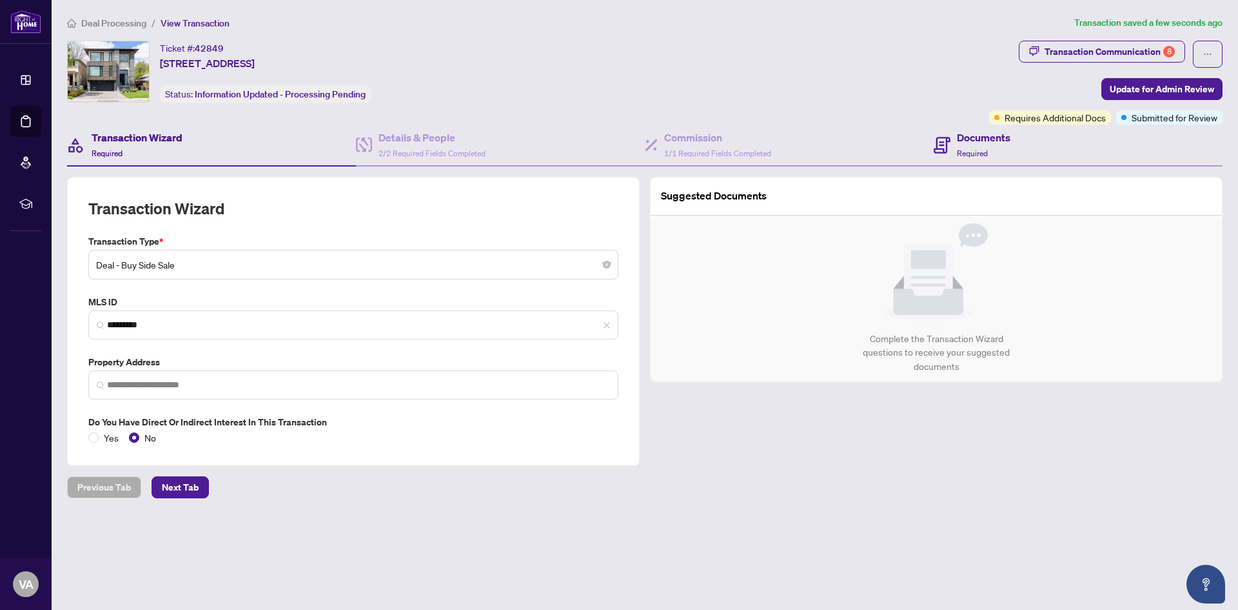
type input "**********"
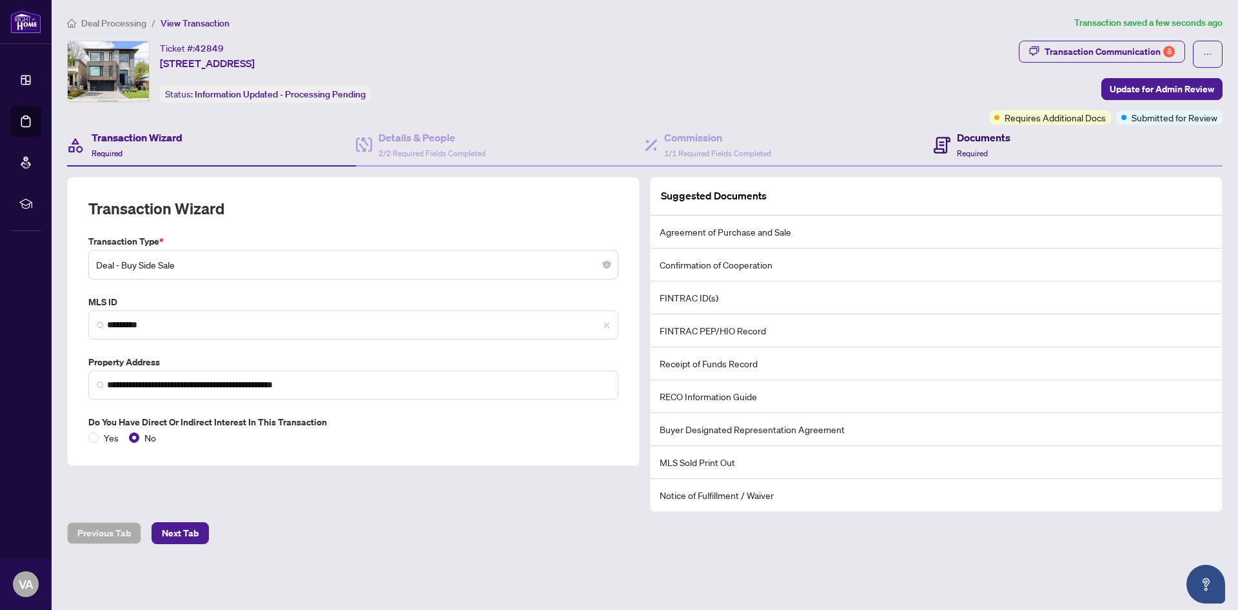
click at [964, 137] on h4 "Documents" at bounding box center [984, 137] width 54 height 15
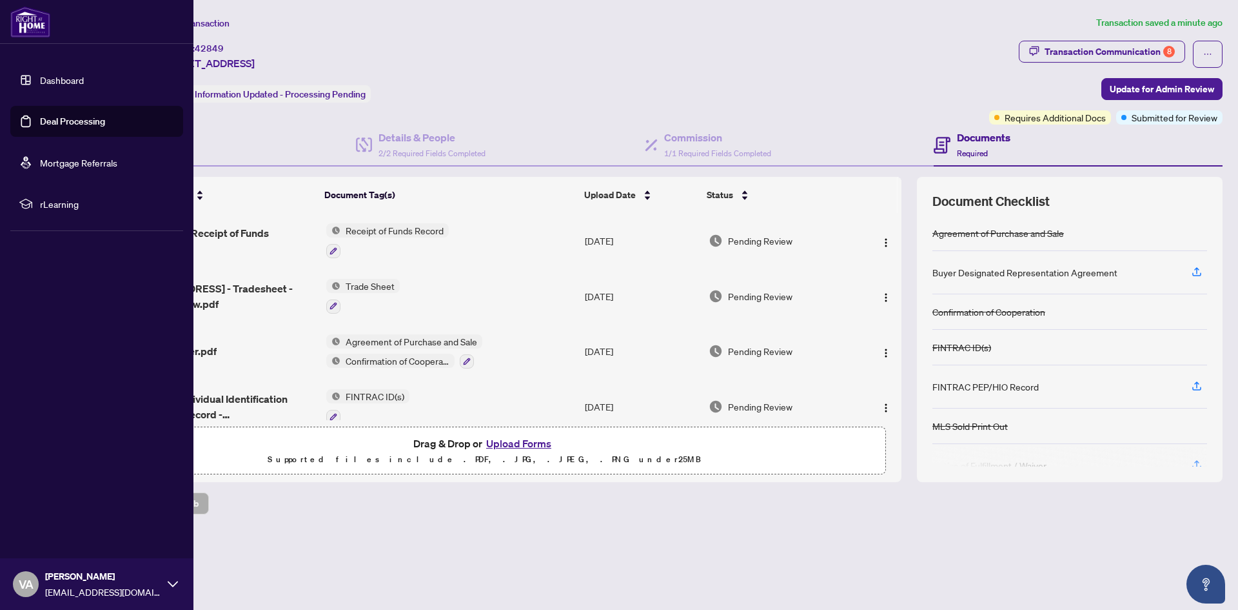
click at [40, 74] on link "Dashboard" at bounding box center [62, 80] width 44 height 12
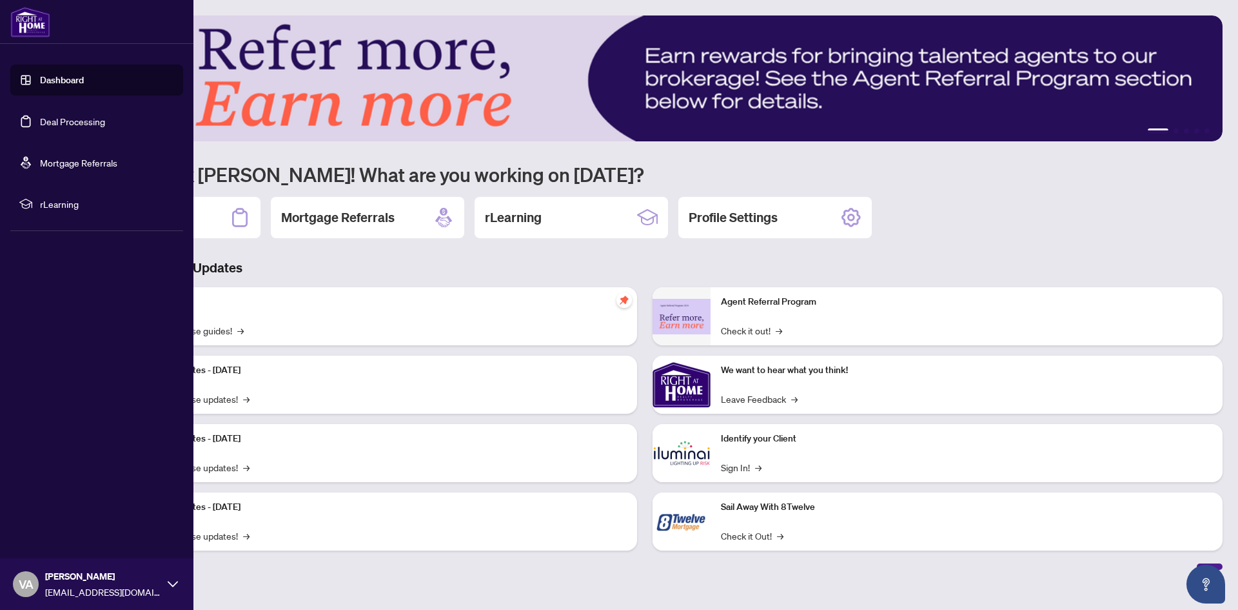
click at [48, 115] on link "Deal Processing" at bounding box center [72, 121] width 65 height 12
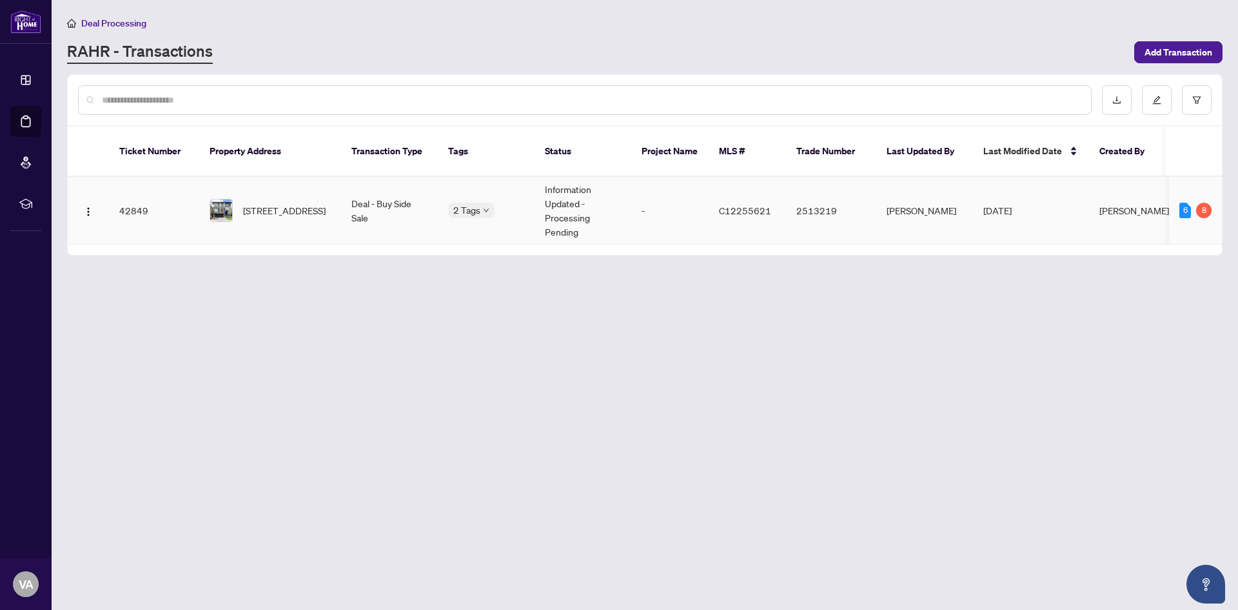
click at [550, 207] on td "Information Updated - Processing Pending" at bounding box center [583, 211] width 97 height 68
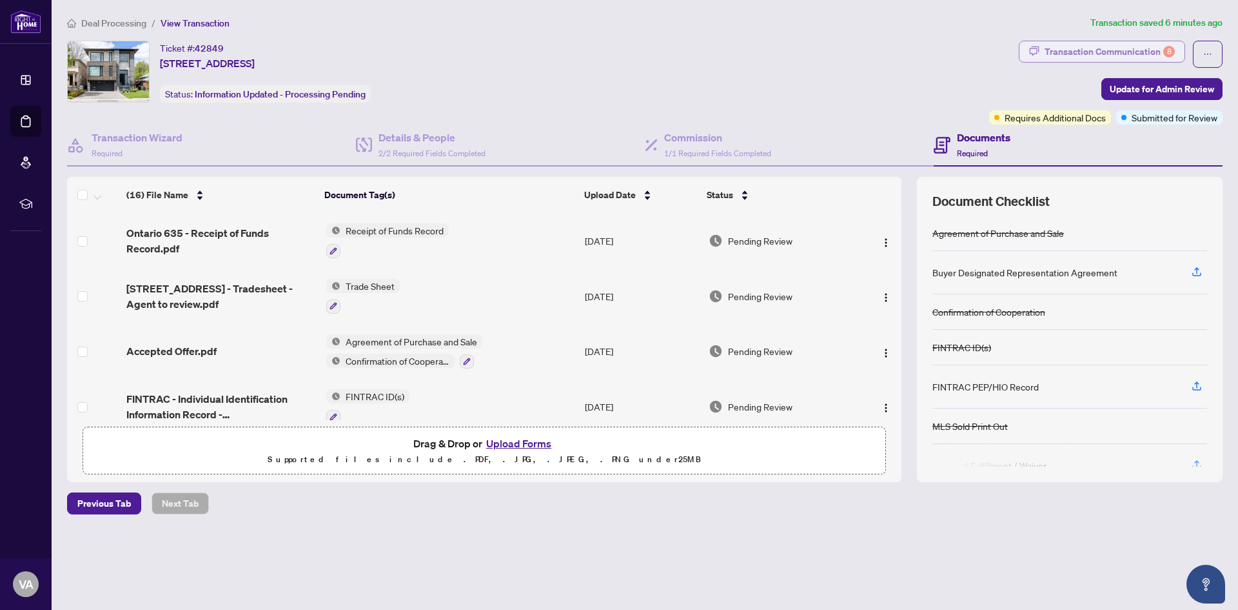
click at [1126, 51] on div "Transaction Communication 8" at bounding box center [1110, 51] width 130 height 21
type textarea "**********"
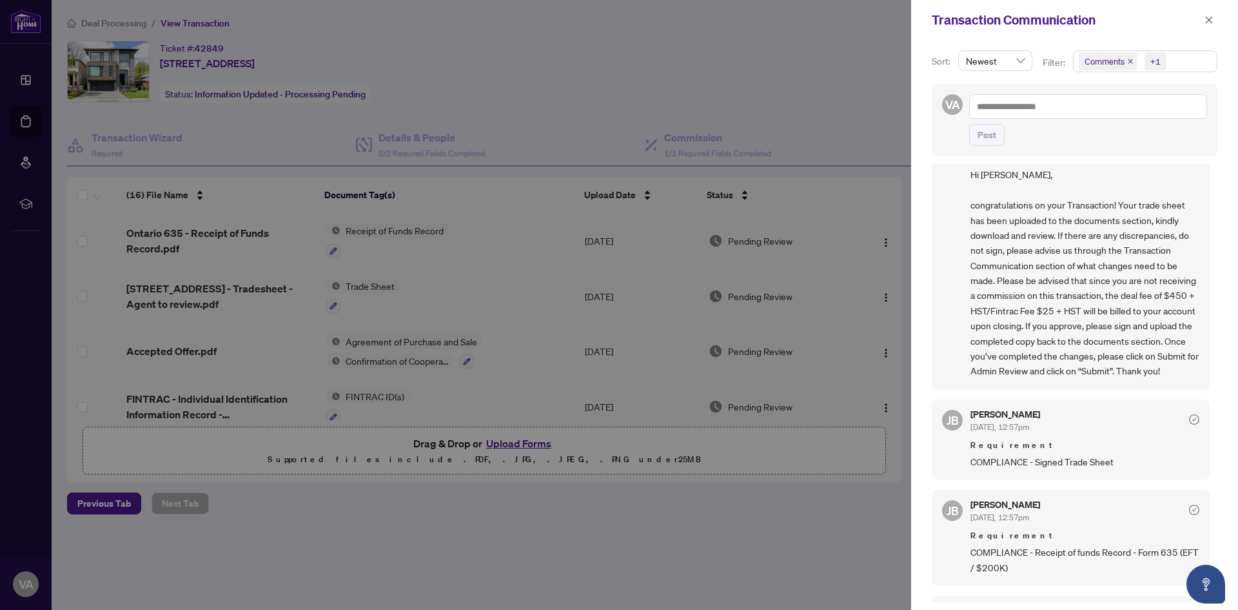
scroll to position [65, 0]
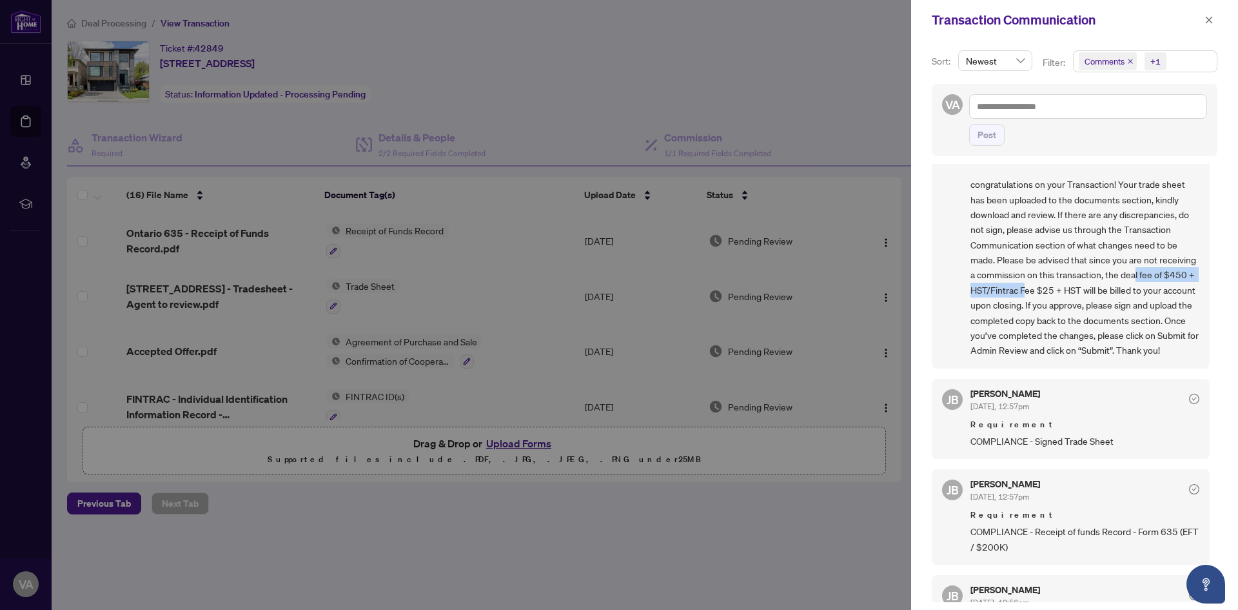
drag, startPoint x: 984, startPoint y: 291, endPoint x: 1107, endPoint y: 297, distance: 124.0
click at [1107, 297] on span "Hi Vlad, congratulations on your Transaction! Your trade sheet has been uploade…" at bounding box center [1085, 251] width 229 height 211
click at [1048, 305] on span "Hi Vlad, congratulations on your Transaction! Your trade sheet has been uploade…" at bounding box center [1085, 251] width 229 height 211
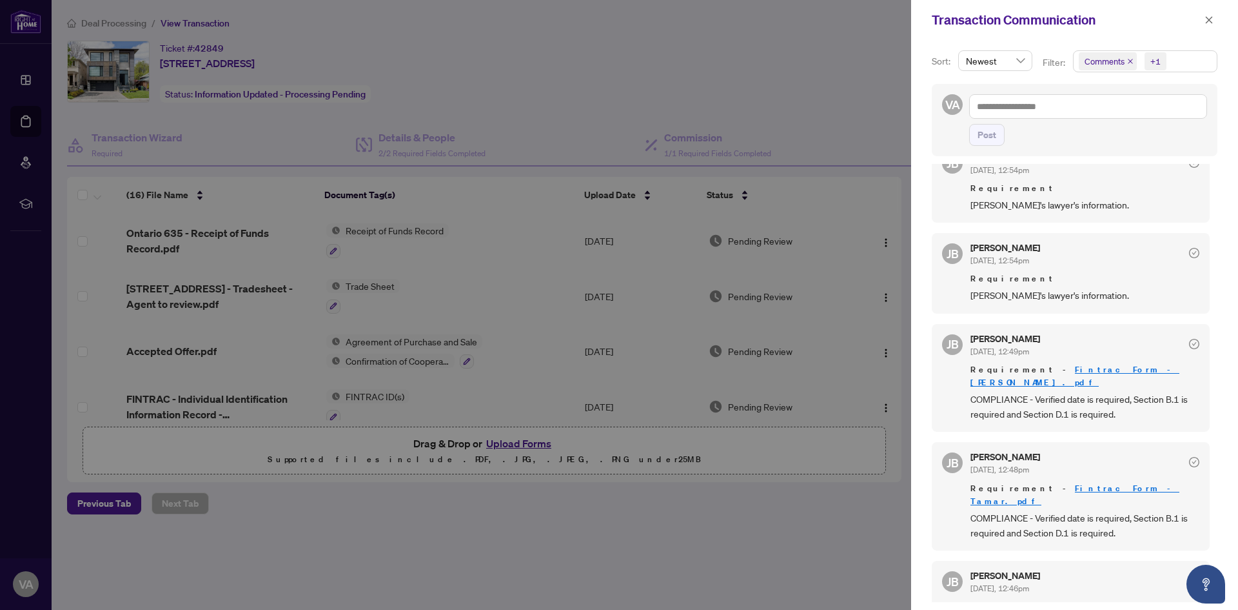
scroll to position [581, 0]
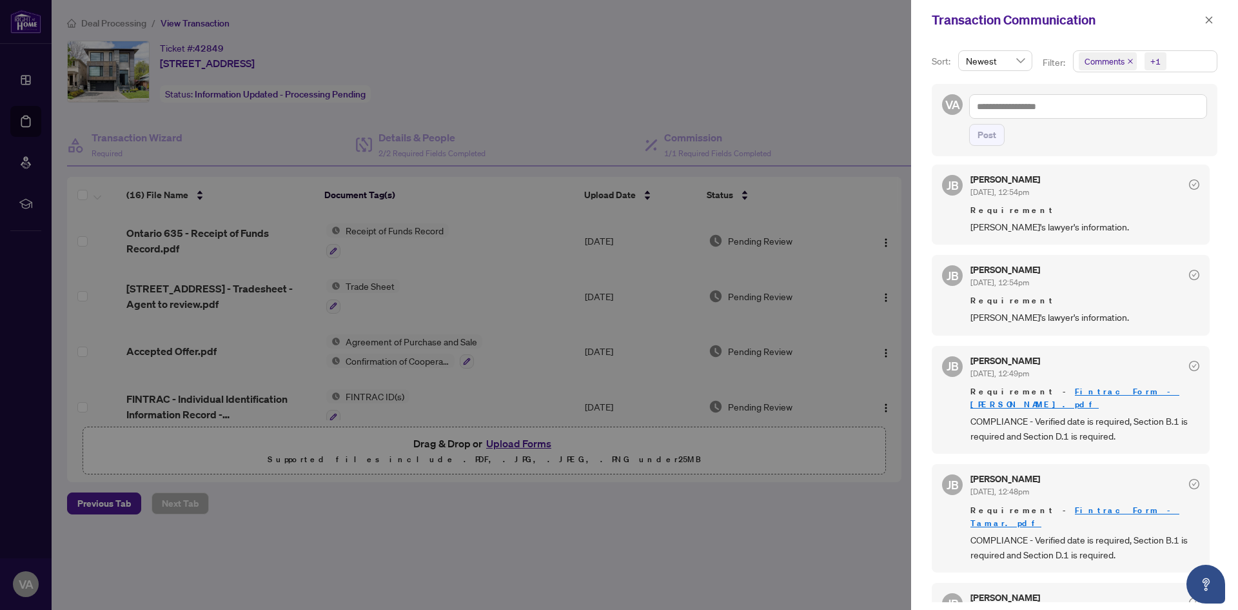
click at [847, 154] on div at bounding box center [619, 305] width 1238 height 610
click at [1210, 21] on icon "close" at bounding box center [1209, 19] width 9 height 9
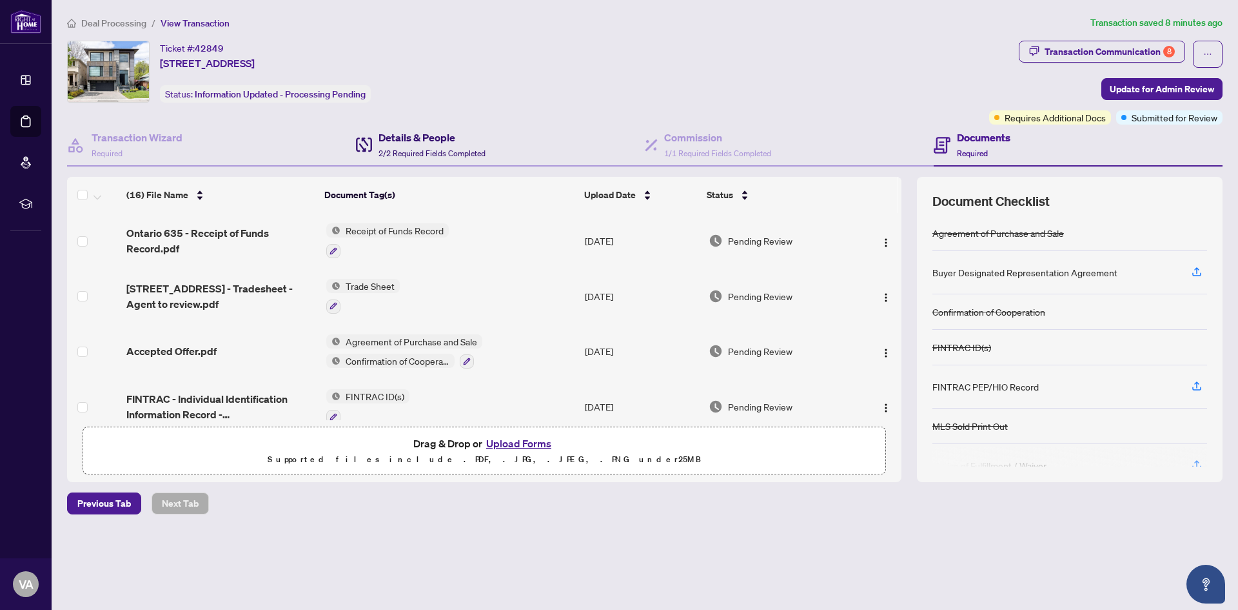
click at [462, 137] on h4 "Details & People" at bounding box center [432, 137] width 107 height 15
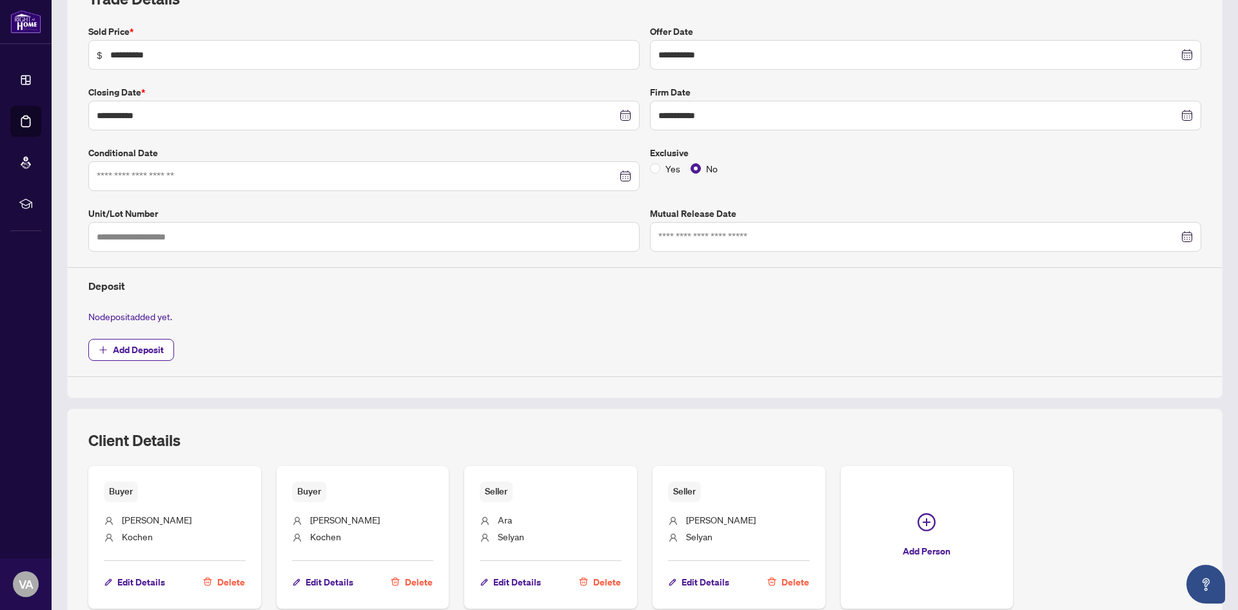
scroll to position [322, 0]
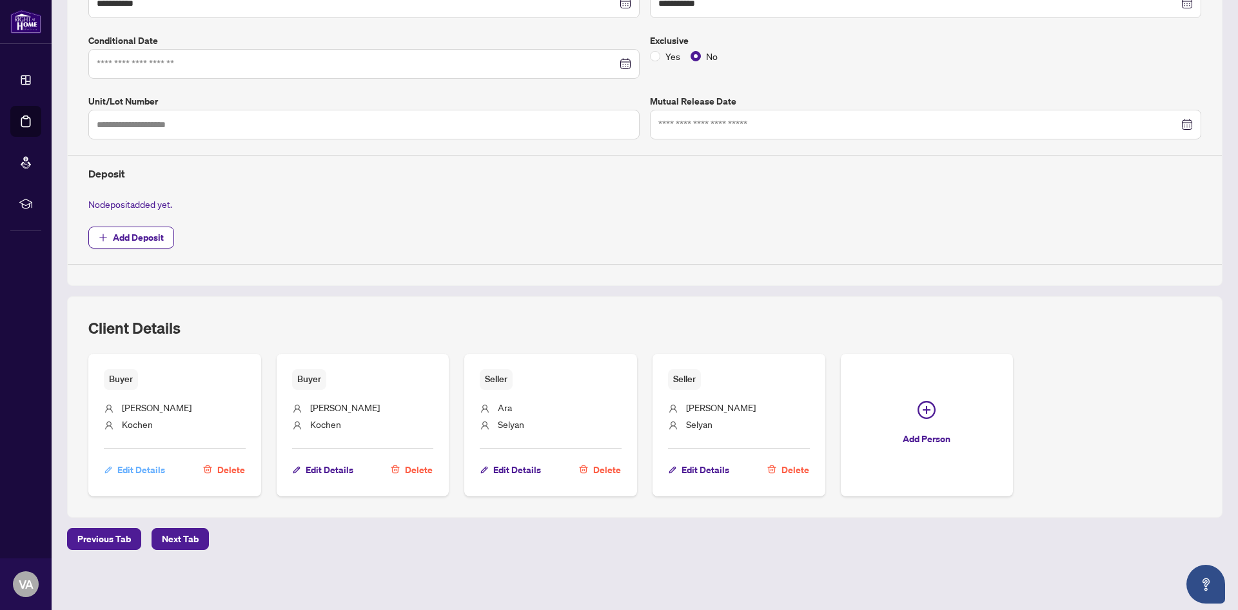
click at [133, 466] on span "Edit Details" at bounding box center [141, 469] width 48 height 21
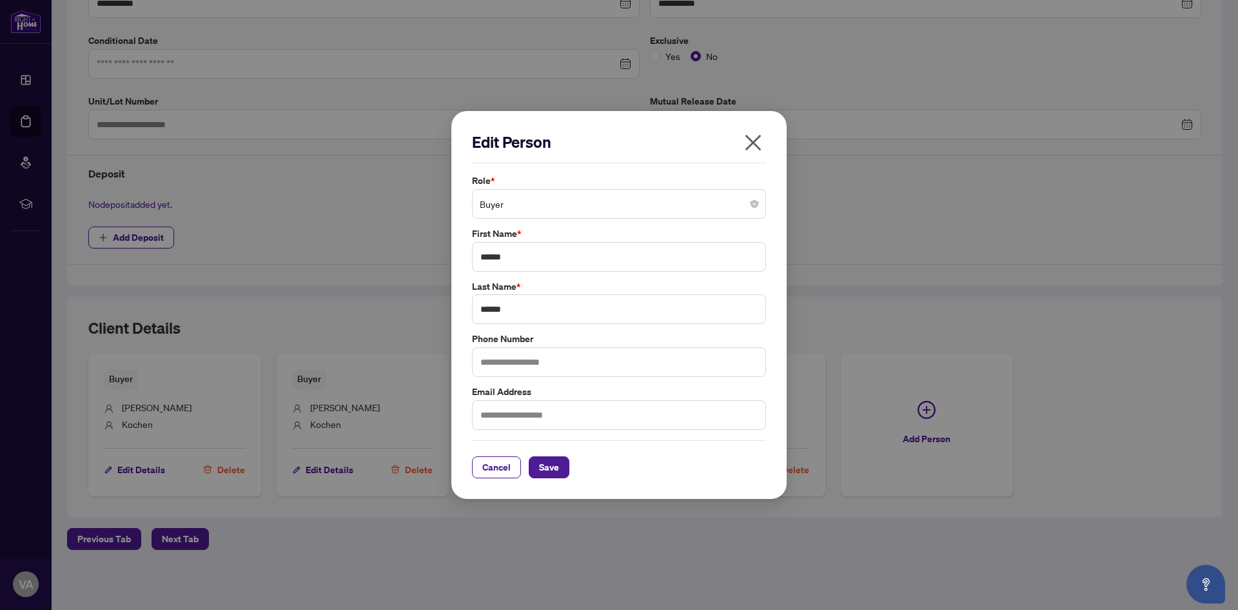
click at [749, 143] on icon "close" at bounding box center [753, 142] width 21 height 21
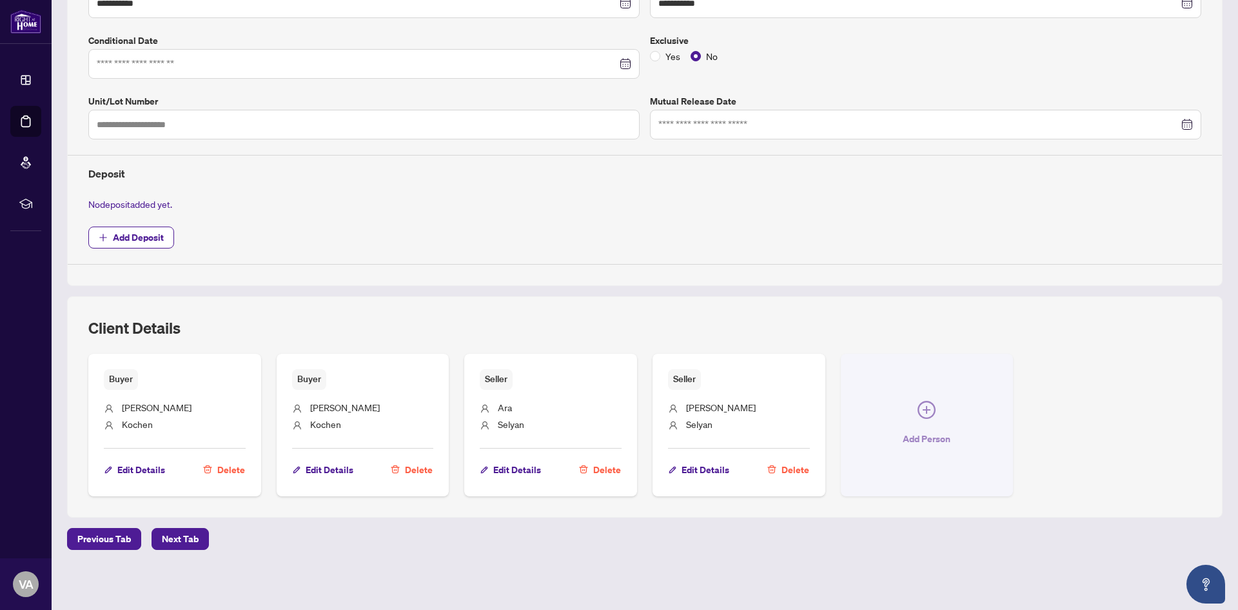
click at [909, 396] on button "Add Person" at bounding box center [927, 424] width 173 height 142
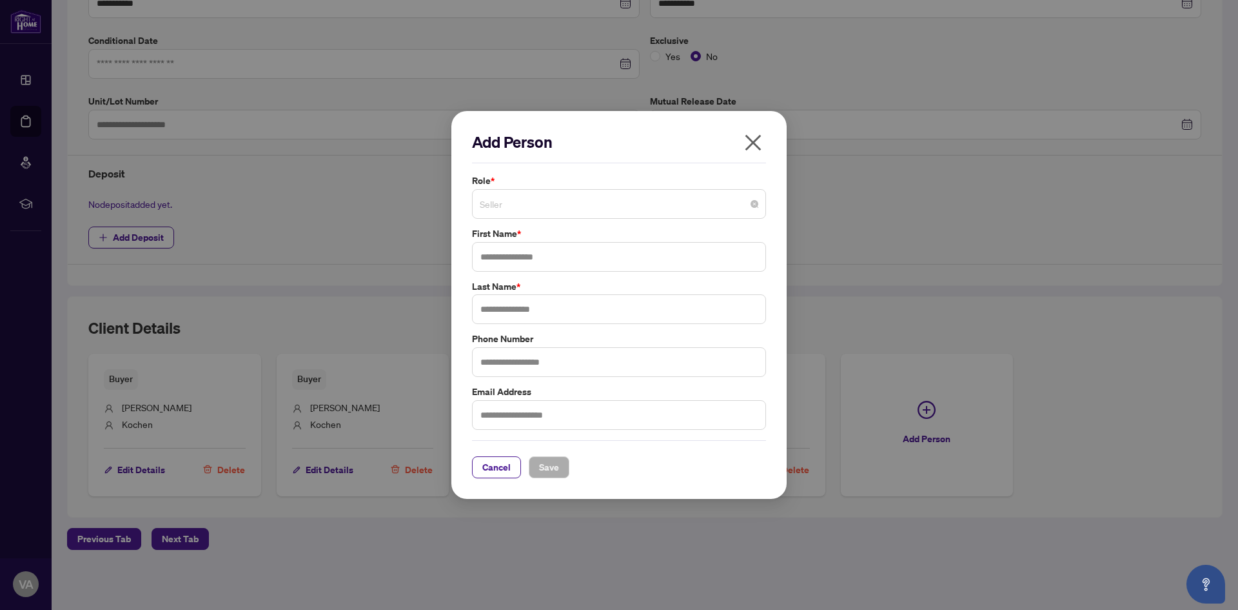
click at [513, 203] on span "Seller" at bounding box center [619, 204] width 279 height 25
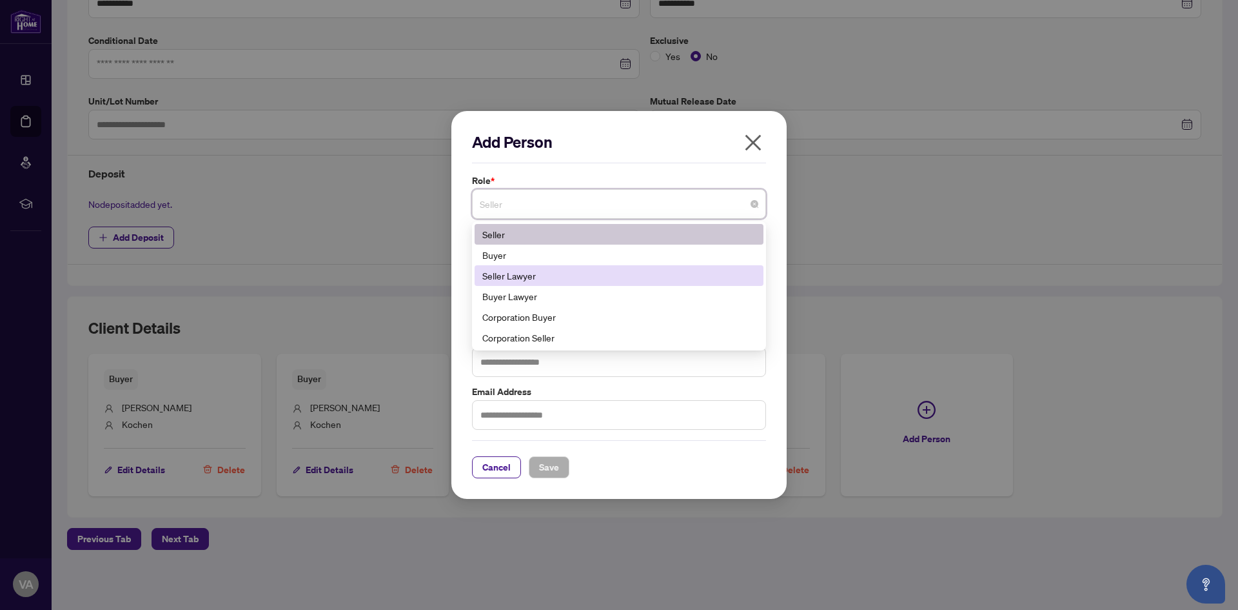
click at [602, 280] on div "Seller Lawyer" at bounding box center [618, 275] width 273 height 14
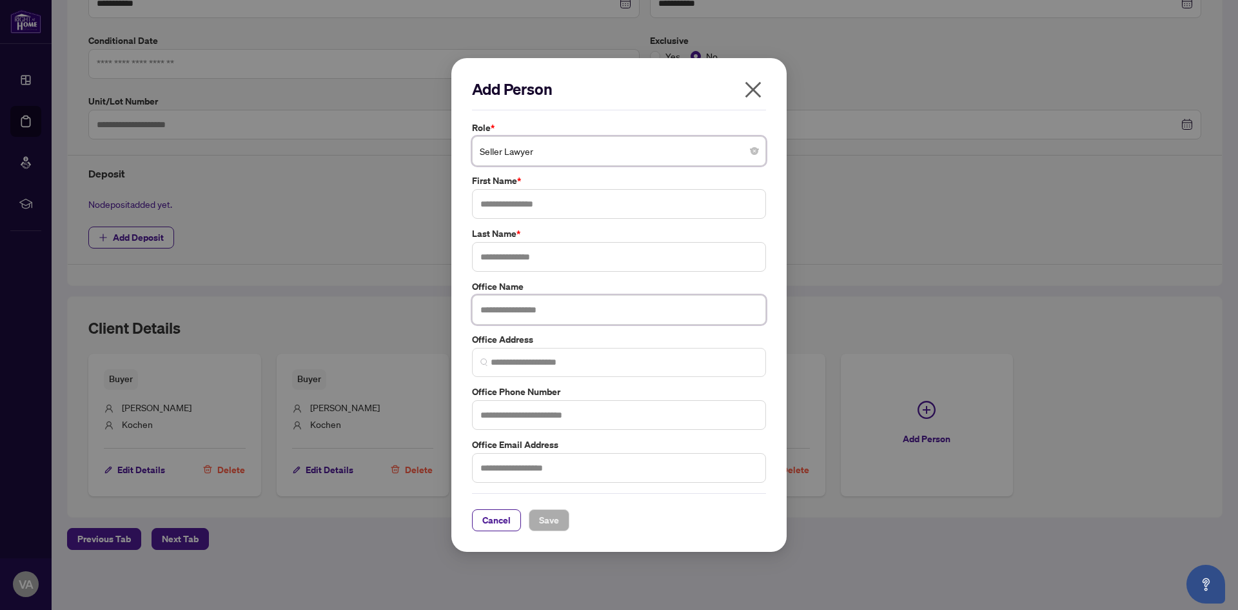
click at [566, 306] on input "text" at bounding box center [619, 310] width 294 height 30
paste input "**********"
type input "**********"
click at [515, 203] on input "text" at bounding box center [619, 204] width 294 height 30
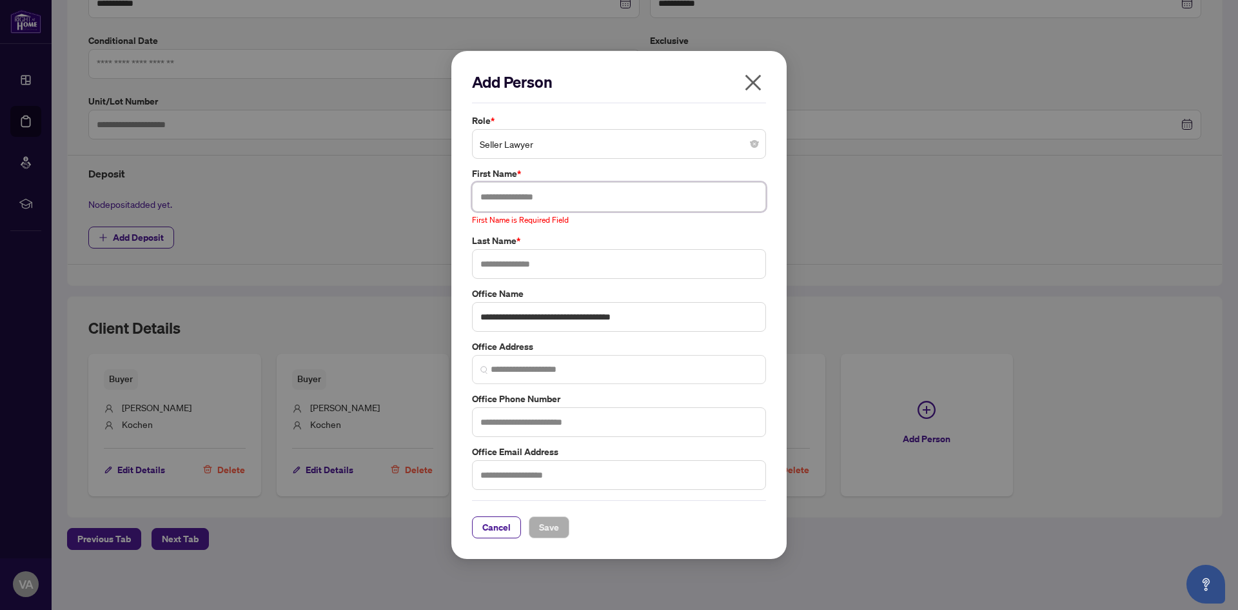
paste input "*******"
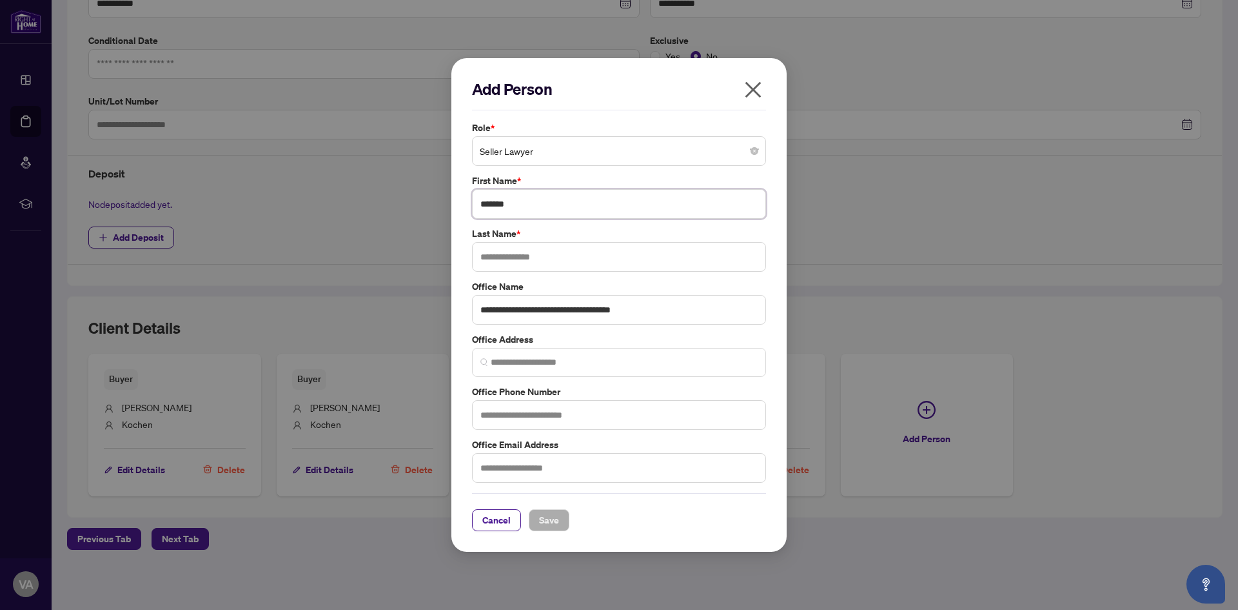
type input "*******"
click at [551, 258] on input "text" at bounding box center [619, 257] width 294 height 30
type input "*******"
click at [528, 471] on input "text" at bounding box center [619, 468] width 294 height 30
paste input "**********"
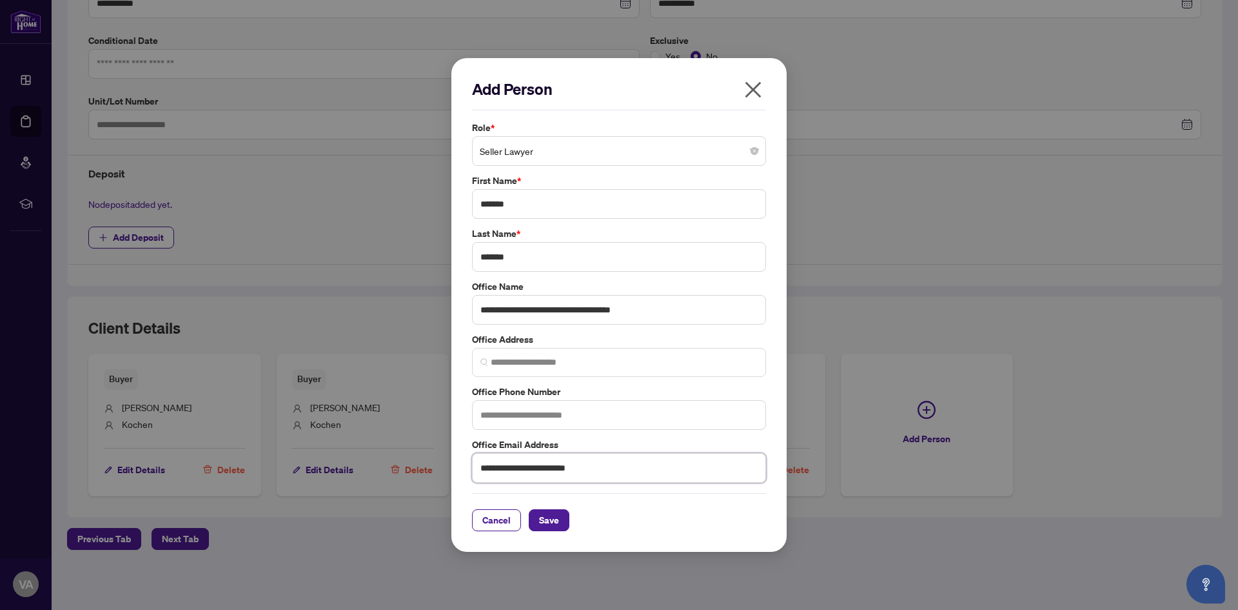
type input "**********"
click at [550, 529] on span "Save" at bounding box center [549, 520] width 20 height 21
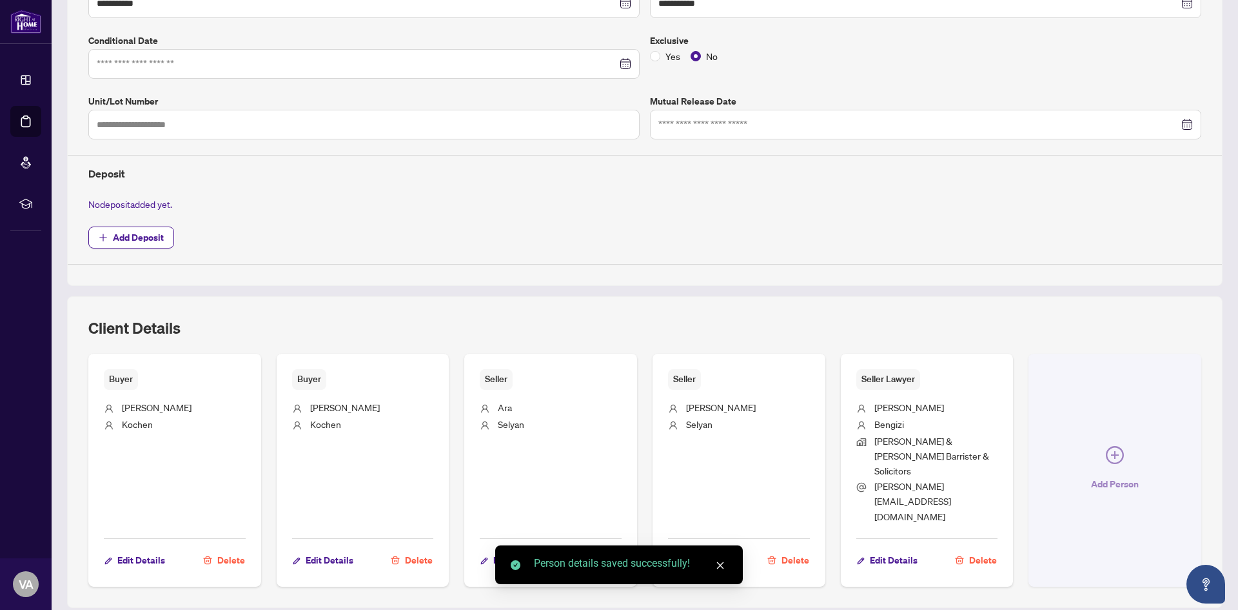
click at [1119, 442] on button "Add Person" at bounding box center [1115, 469] width 173 height 233
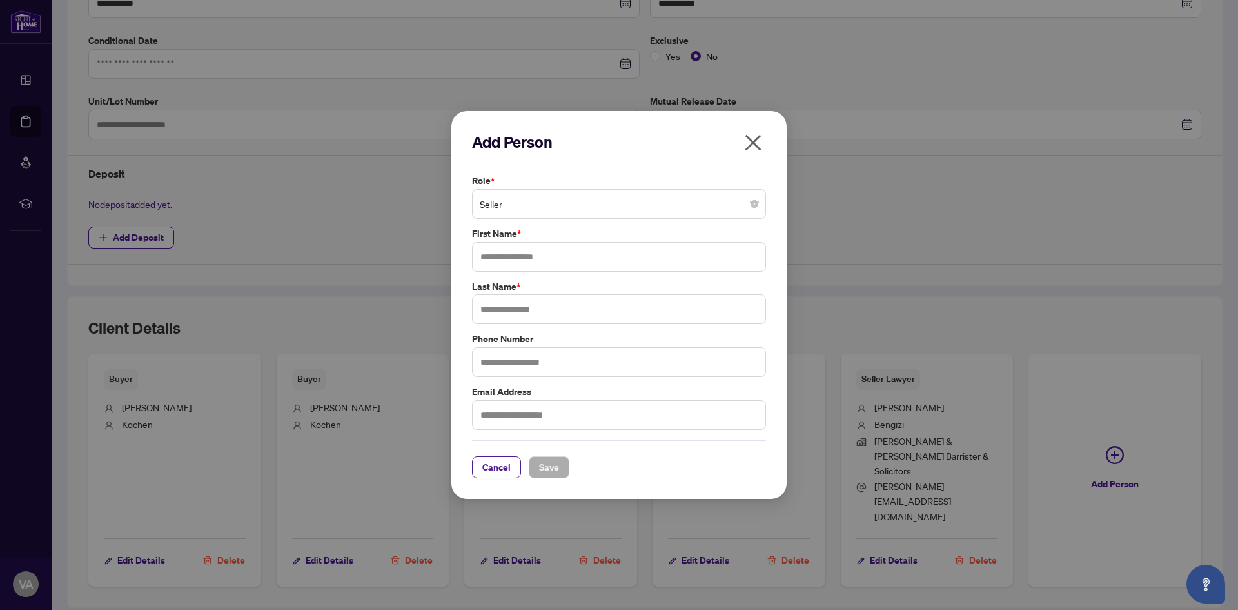
click at [733, 206] on span "Seller" at bounding box center [619, 204] width 279 height 25
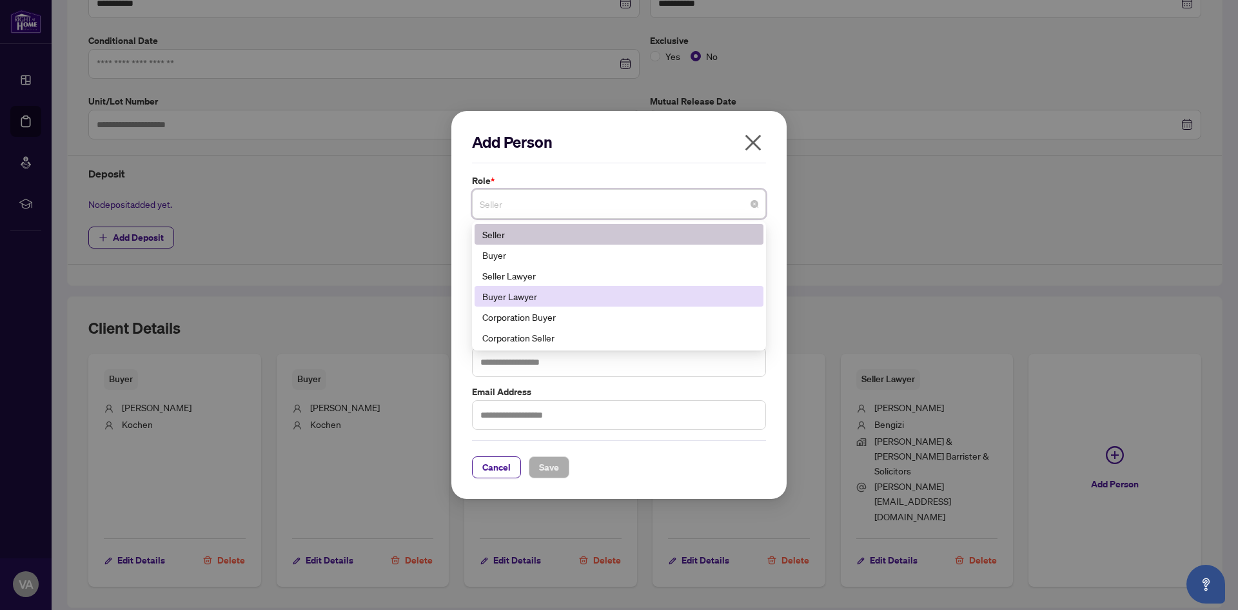
click at [584, 294] on div "Buyer Lawyer" at bounding box center [618, 296] width 273 height 14
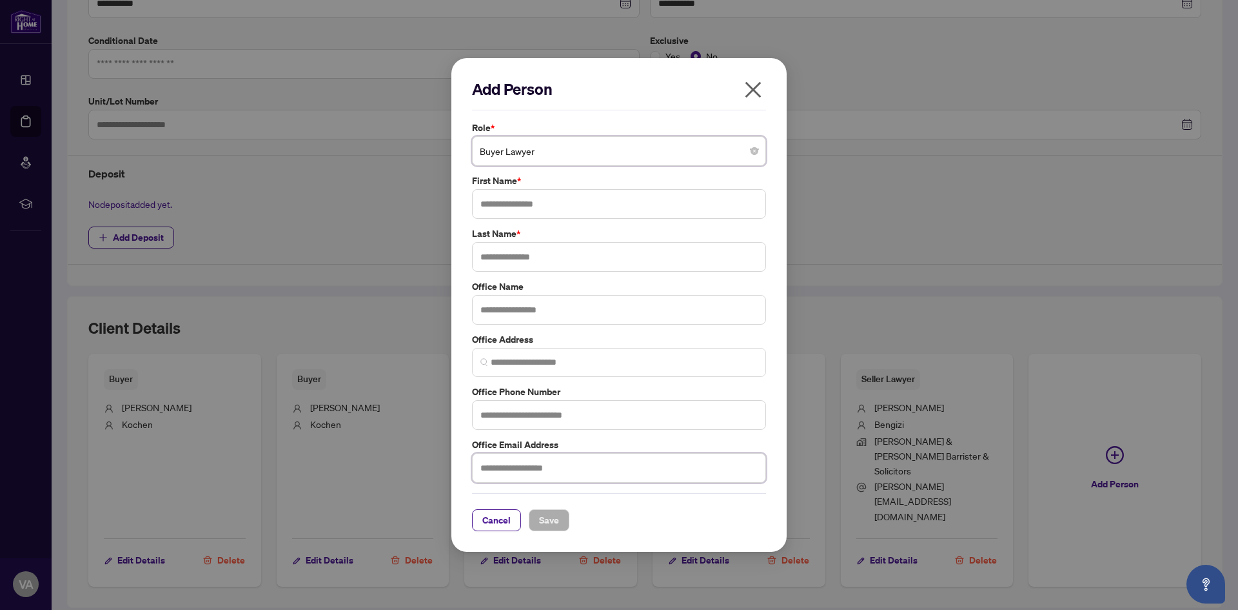
click at [569, 470] on input "text" at bounding box center [619, 468] width 294 height 30
paste input "**********"
type input "**********"
click at [531, 203] on input "text" at bounding box center [619, 204] width 294 height 30
type input "*******"
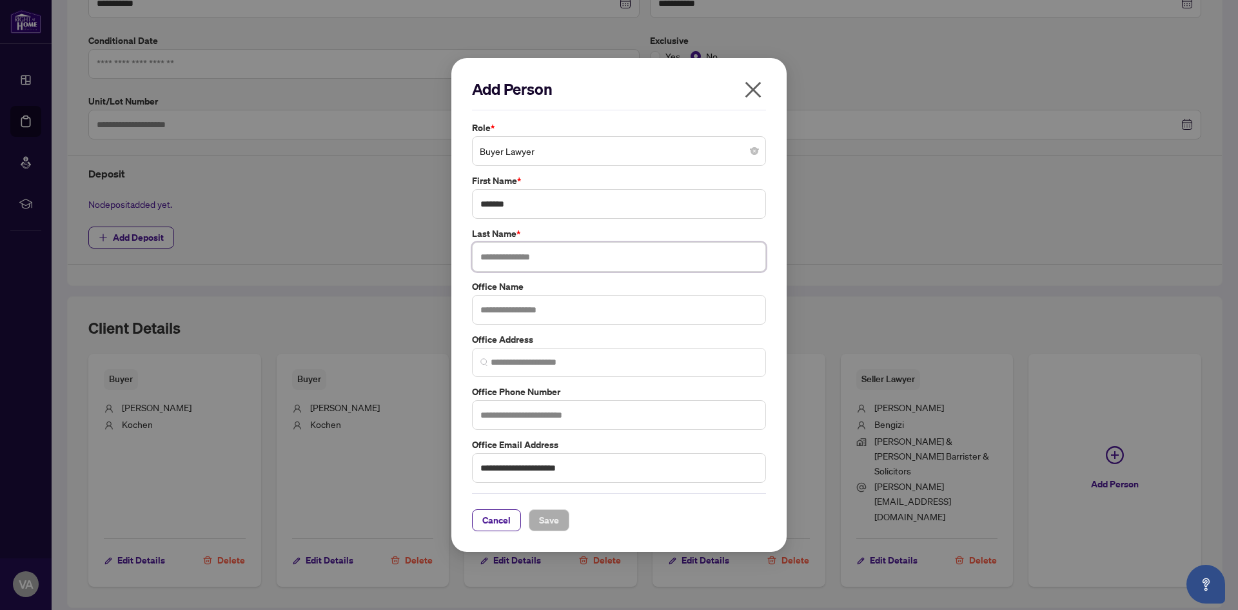
click at [562, 261] on input "text" at bounding box center [619, 257] width 294 height 30
paste input "**********"
type input "**********"
drag, startPoint x: 602, startPoint y: 253, endPoint x: 343, endPoint y: 241, distance: 258.9
click at [333, 241] on div "**********" at bounding box center [619, 305] width 1238 height 610
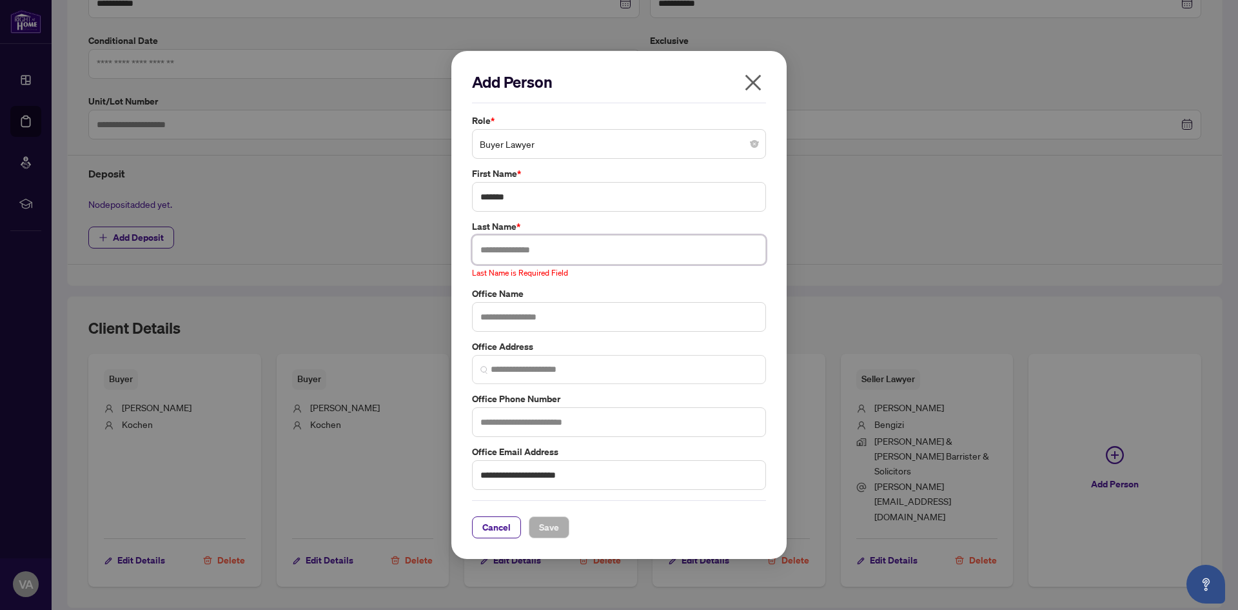
paste input "*****"
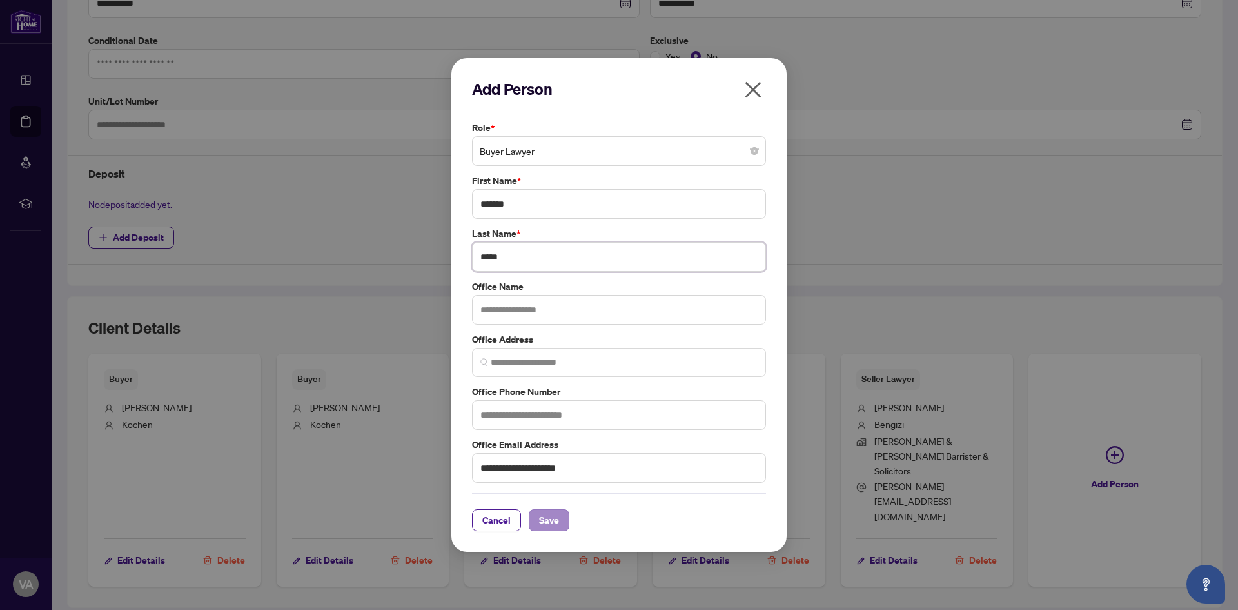
type input "*****"
click at [544, 515] on span "Save" at bounding box center [549, 520] width 20 height 21
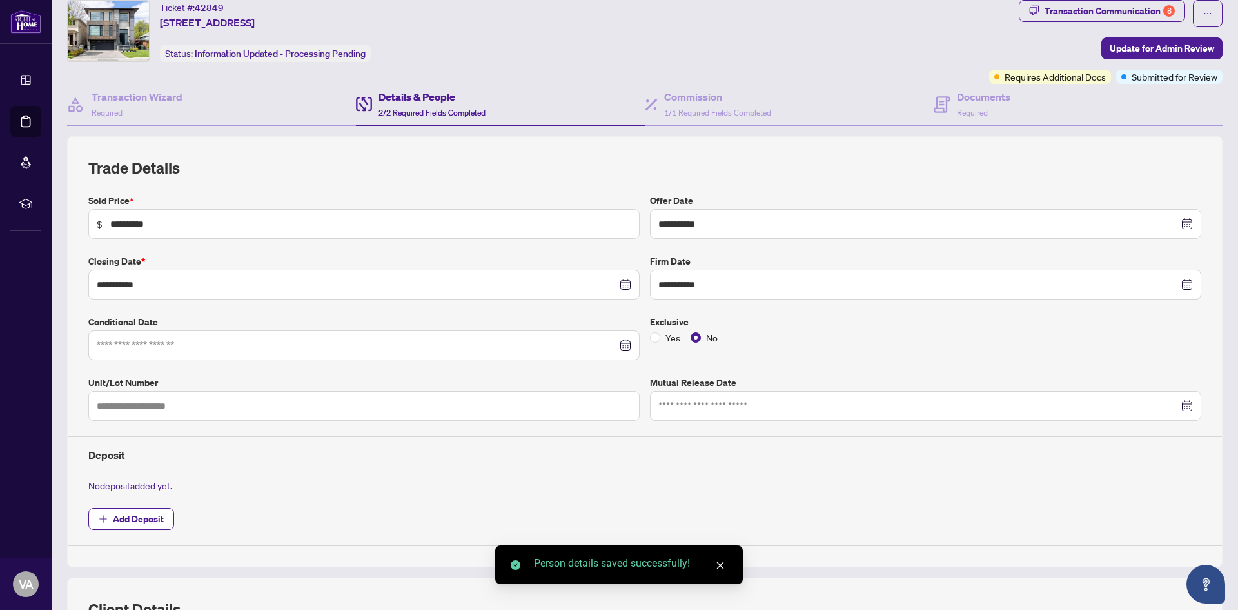
scroll to position [0, 0]
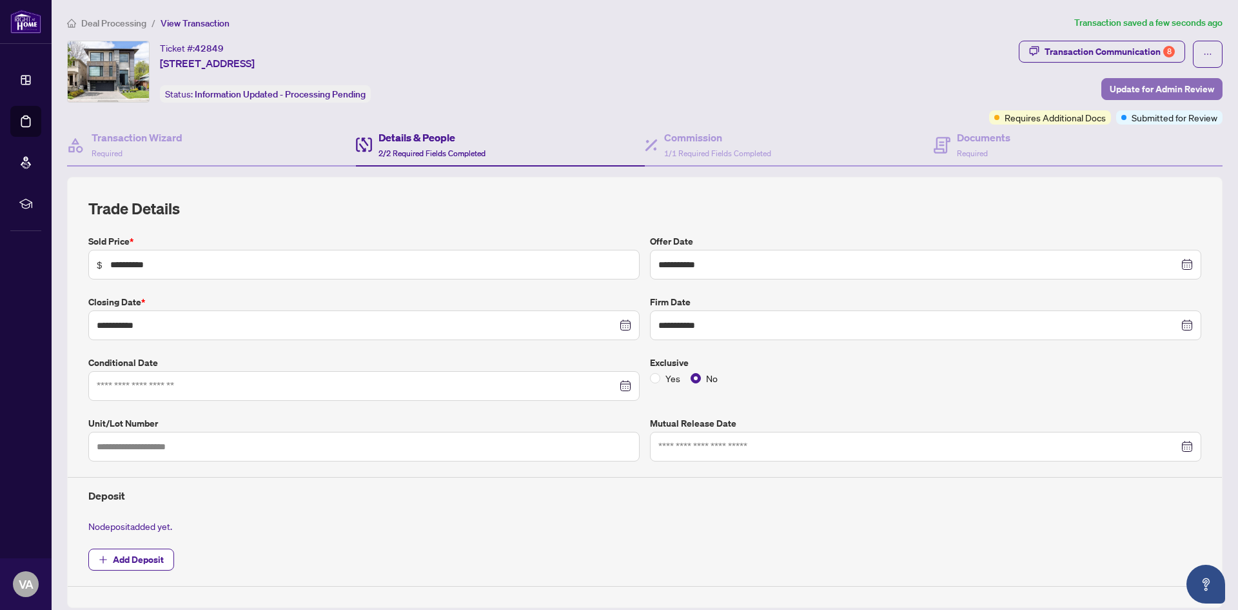
click at [1127, 80] on span "Update for Admin Review" at bounding box center [1162, 89] width 104 height 21
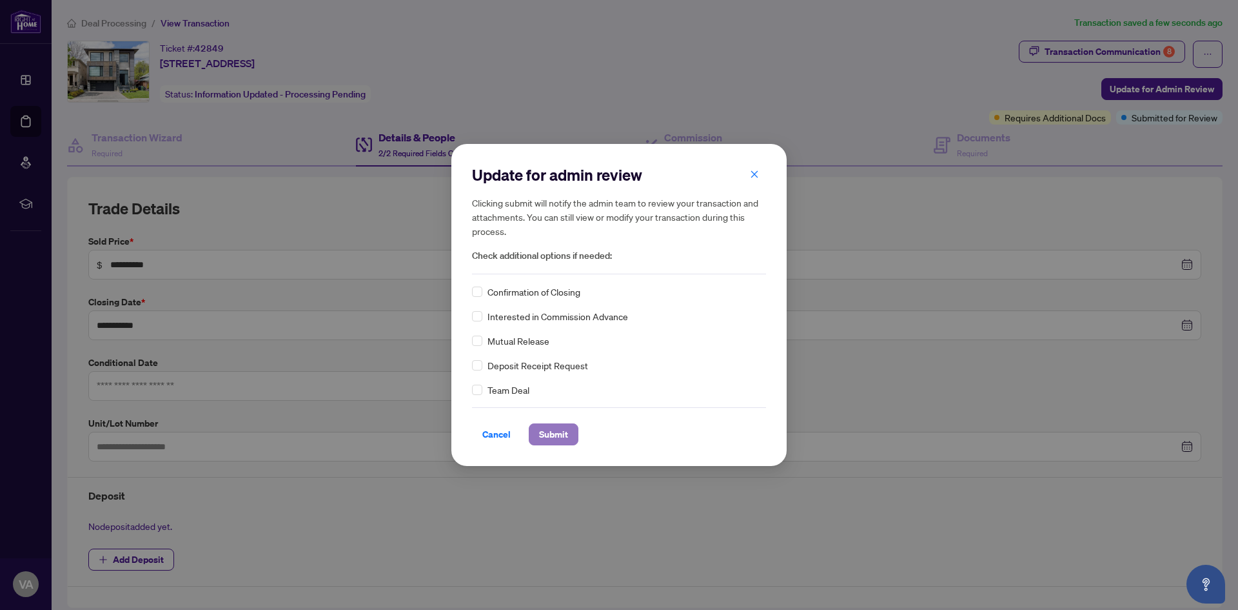
click at [551, 432] on span "Submit" at bounding box center [553, 434] width 29 height 21
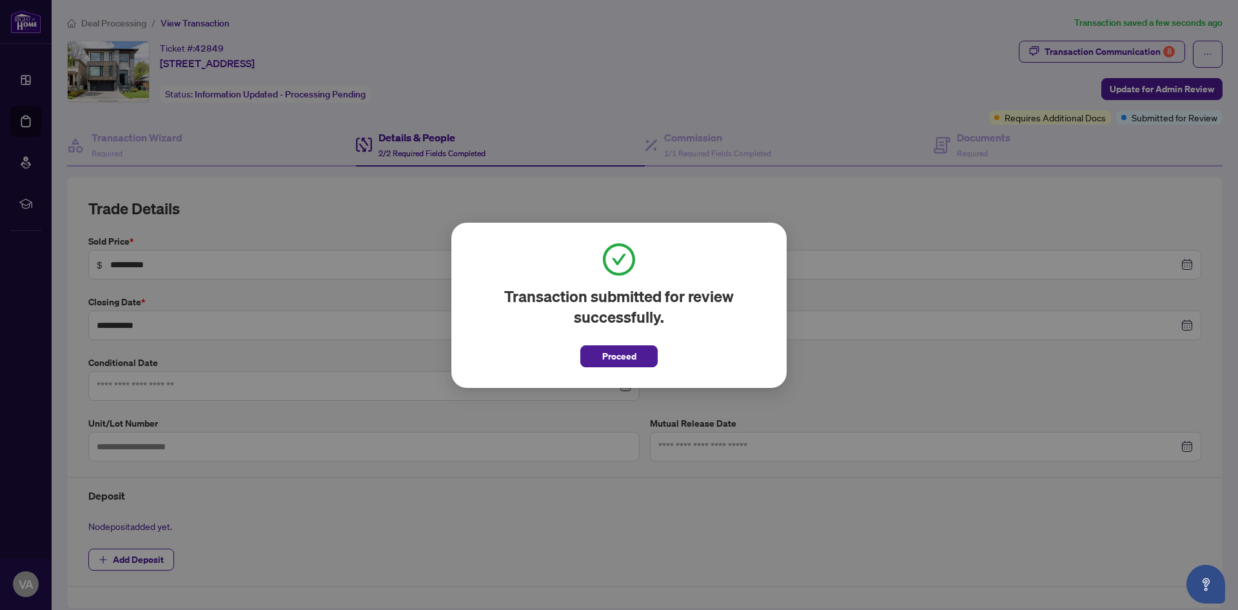
click at [625, 370] on div "Transaction submitted for review successfully. Proceed Cancel OK" at bounding box center [619, 305] width 335 height 165
click at [628, 360] on span "Proceed" at bounding box center [619, 356] width 34 height 21
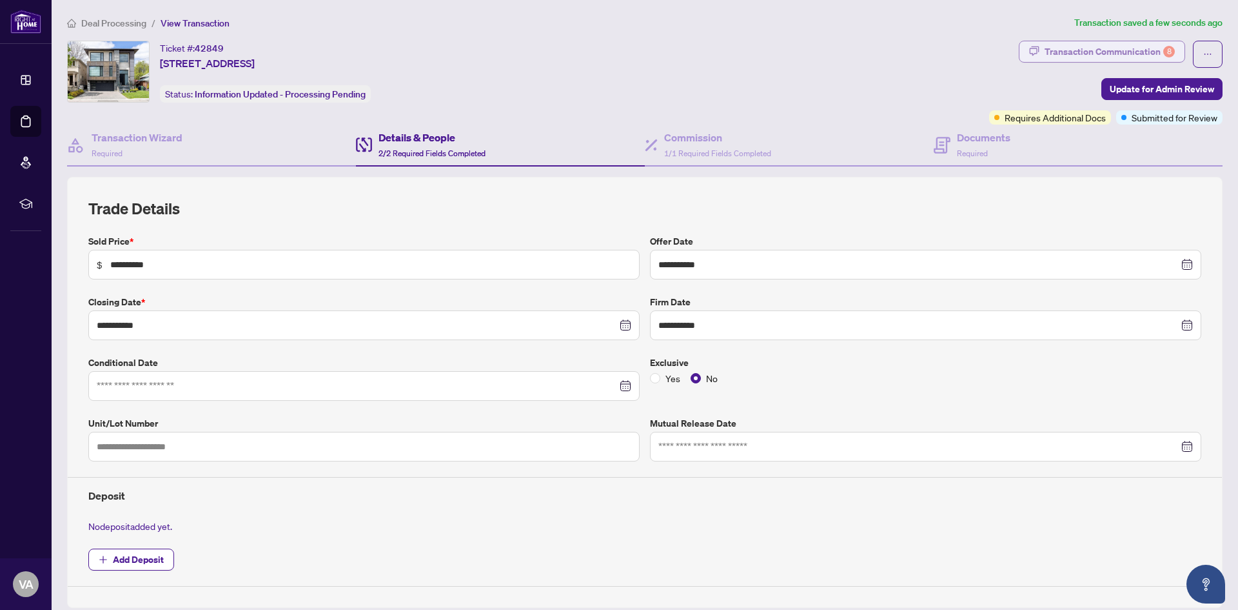
click at [1085, 50] on div "Transaction Communication 8" at bounding box center [1110, 51] width 130 height 21
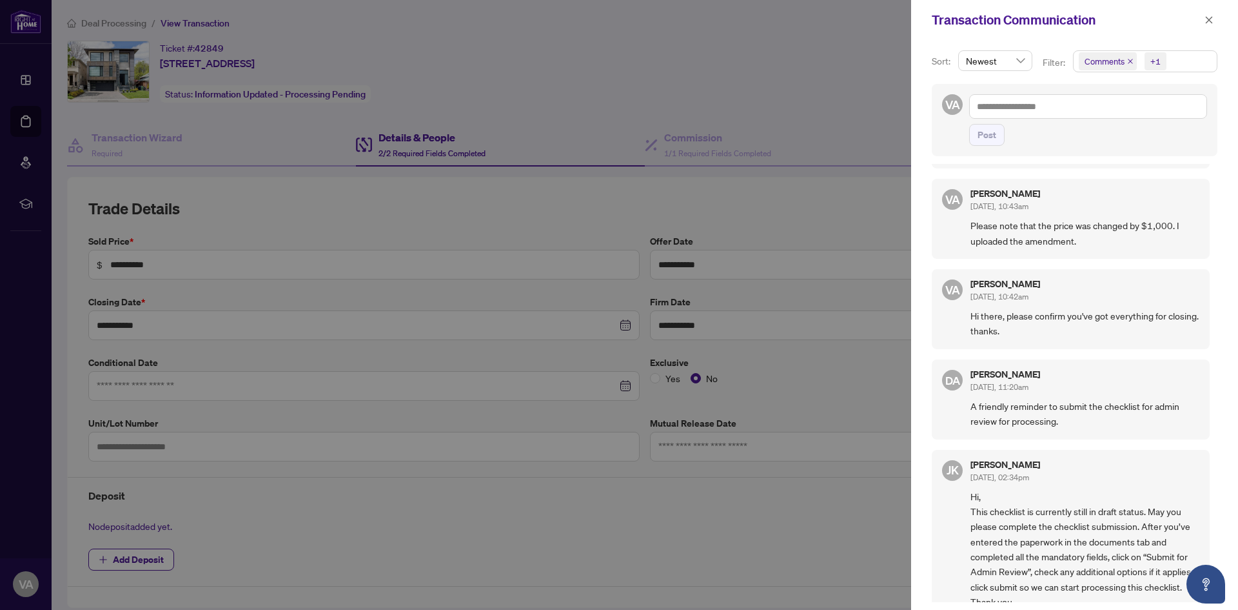
scroll to position [3, 0]
click at [884, 398] on div at bounding box center [619, 305] width 1238 height 610
drag, startPoint x: 1208, startPoint y: 17, endPoint x: 1189, endPoint y: 17, distance: 18.7
click at [1209, 17] on icon "close" at bounding box center [1209, 19] width 9 height 9
